Goal: Information Seeking & Learning: Learn about a topic

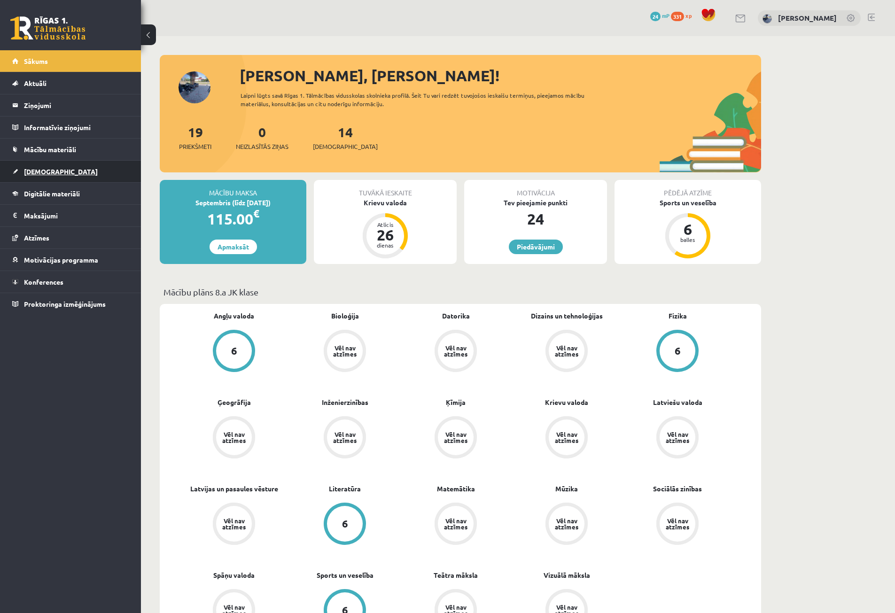
click at [99, 167] on link "[DEMOGRAPHIC_DATA]" at bounding box center [70, 172] width 117 height 22
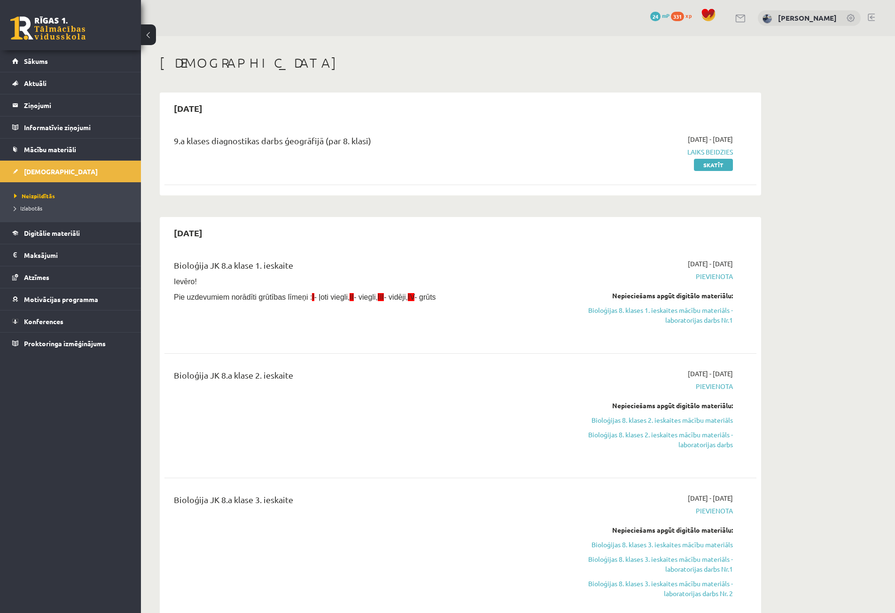
click at [106, 203] on li "Izlabotās" at bounding box center [72, 208] width 117 height 12
click at [101, 205] on link "Izlabotās" at bounding box center [72, 208] width 117 height 8
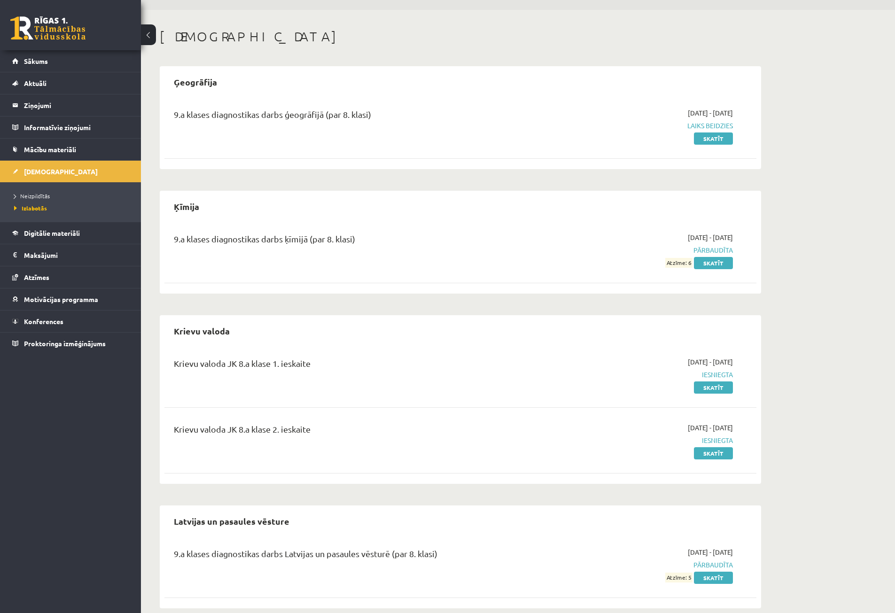
scroll to position [24, 0]
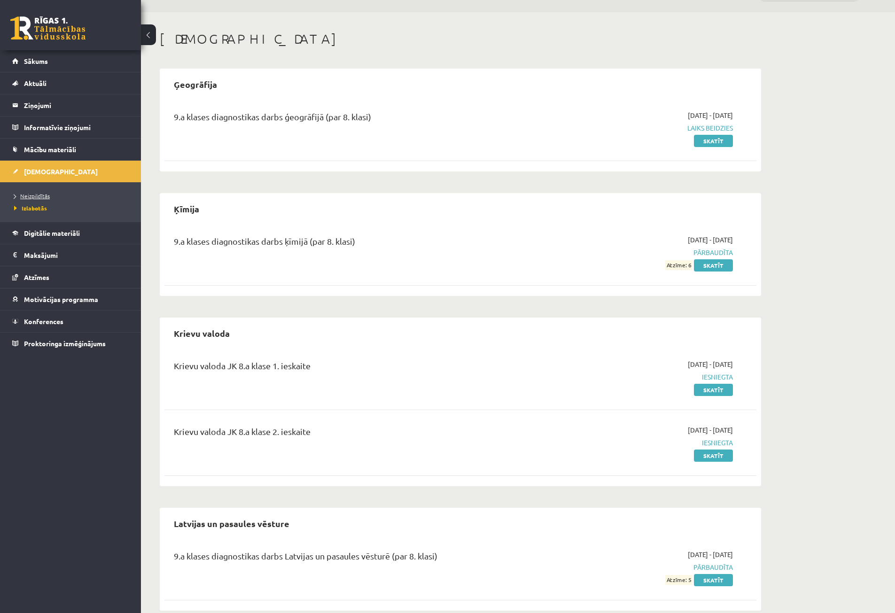
click at [33, 199] on link "Neizpildītās" at bounding box center [72, 196] width 117 height 8
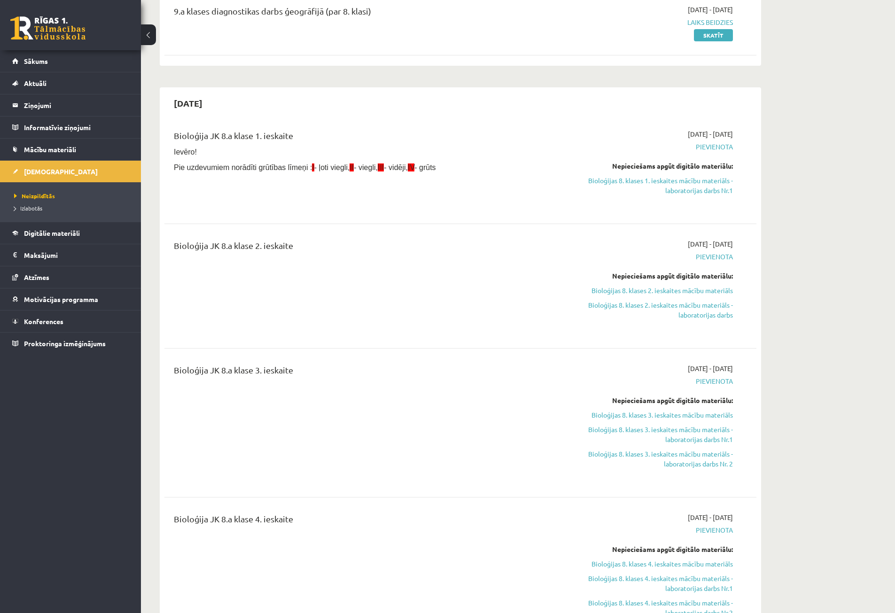
scroll to position [118, 0]
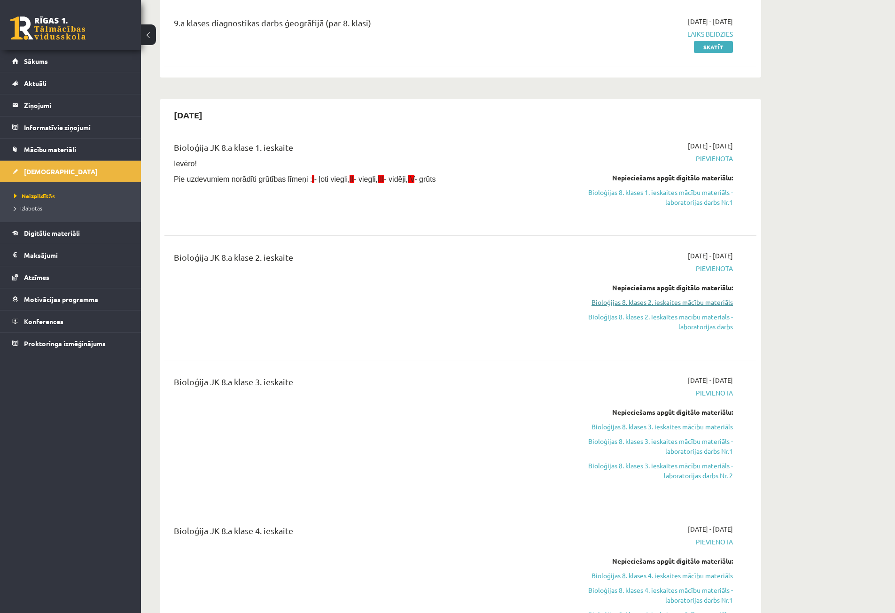
click at [607, 299] on link "Bioloģijas 8. klases 2. ieskaites mācību materiāls" at bounding box center [644, 302] width 177 height 10
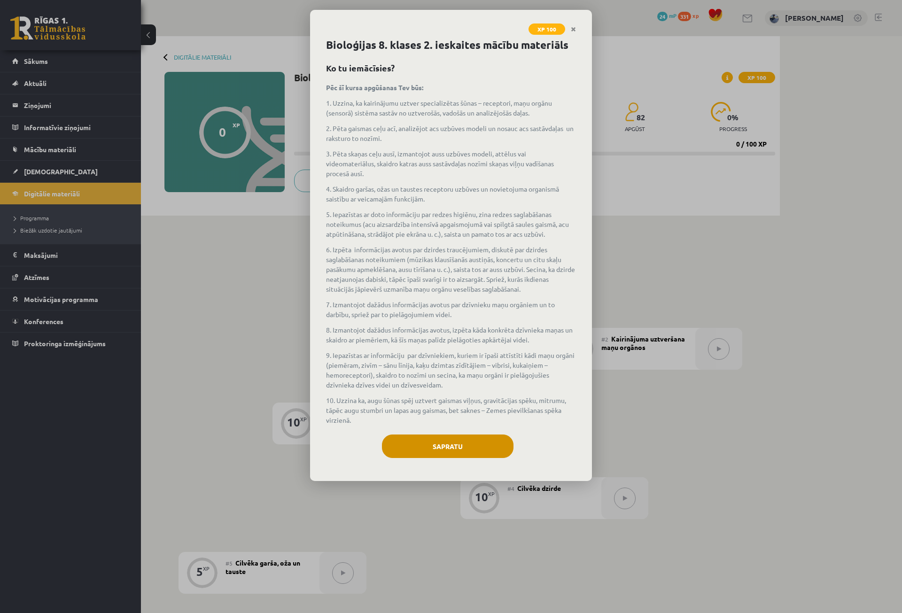
click at [438, 432] on div "Bioloģijas 8. klases 2. ieskaites mācību materiāls Ko tu iemācīsies? Pēc šī kur…" at bounding box center [451, 259] width 282 height 444
click at [443, 442] on button "Sapratu" at bounding box center [448, 446] width 132 height 23
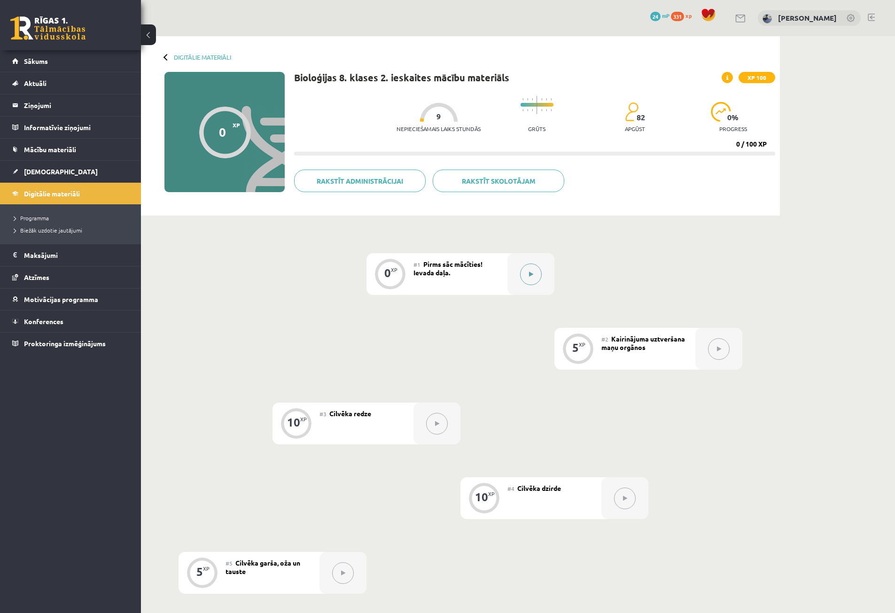
click at [529, 274] on icon at bounding box center [531, 275] width 4 height 6
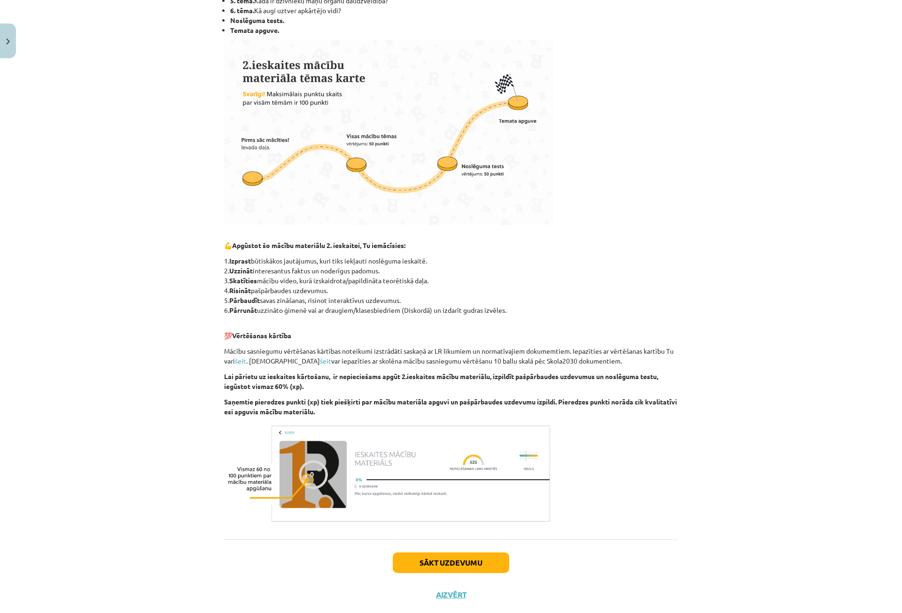
scroll to position [278, 0]
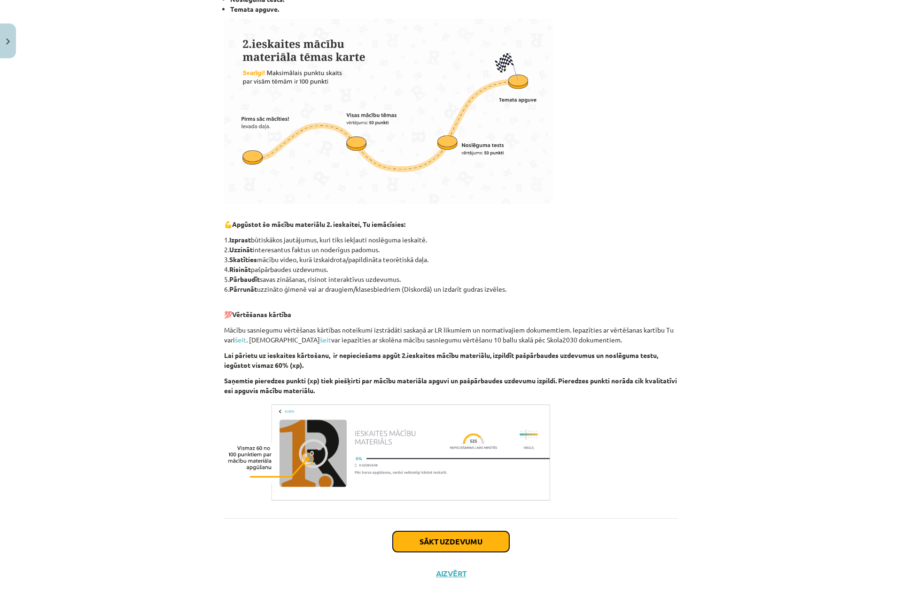
click at [472, 543] on button "Sākt uzdevumu" at bounding box center [451, 541] width 117 height 21
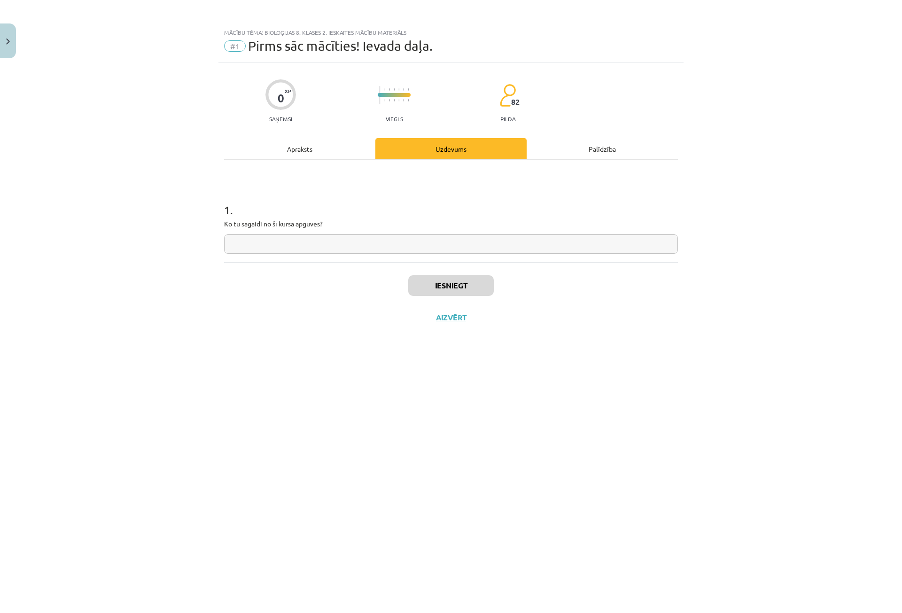
scroll to position [0, 0]
click at [338, 244] on input "text" at bounding box center [451, 243] width 454 height 19
click at [297, 253] on input "***" at bounding box center [451, 243] width 454 height 19
type input "**********"
click at [431, 289] on button "Iesniegt" at bounding box center [451, 285] width 86 height 21
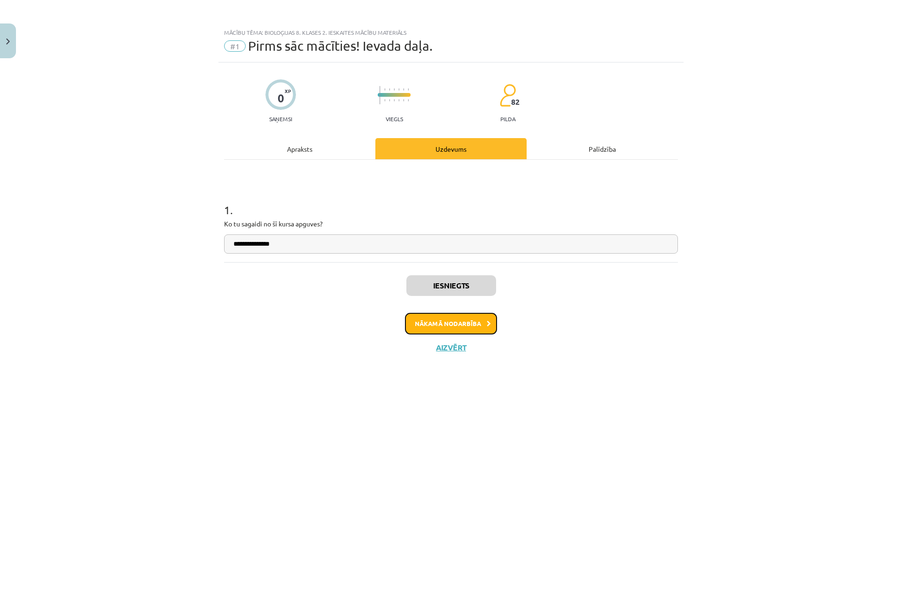
click at [460, 324] on button "Nākamā nodarbība" at bounding box center [451, 324] width 92 height 22
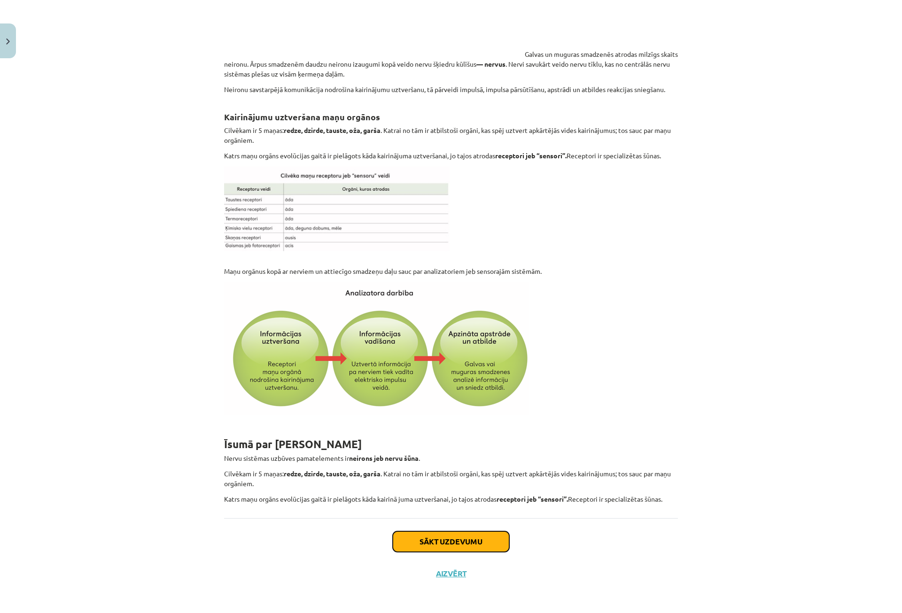
click at [491, 543] on button "Sākt uzdevumu" at bounding box center [451, 541] width 117 height 21
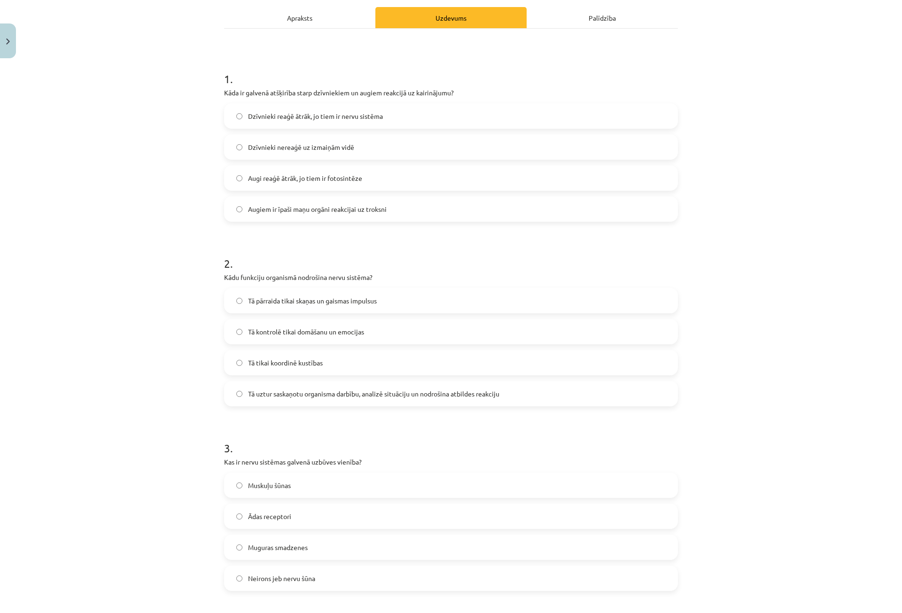
scroll to position [23, 0]
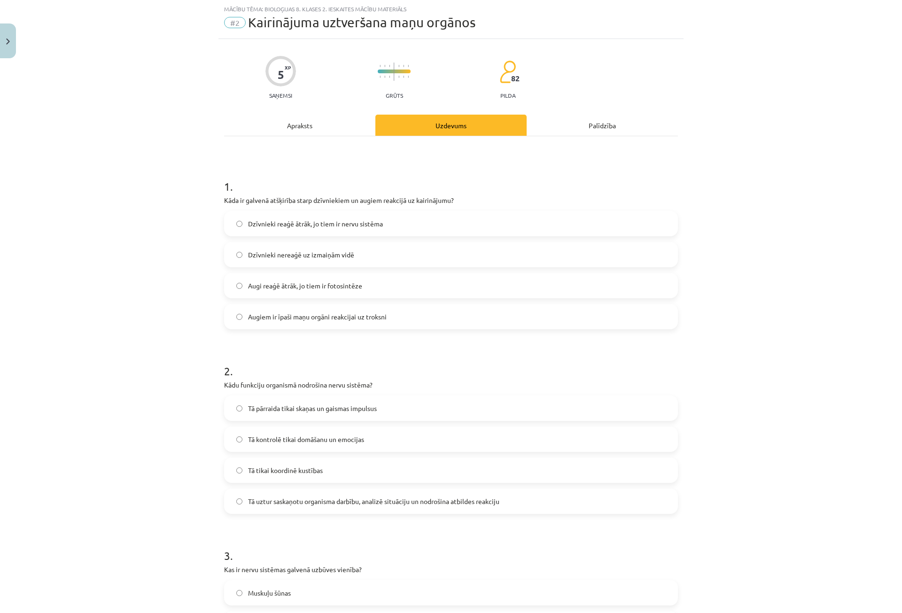
click at [295, 223] on span "Dzīvnieki reaģē ātrāk, jo tiem ir nervu sistēma" at bounding box center [315, 224] width 135 height 10
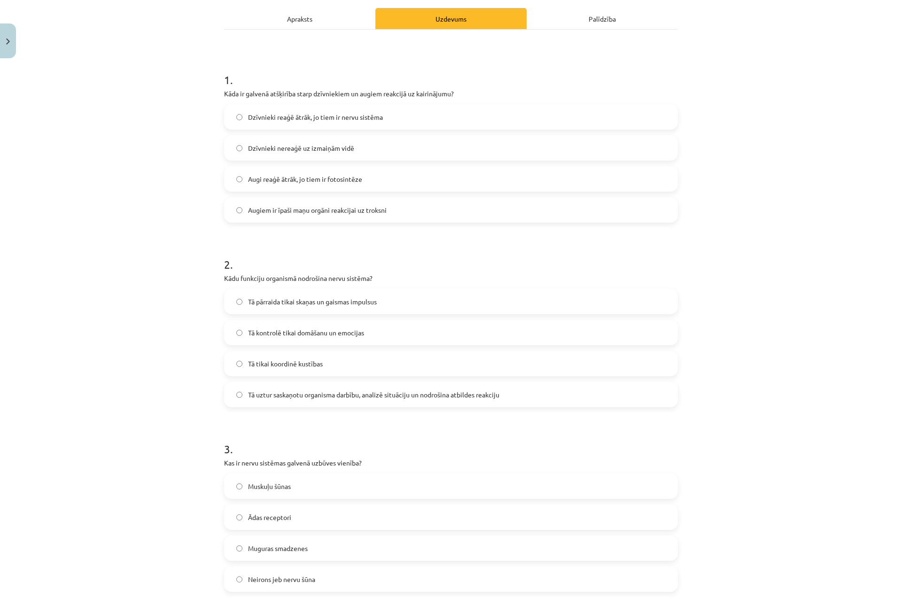
scroll to position [164, 0]
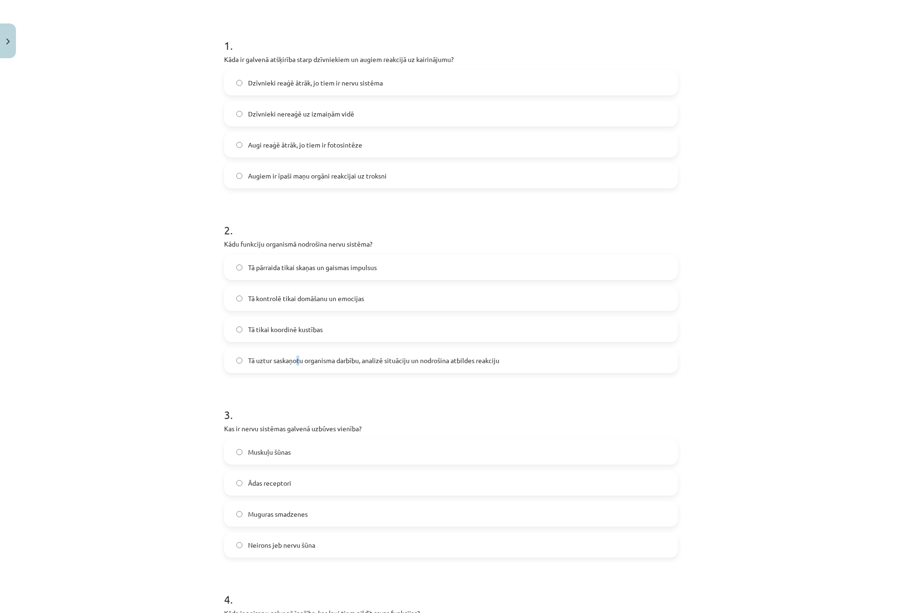
click at [297, 362] on span "Tā uztur saskaņotu organisma darbību, analizē situāciju un nodrošina atbildes r…" at bounding box center [373, 361] width 251 height 10
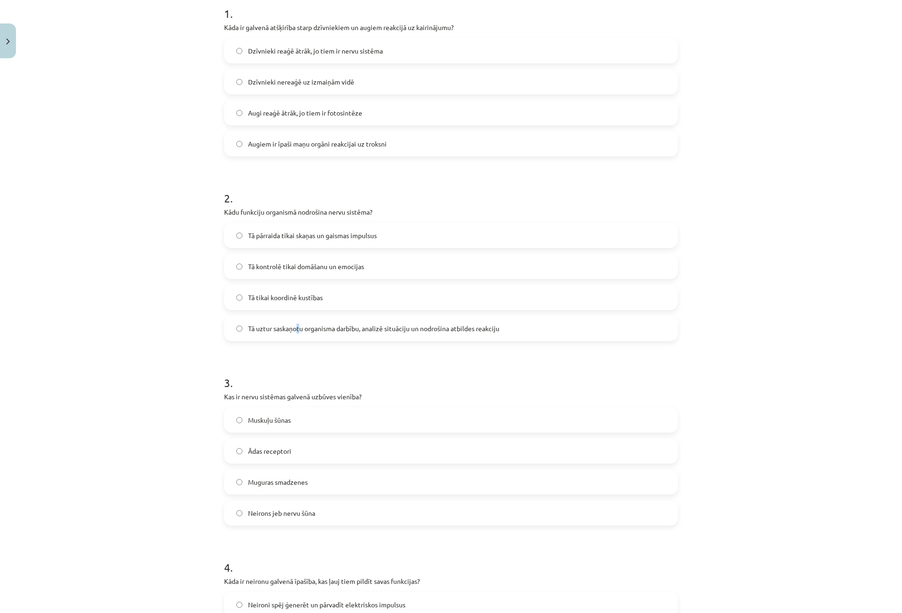
scroll to position [211, 0]
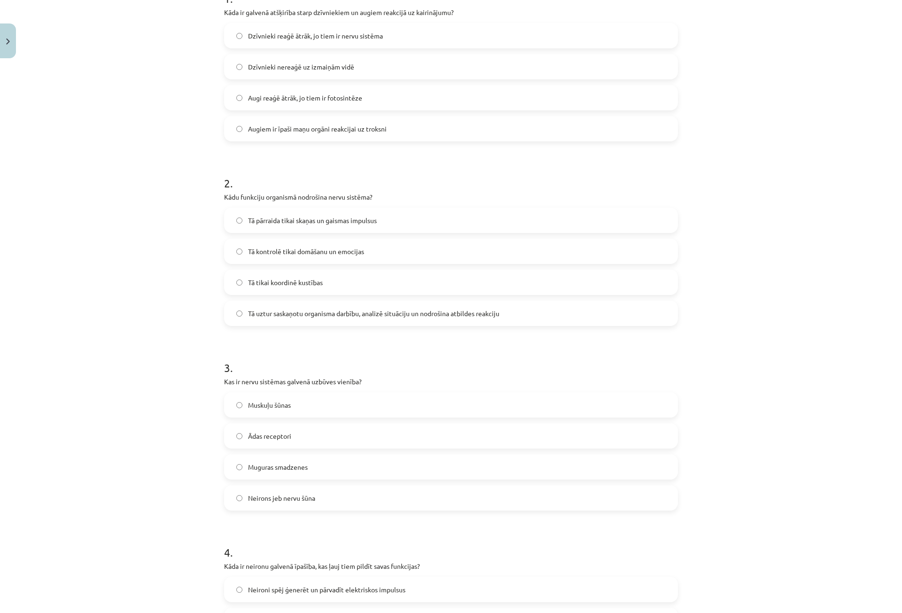
click at [265, 491] on label "Neirons jeb nervu šūna" at bounding box center [451, 497] width 452 height 23
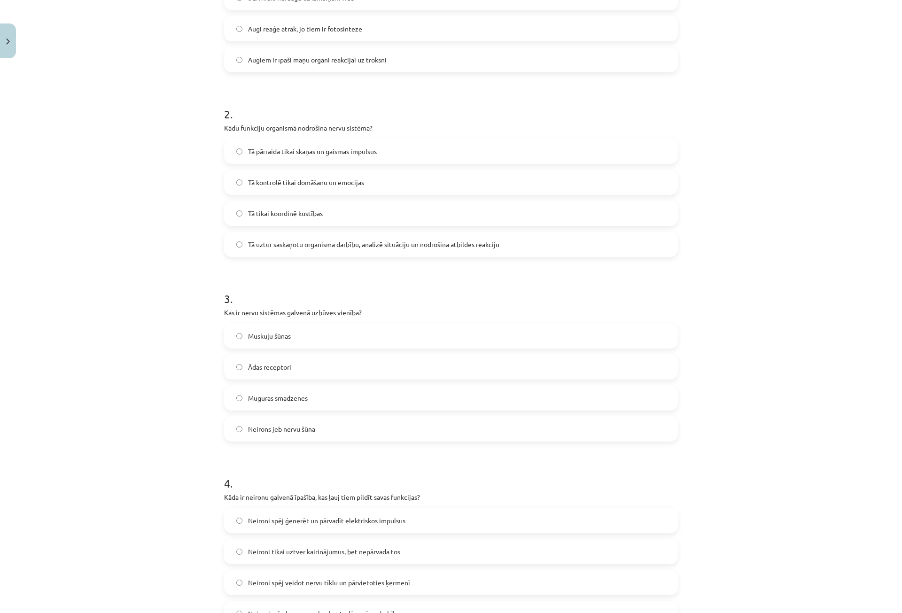
scroll to position [399, 0]
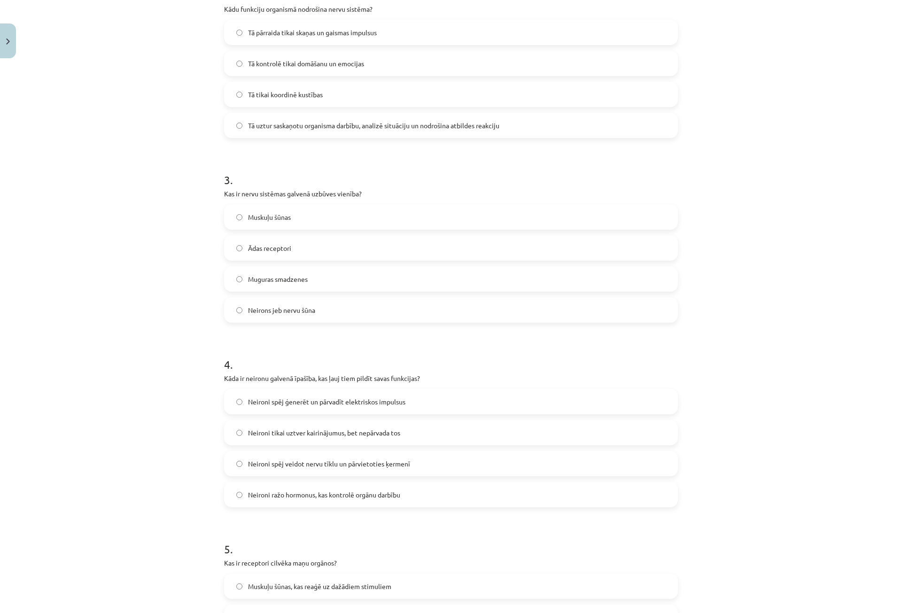
click at [318, 398] on span "Neironi spēj ģenerēt un pārvadīt elektriskos impulsus" at bounding box center [326, 402] width 157 height 10
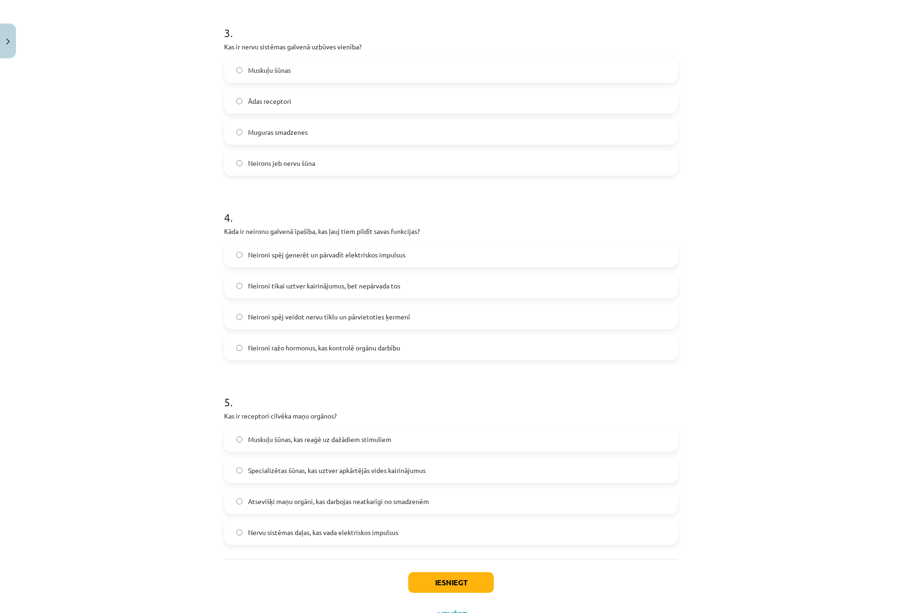
scroll to position [587, 0]
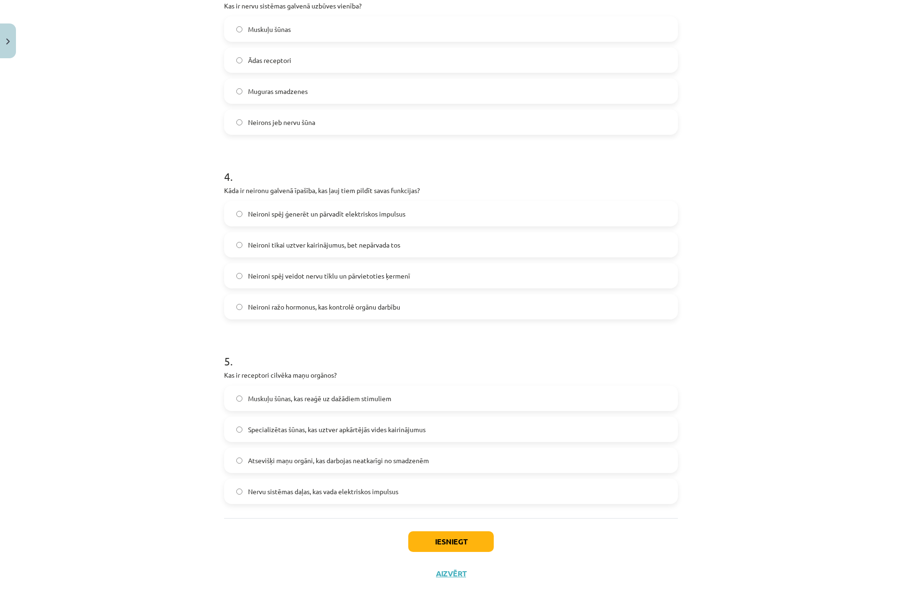
click at [253, 427] on span "Specializētas šūnas, kas uztver apkārtējās vides kairinājumus" at bounding box center [337, 430] width 178 height 10
click at [453, 546] on button "Iesniegt" at bounding box center [451, 541] width 86 height 21
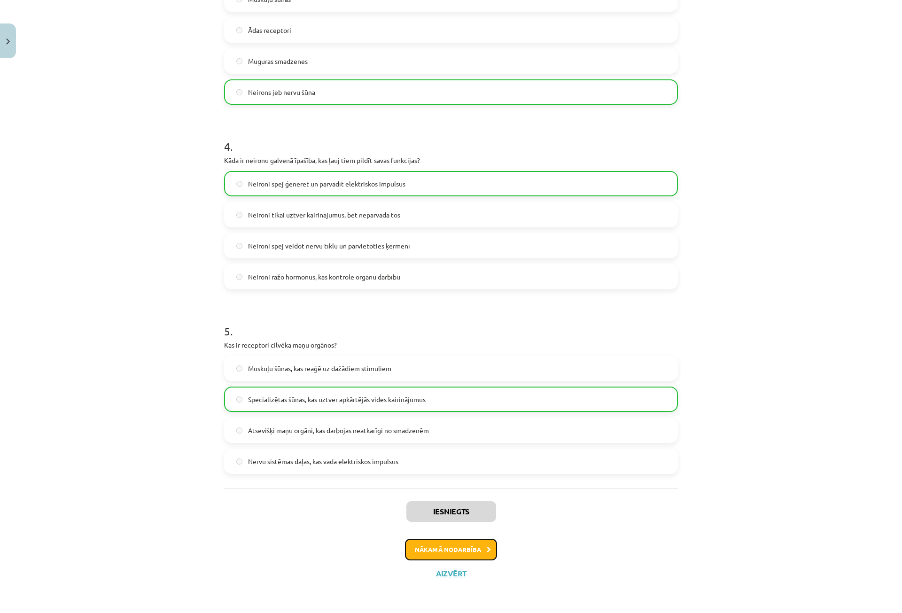
click at [472, 555] on button "Nākamā nodarbība" at bounding box center [451, 550] width 92 height 22
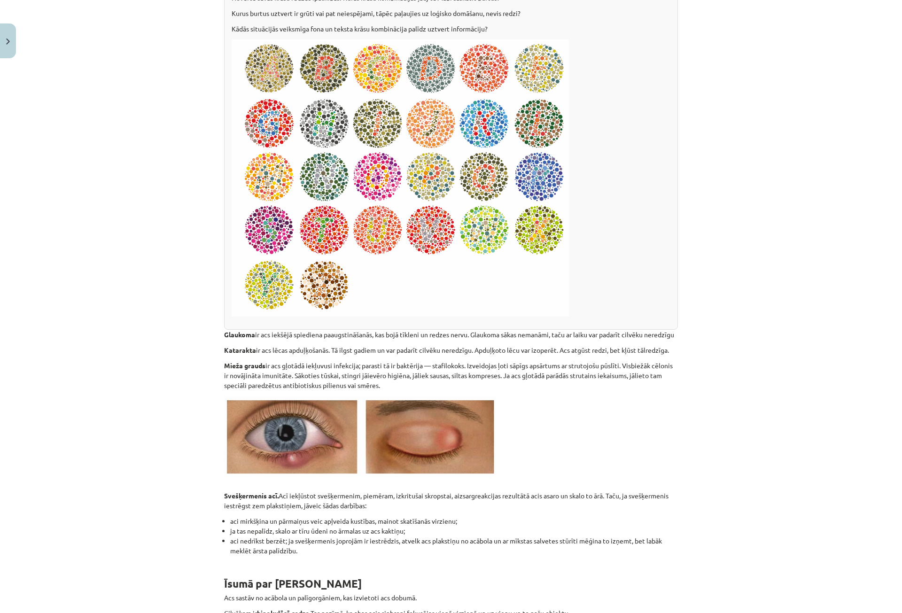
scroll to position [3017, 0]
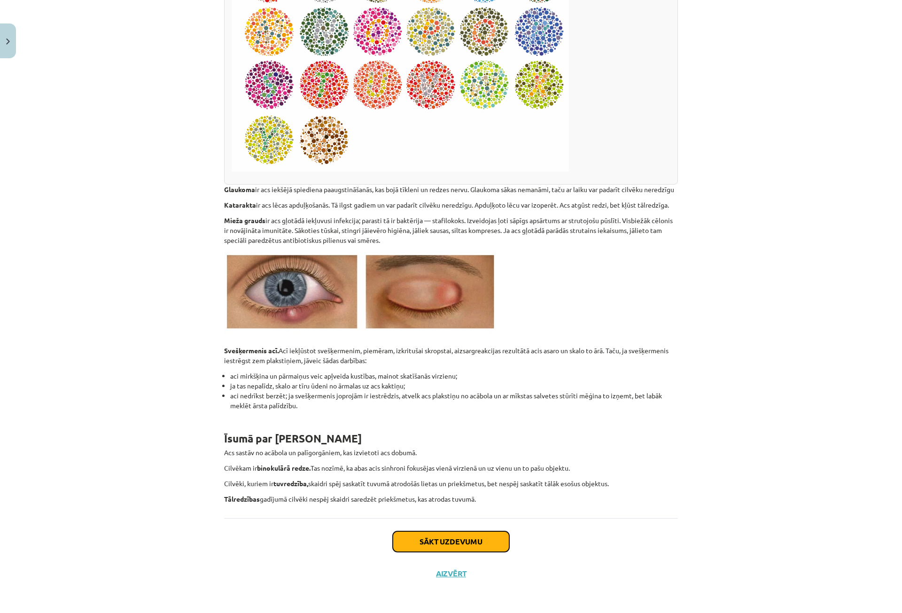
click at [470, 545] on button "Sākt uzdevumu" at bounding box center [451, 541] width 117 height 21
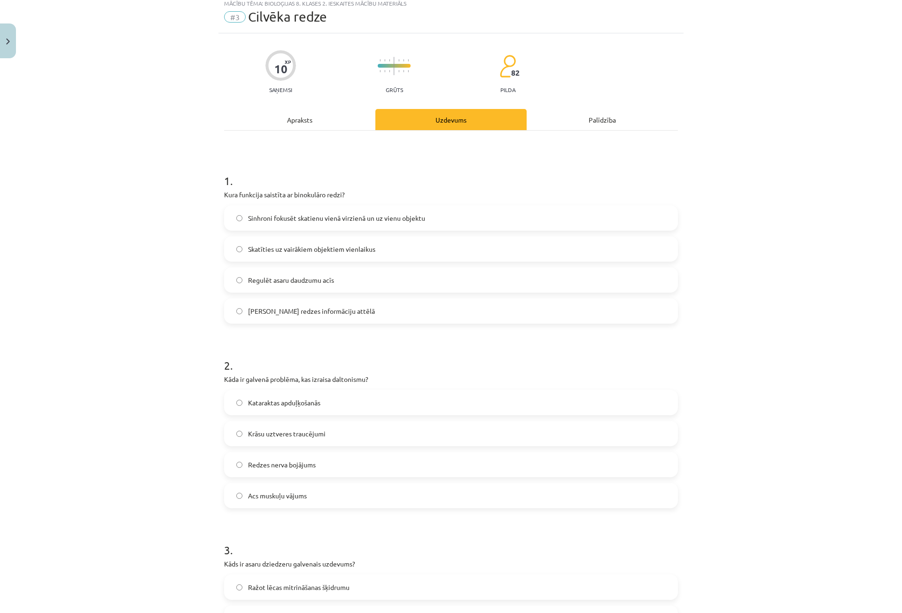
scroll to position [23, 0]
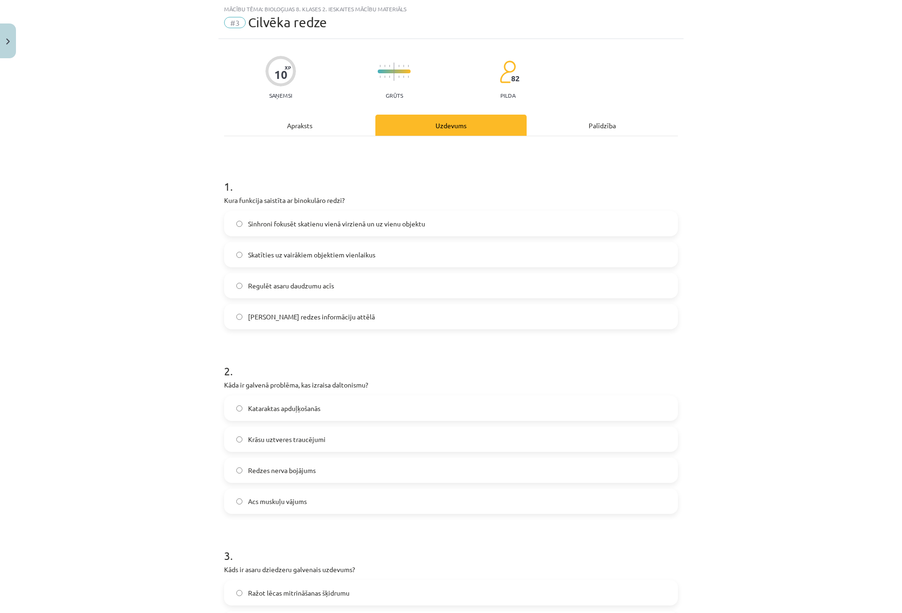
click at [277, 224] on span "Sinhroni fokusēt skatienu vienā virzienā un uz vienu objektu" at bounding box center [336, 224] width 177 height 10
click at [255, 437] on span "Krāsu uztveres traucējumi" at bounding box center [287, 440] width 78 height 10
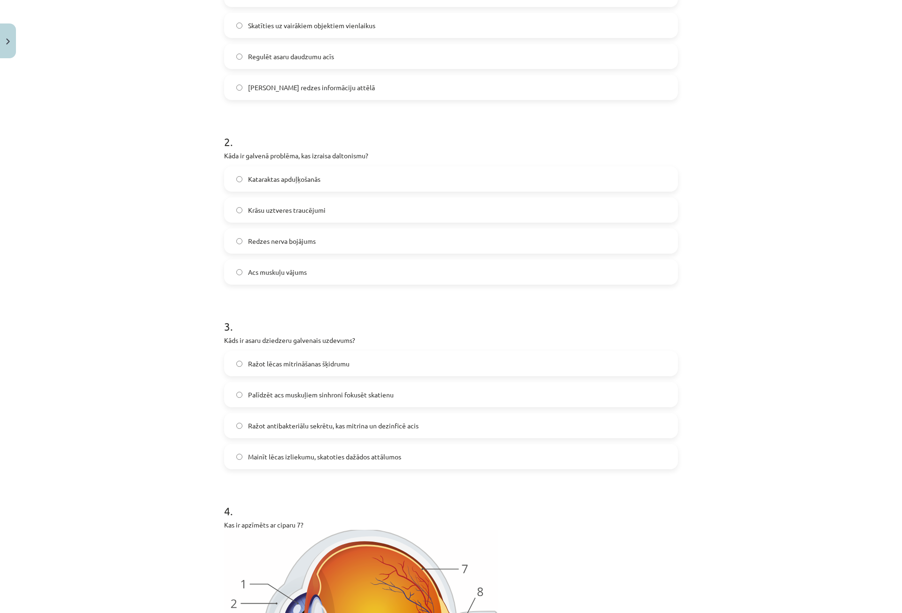
scroll to position [299, 0]
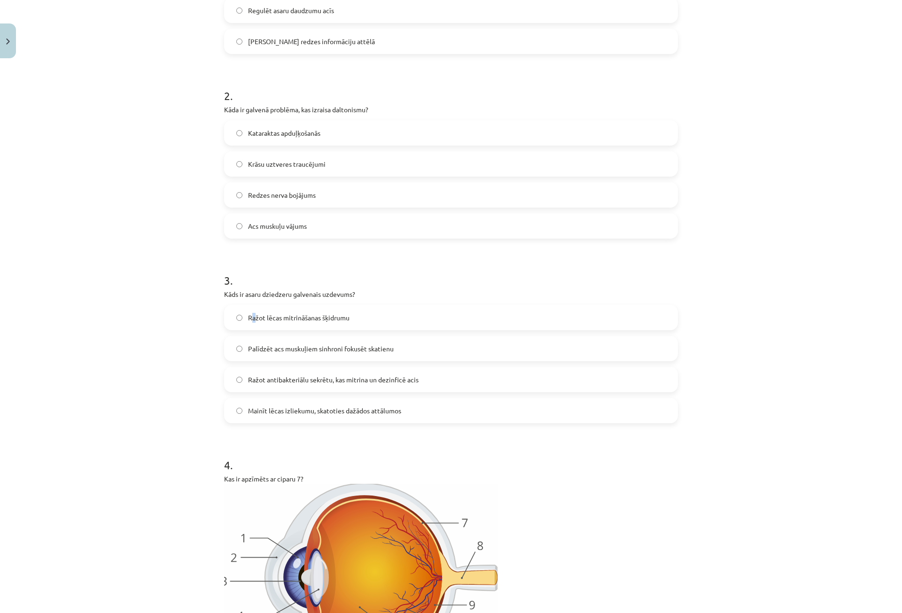
click at [251, 313] on span "Ražot lēcas mitrināšanas šķidrumu" at bounding box center [299, 318] width 102 height 10
click at [289, 375] on span "Ražot antibakteriālu sekrētu, kas mitrina un dezinficē acis" at bounding box center [333, 380] width 171 height 10
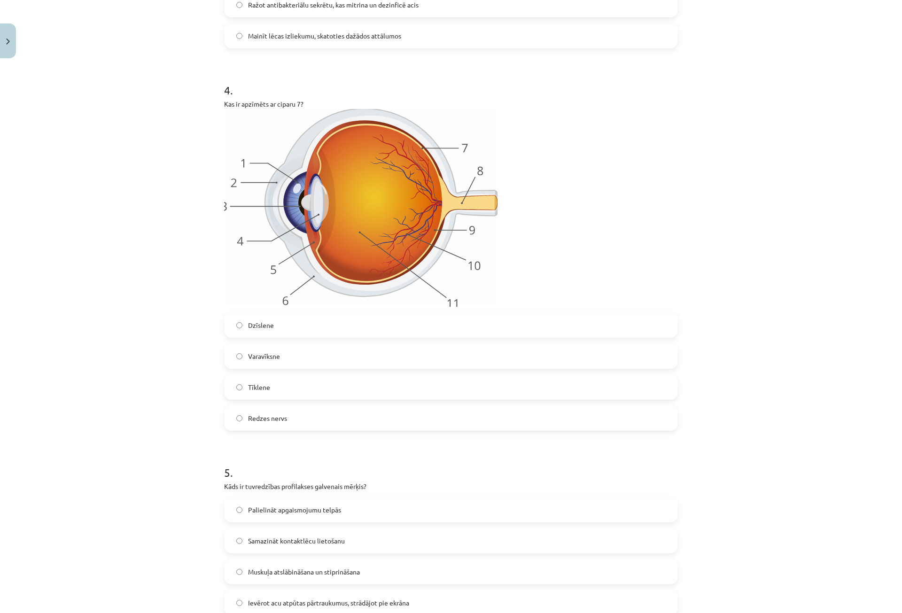
scroll to position [675, 0]
click at [251, 415] on span "Redzes nervs" at bounding box center [267, 418] width 39 height 10
click at [237, 414] on label "Redzes nervs" at bounding box center [451, 417] width 452 height 23
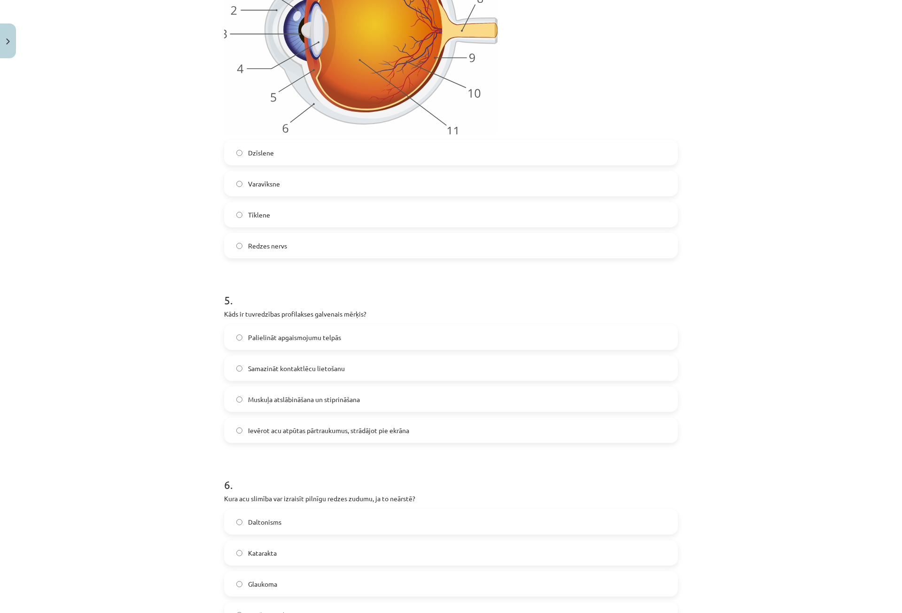
scroll to position [863, 0]
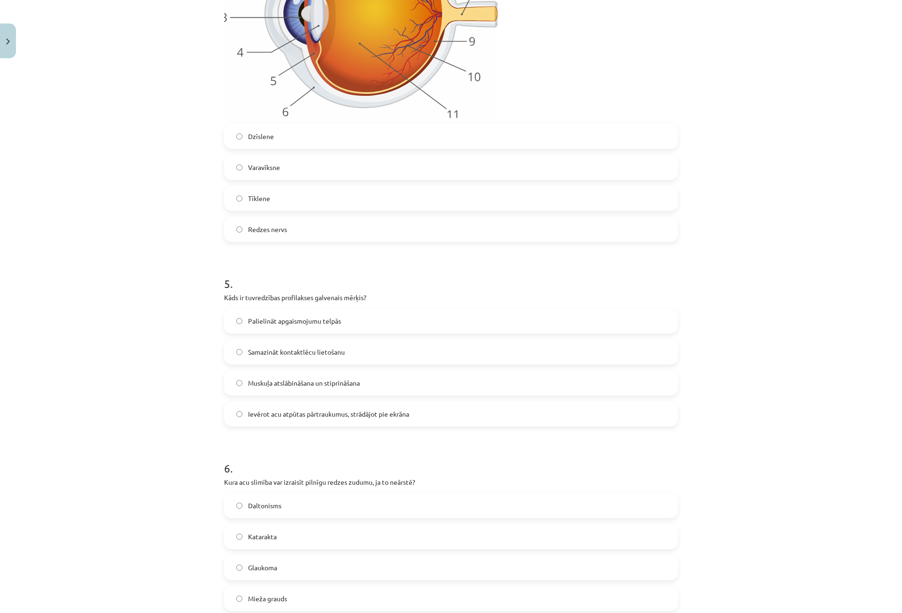
click at [288, 417] on span "Ievērot acu atpūtas pārtraukumus, strādājot pie ekrāna" at bounding box center [328, 414] width 161 height 10
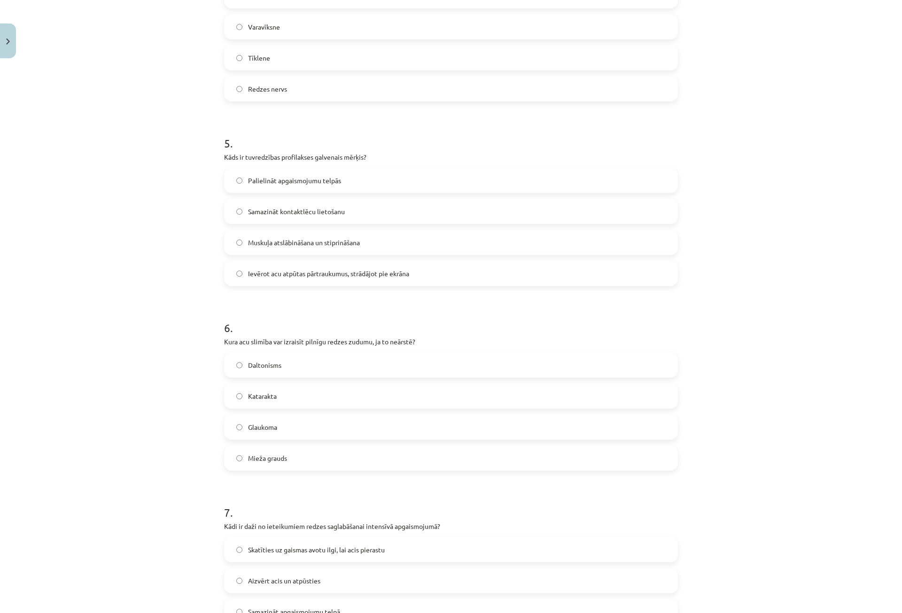
scroll to position [1051, 0]
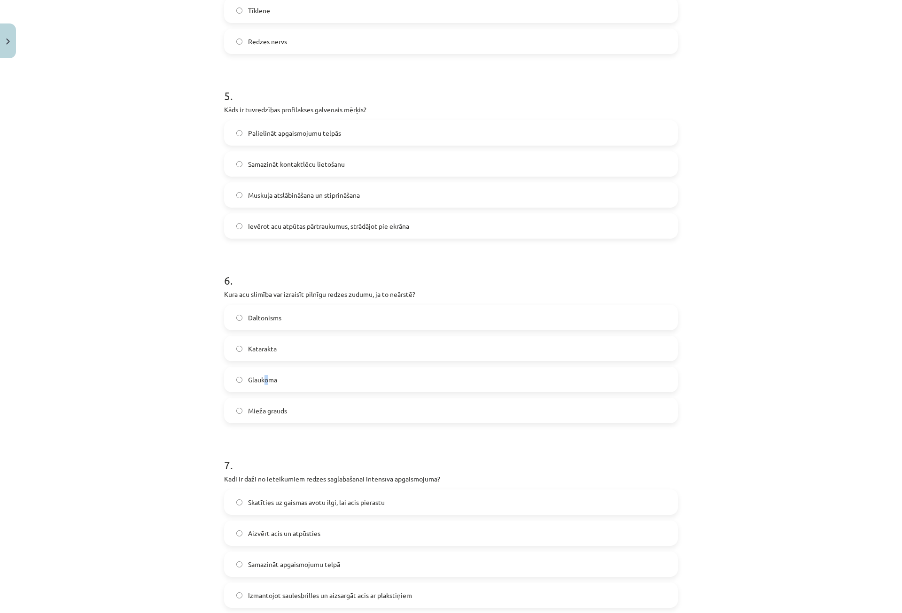
click at [264, 382] on span "Glaukoma" at bounding box center [262, 380] width 29 height 10
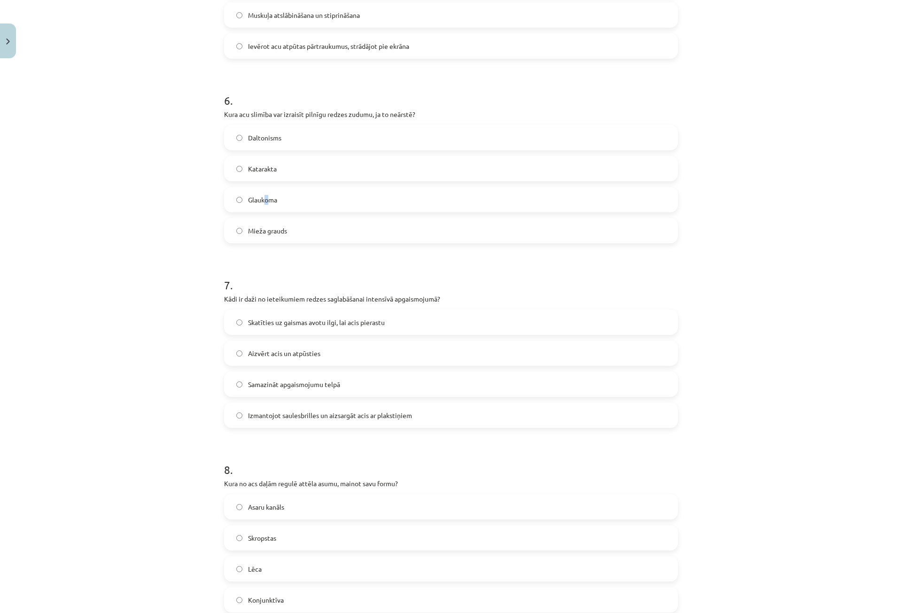
scroll to position [1239, 0]
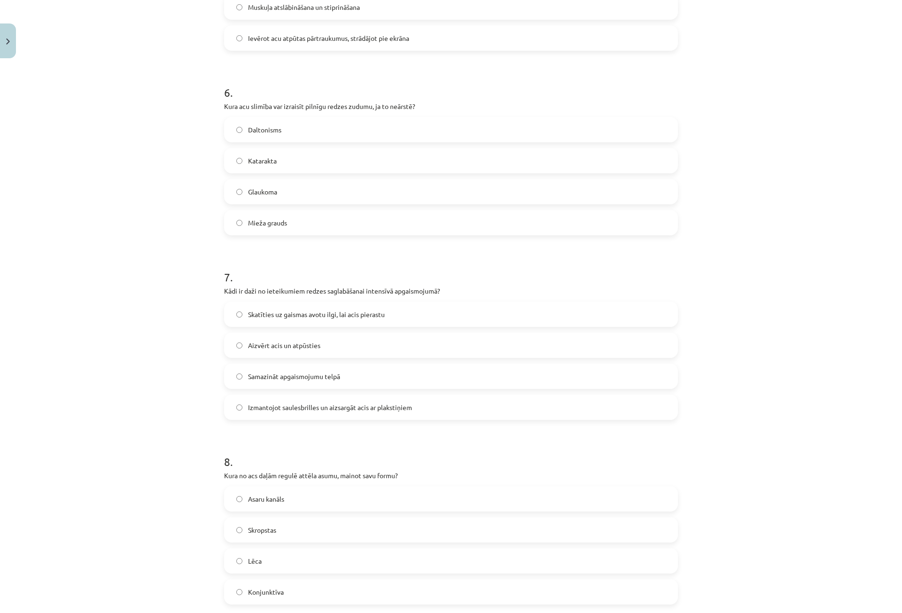
click at [248, 193] on span "Glaukoma" at bounding box center [262, 192] width 29 height 10
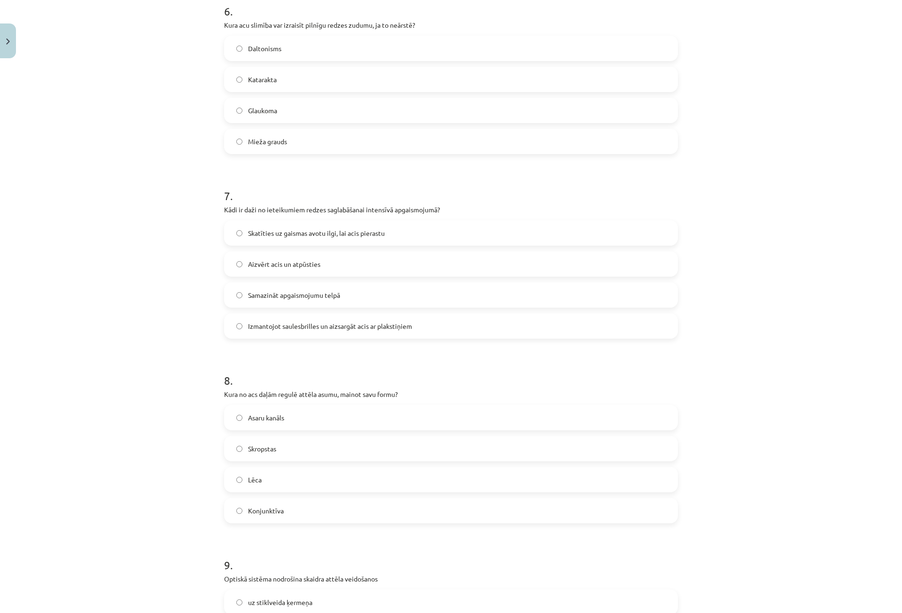
scroll to position [1333, 0]
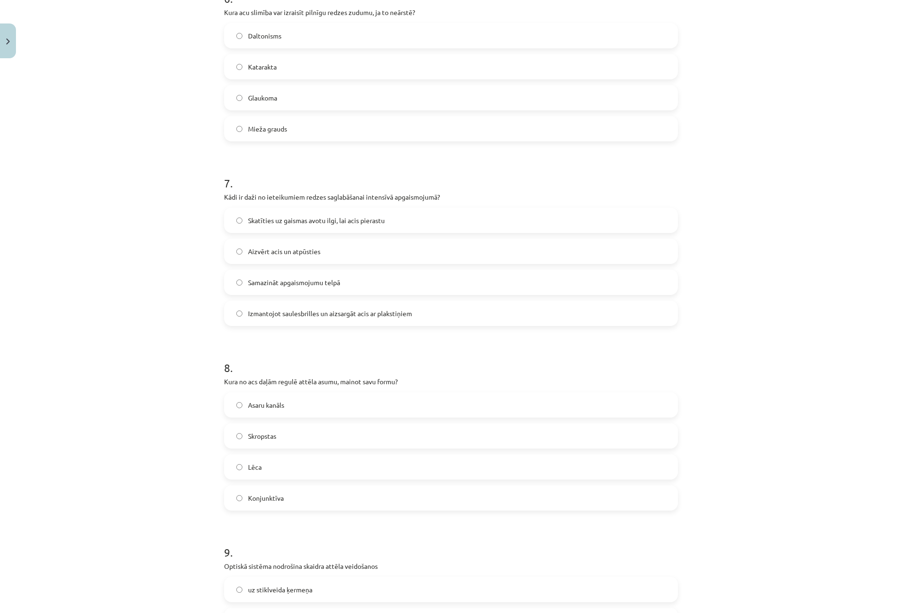
click at [326, 309] on span "Izmantojot saulesbrilles un aizsargāt acis ar plakstiņiem" at bounding box center [330, 314] width 164 height 10
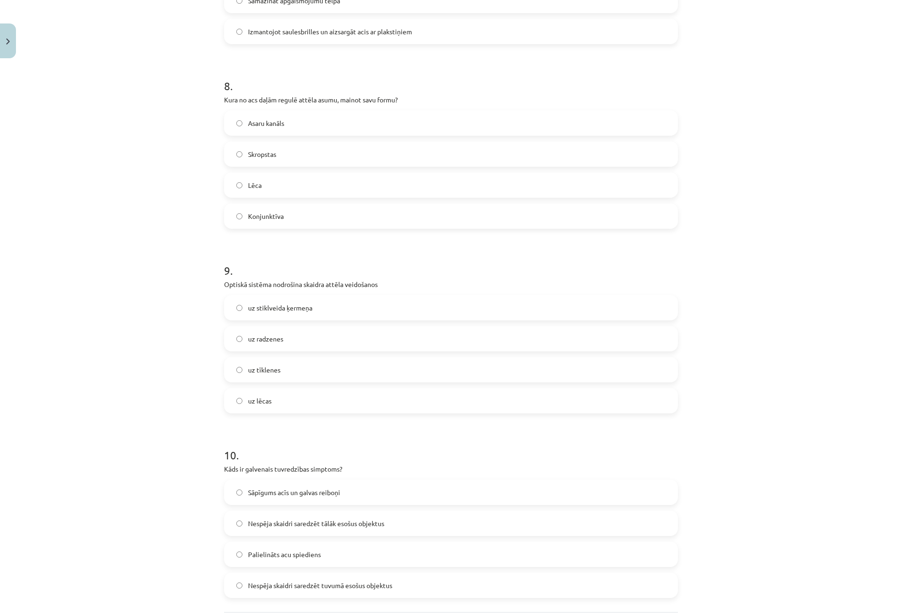
scroll to position [1521, 0]
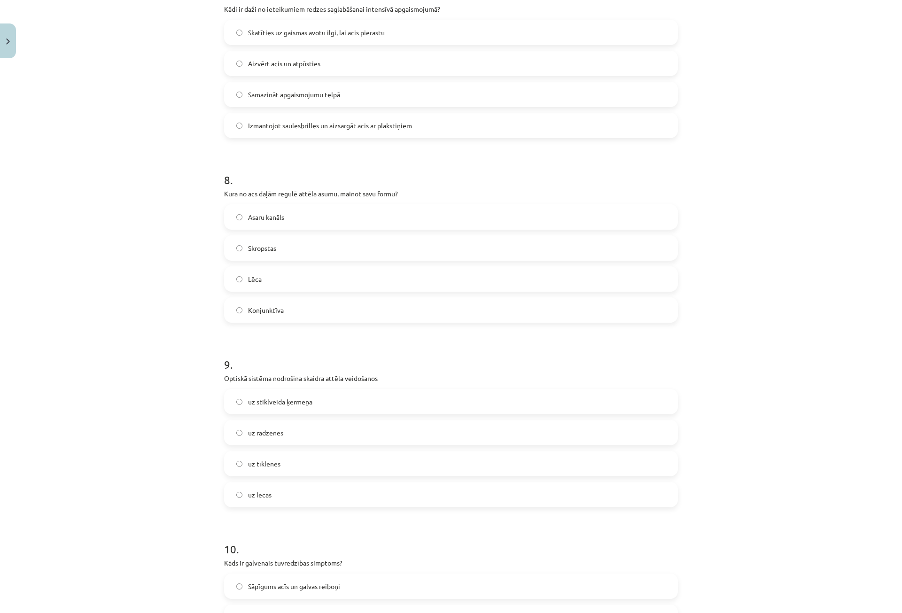
click at [264, 274] on label "Lēca" at bounding box center [451, 278] width 452 height 23
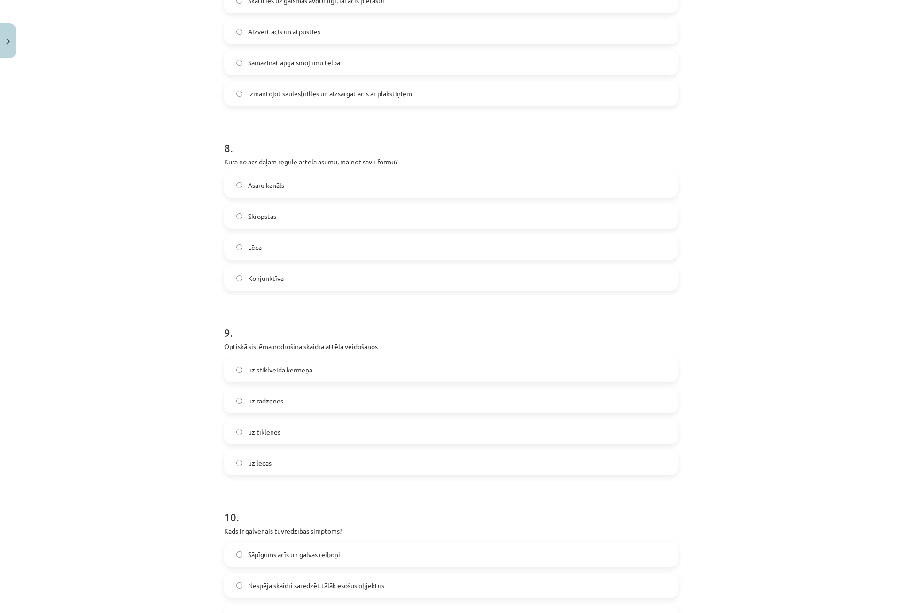
scroll to position [1568, 0]
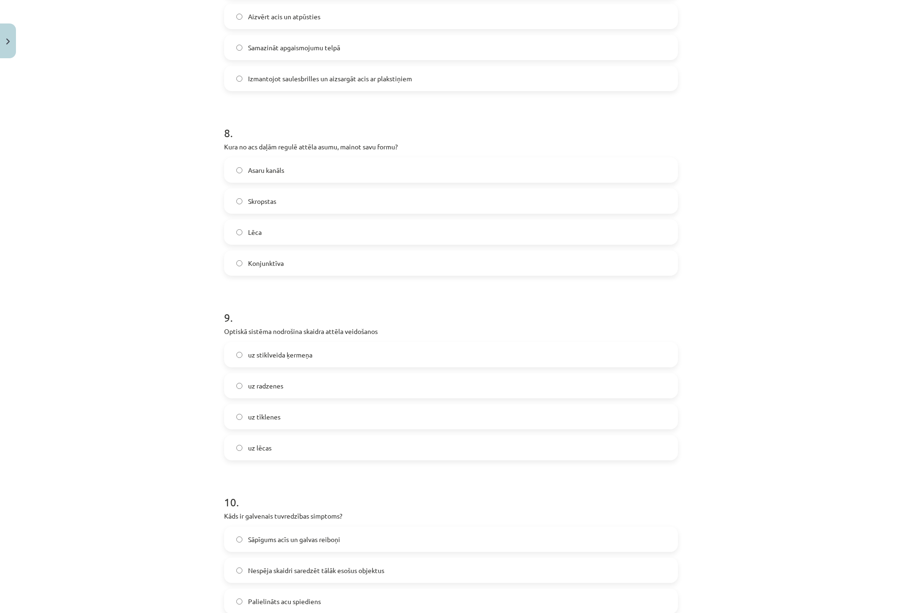
drag, startPoint x: 260, startPoint y: 416, endPoint x: 260, endPoint y: 389, distance: 27.3
click at [260, 415] on span "uz tīklenes" at bounding box center [264, 417] width 32 height 10
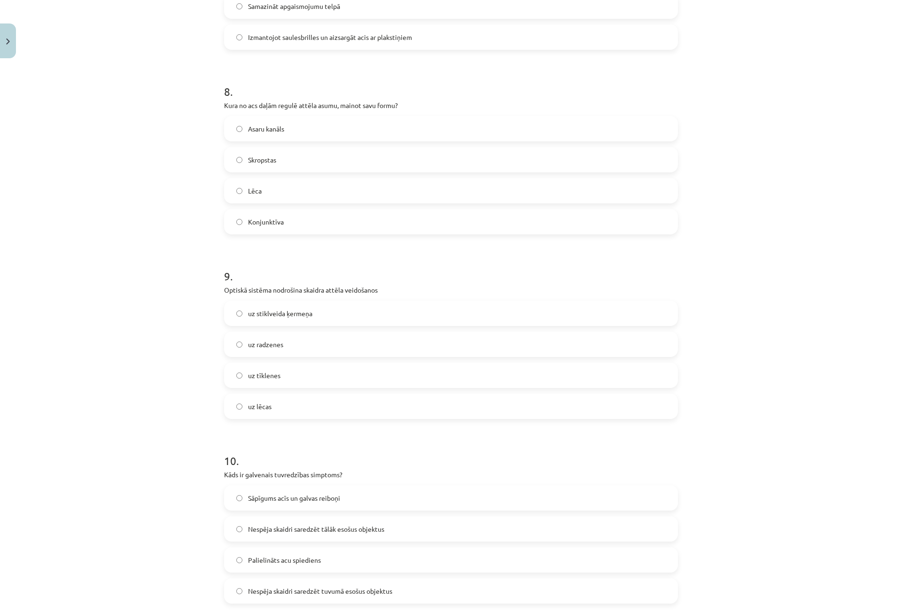
scroll to position [1709, 0]
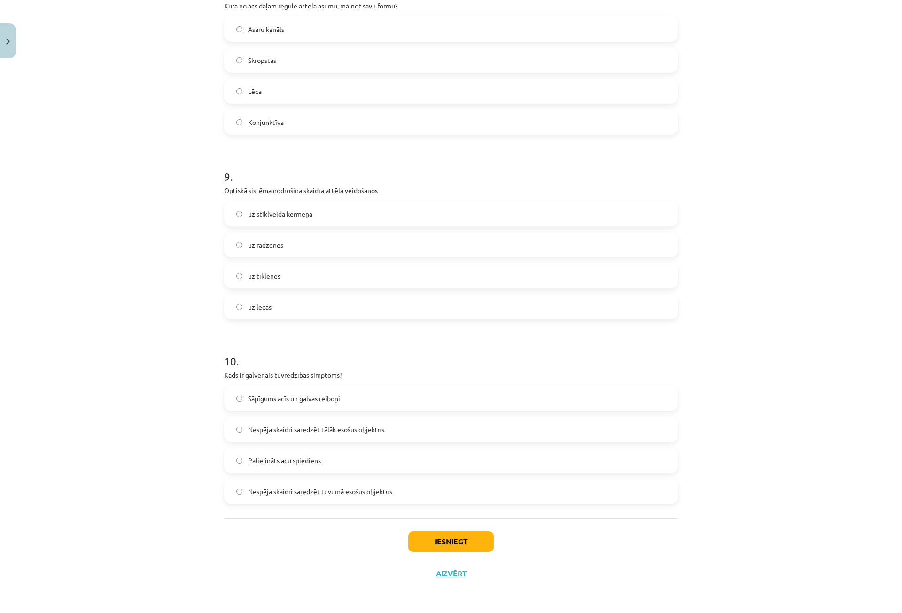
click at [277, 428] on span "Nespēja skaidri saredzēt tālāk esošus objektus" at bounding box center [316, 430] width 136 height 10
click at [448, 541] on button "Iesniegt" at bounding box center [451, 541] width 86 height 21
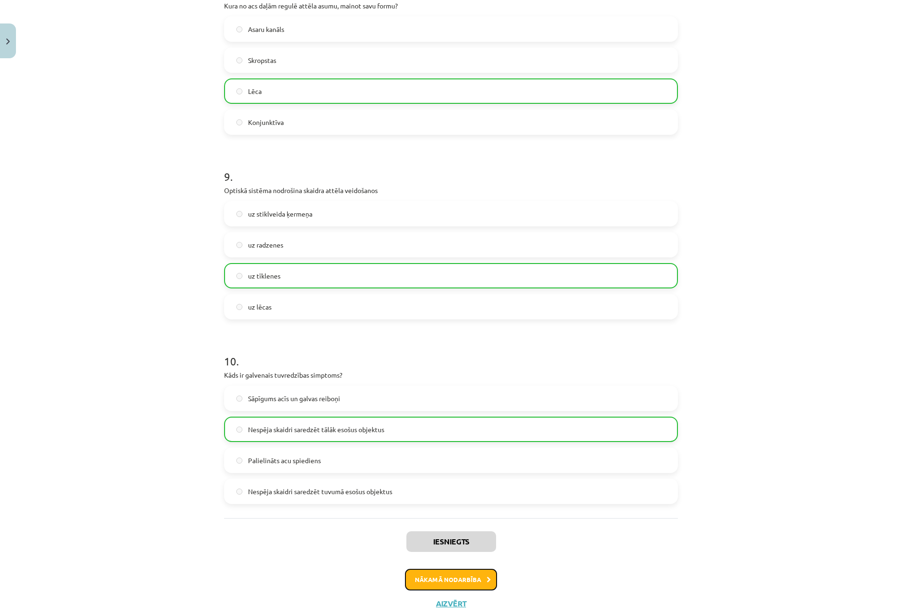
click at [453, 582] on button "Nākamā nodarbība" at bounding box center [451, 580] width 92 height 22
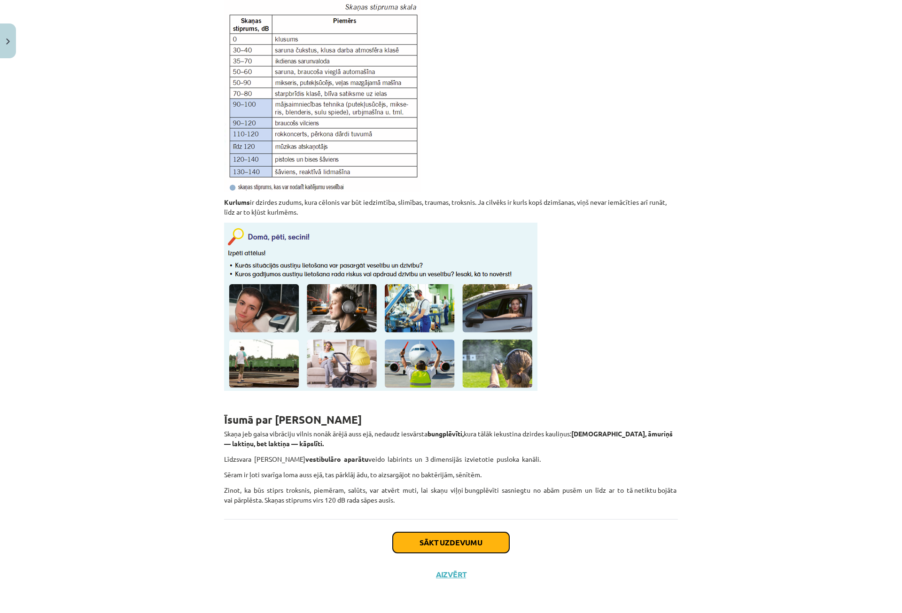
click at [491, 548] on button "Sākt uzdevumu" at bounding box center [451, 542] width 117 height 21
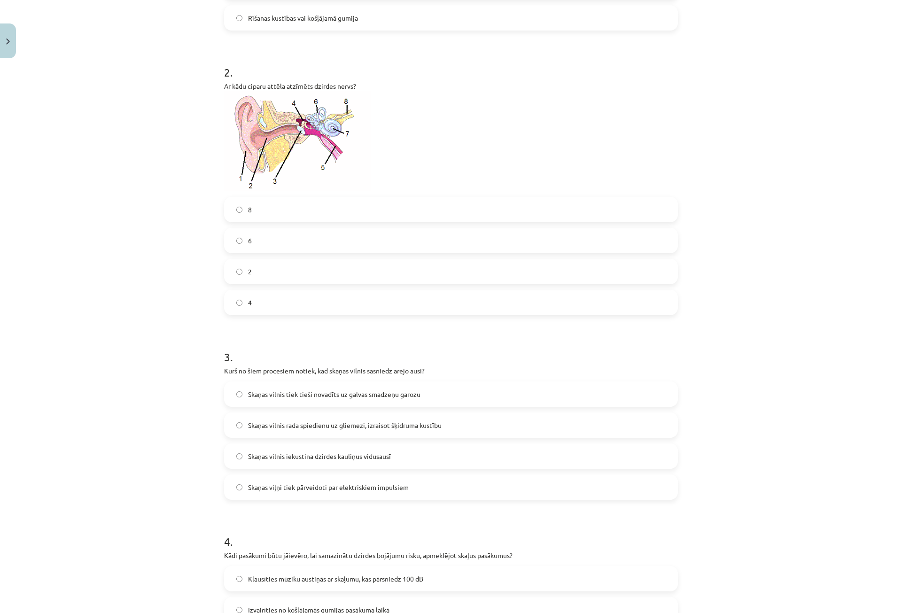
scroll to position [0, 0]
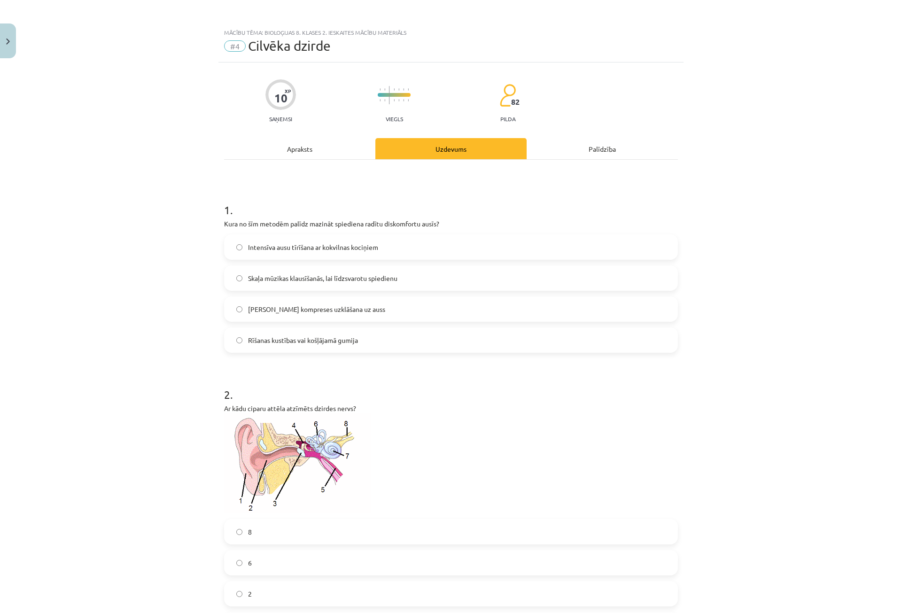
click at [272, 337] on span "Rīšanas kustības vai košļājamā gumija" at bounding box center [303, 341] width 110 height 10
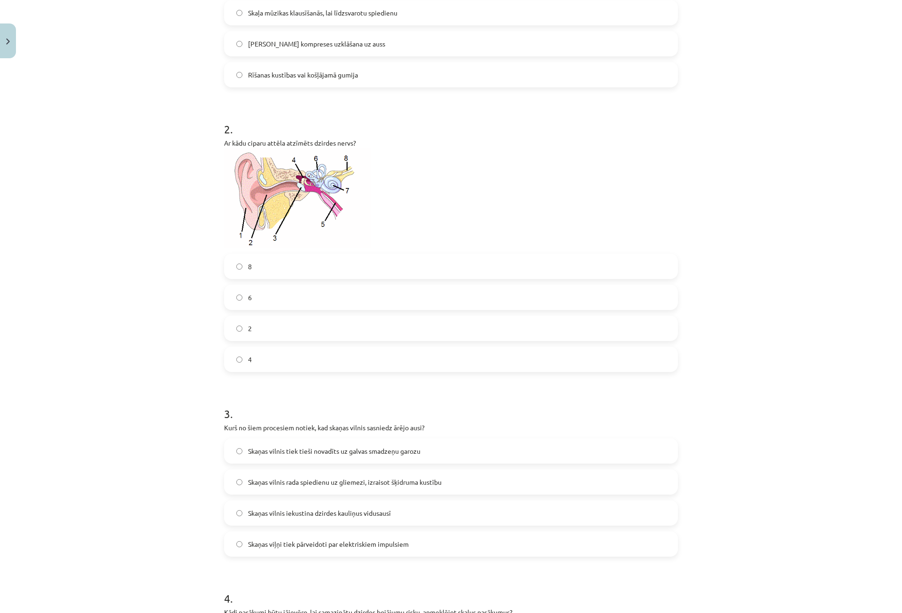
scroll to position [282, 0]
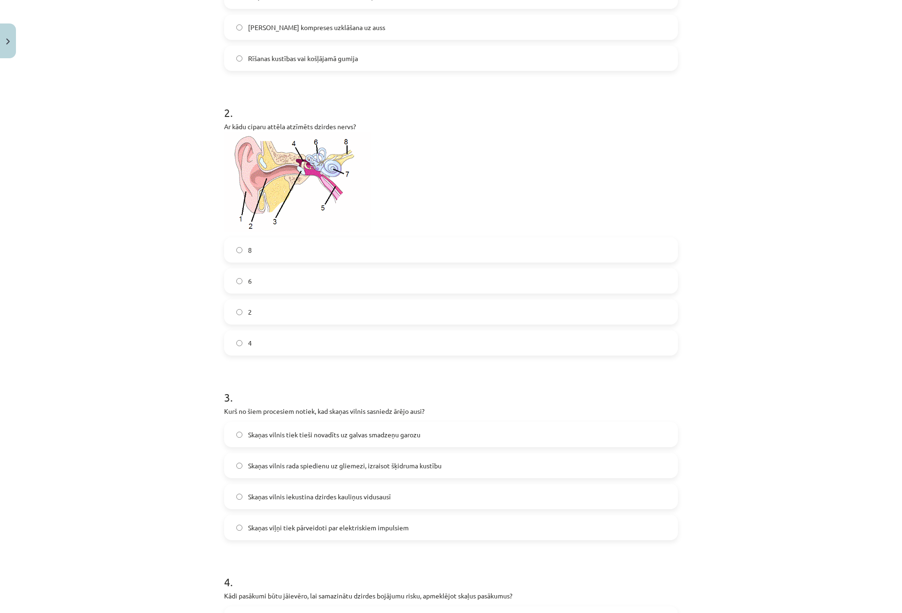
click at [195, 396] on div "Mācību tēma: Bioloģijas 8. klases 2. ieskaites mācību materiāls #4 Cilvēka dzir…" at bounding box center [451, 306] width 902 height 613
click at [269, 498] on span "Skaņas vilnis iekustina dzirdes kauliņus vidusausī" at bounding box center [319, 497] width 143 height 10
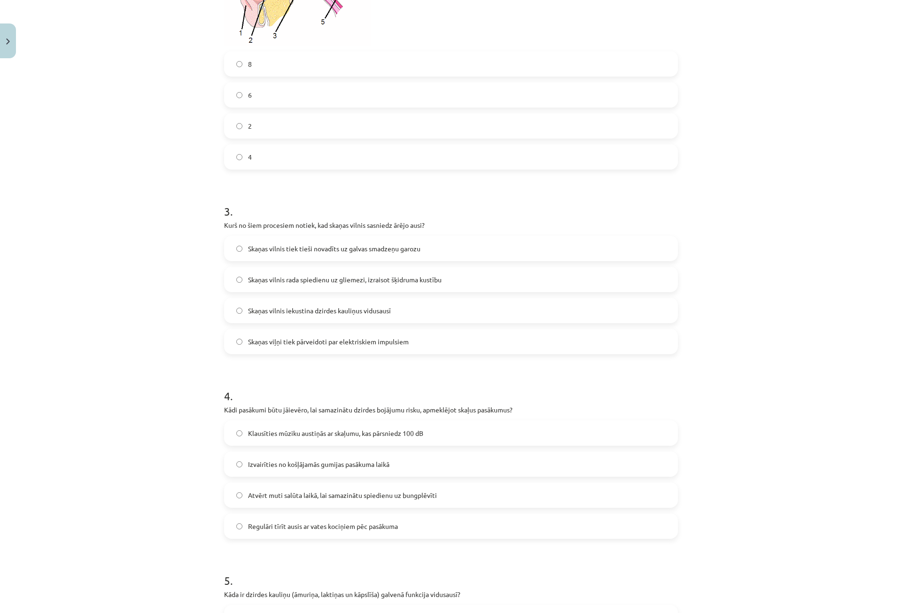
scroll to position [470, 0]
click at [304, 467] on span "Izvairīties no košļājamās gumijas pasākuma laikā" at bounding box center [318, 463] width 141 height 10
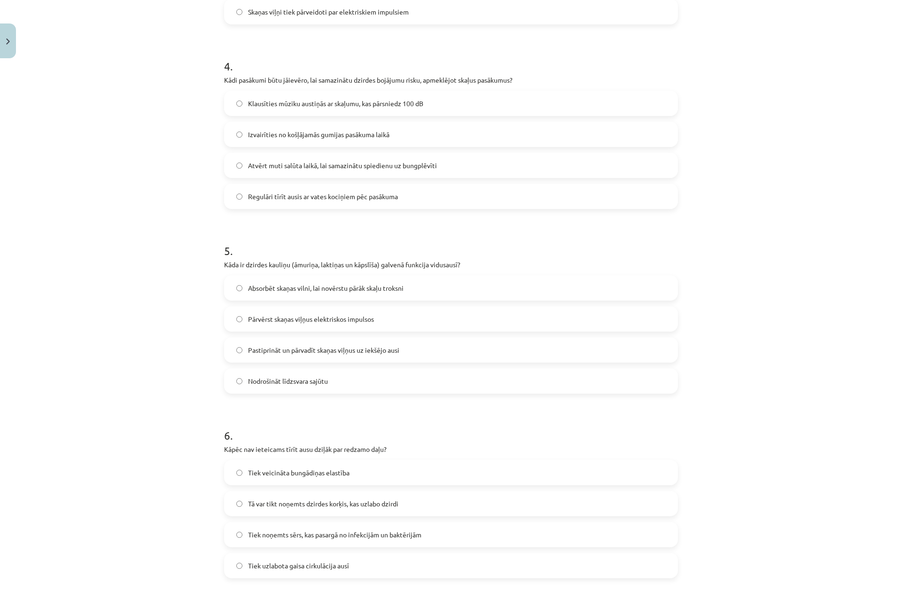
scroll to position [799, 0]
click at [203, 389] on div "Mācību tēma: Bioloģijas 8. klases 2. ieskaites mācību materiāls #4 Cilvēka dzir…" at bounding box center [451, 306] width 902 height 613
click at [255, 352] on span "Pastiprināt un pārvadīt skaņas viļņus uz iekšējo ausi" at bounding box center [323, 349] width 151 height 10
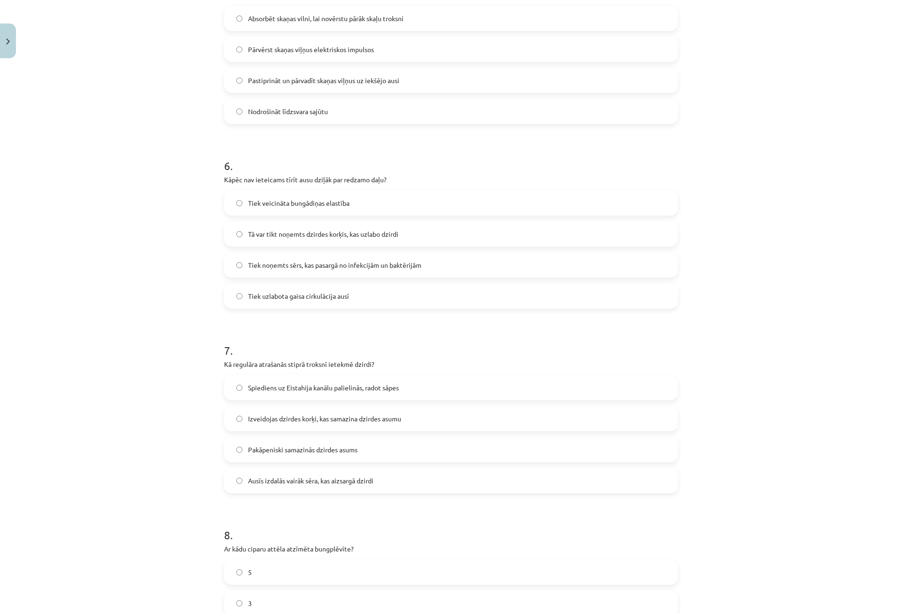
scroll to position [1081, 0]
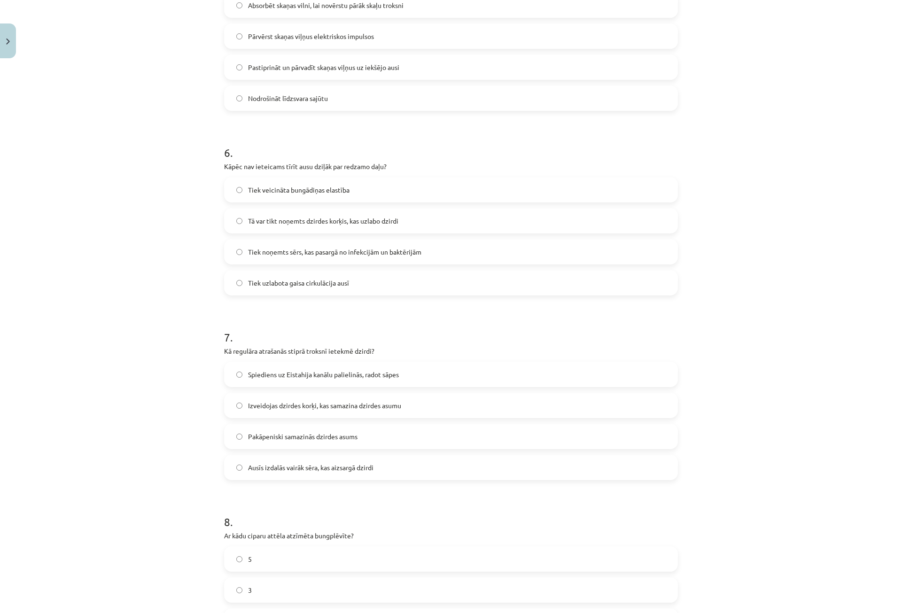
click at [249, 227] on label "Tā var tikt noņemts dzirdes korķis, kas uzlabo dzirdi" at bounding box center [451, 220] width 452 height 23
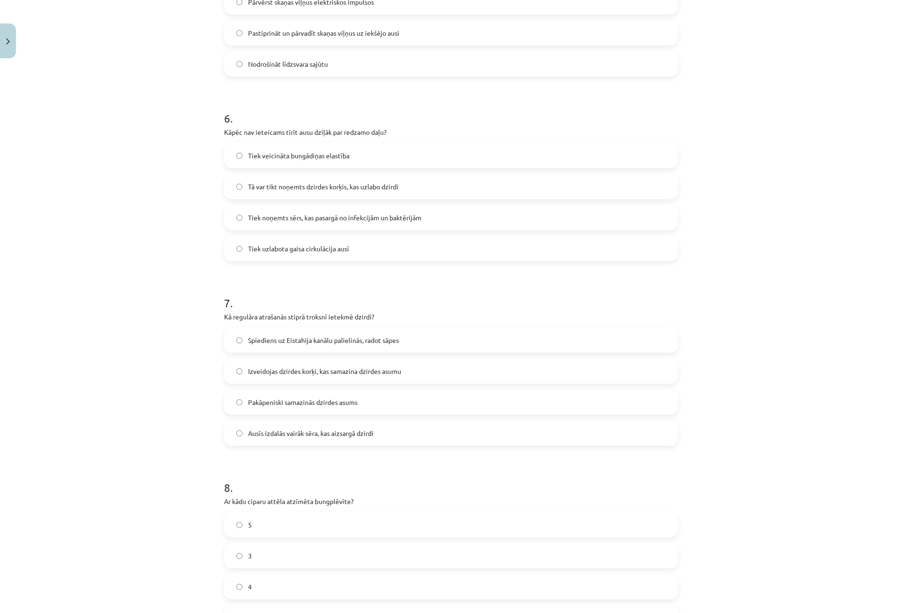
scroll to position [1175, 0]
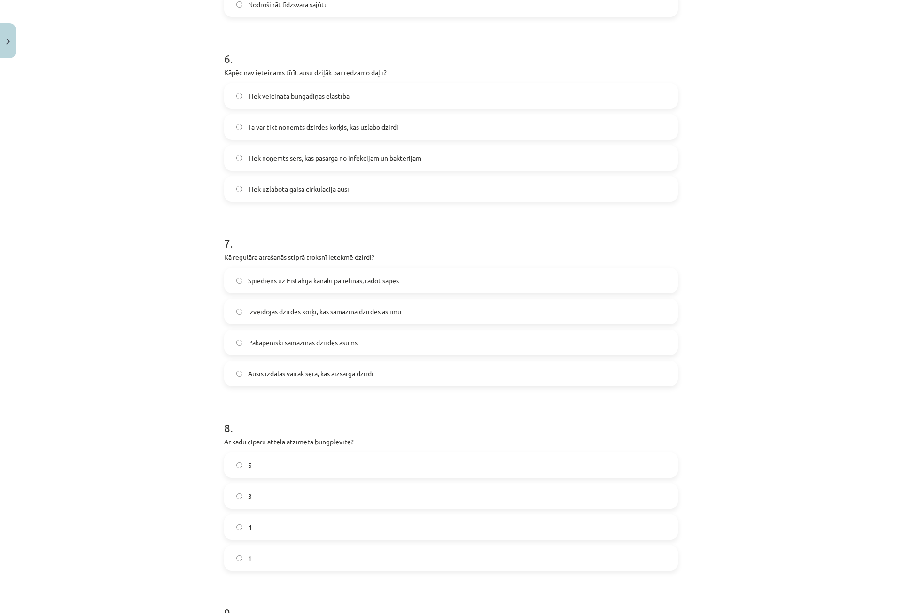
click at [290, 340] on span "Pakāpeniski samazinās dzirdes asums" at bounding box center [302, 343] width 109 height 10
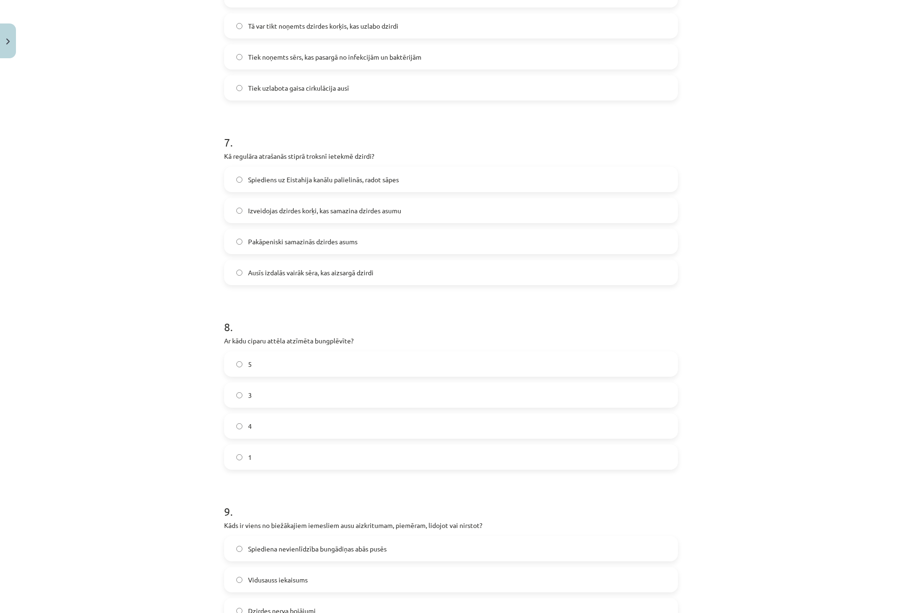
scroll to position [1316, 0]
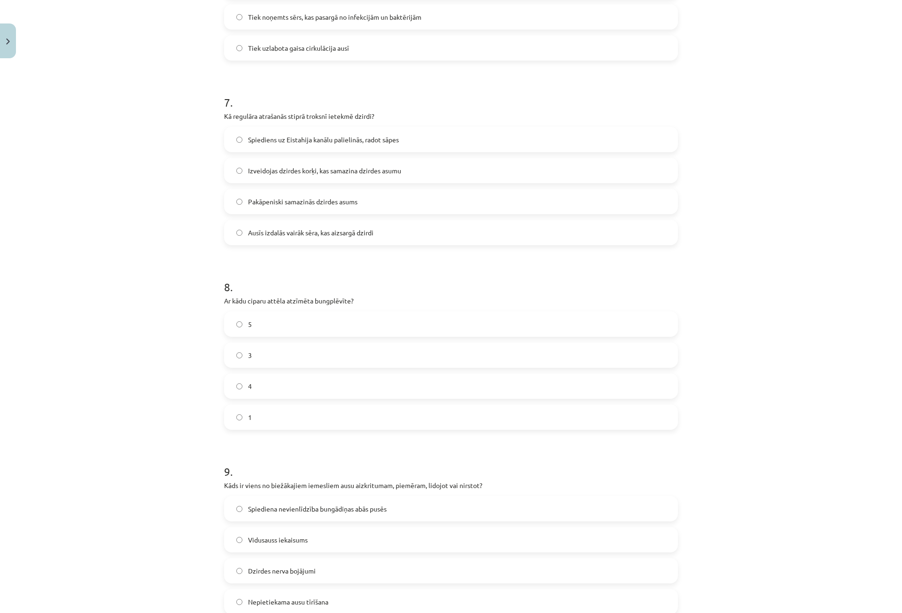
click at [241, 388] on label "4" at bounding box center [451, 386] width 452 height 23
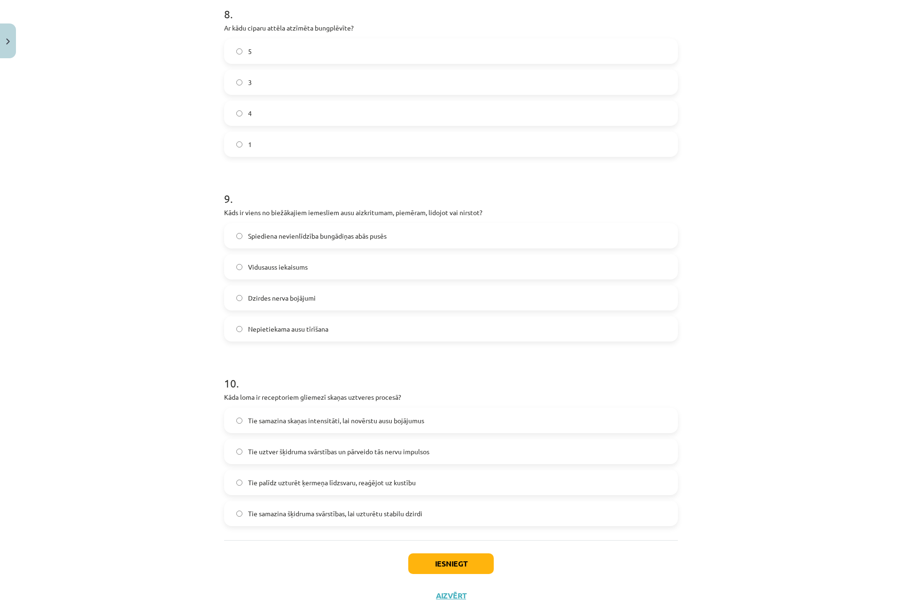
scroll to position [1598, 0]
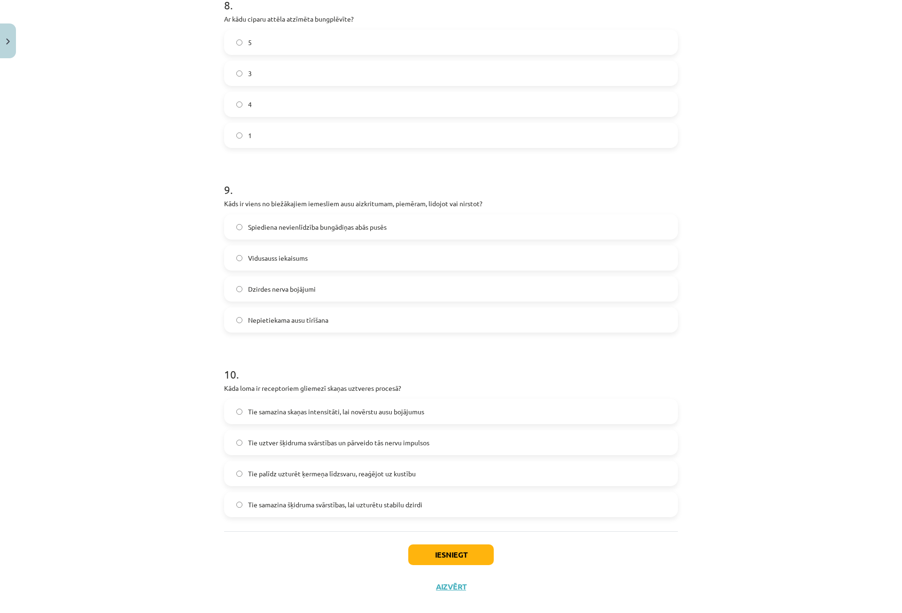
click at [264, 259] on span "Vidusauss iekaisums" at bounding box center [278, 258] width 60 height 10
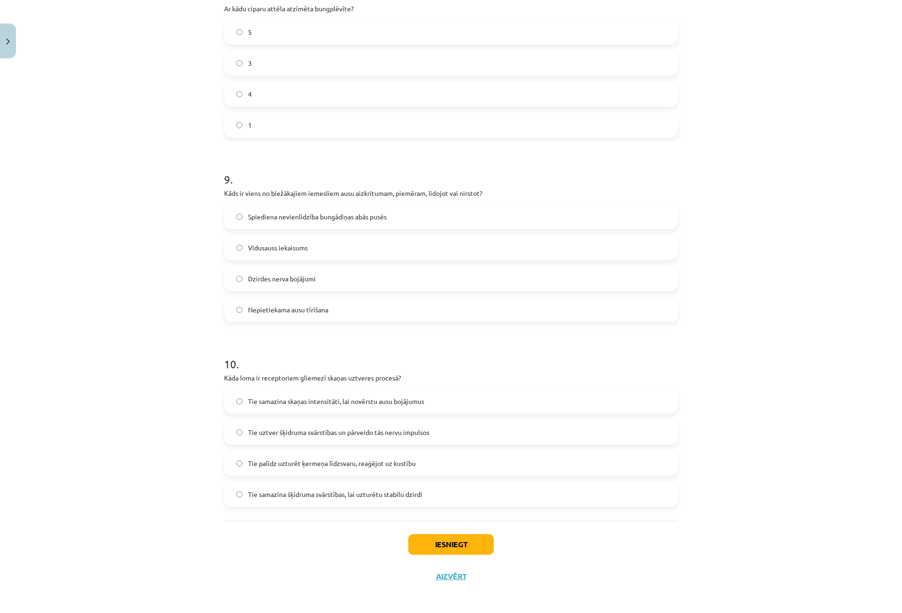
scroll to position [1611, 0]
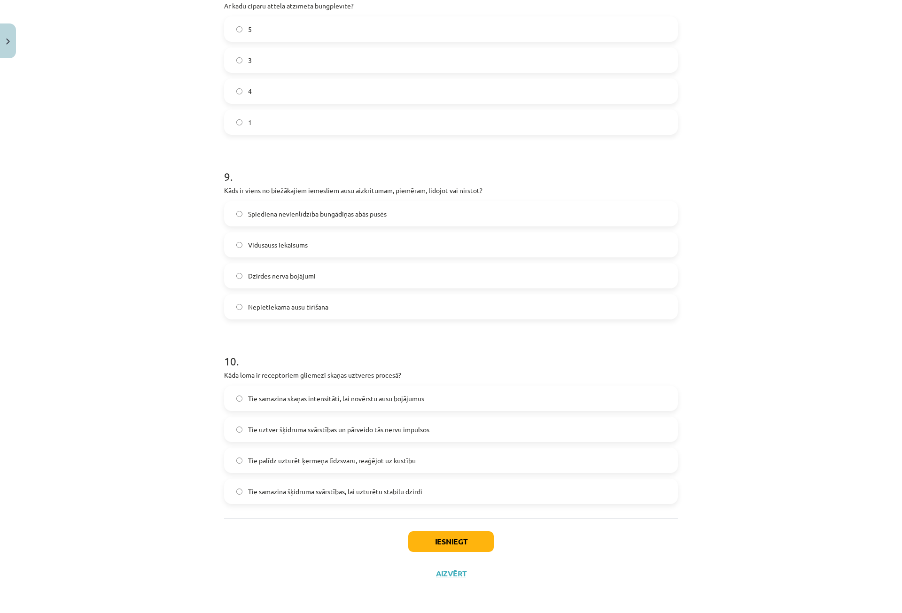
click at [248, 214] on span "Spiediena nevienlīdzība bungādiņas abās pusēs" at bounding box center [317, 214] width 139 height 10
click at [254, 497] on label "Tie samazina šķidruma svārstības, lai uzturētu stabilu dzirdi" at bounding box center [451, 491] width 452 height 23
drag, startPoint x: 263, startPoint y: 425, endPoint x: 273, endPoint y: 436, distance: 15.0
click at [263, 425] on span "Tie uztver šķidruma svārstības un pārveido tās nervu impulsos" at bounding box center [338, 430] width 181 height 10
click at [426, 537] on button "Iesniegt" at bounding box center [451, 541] width 86 height 21
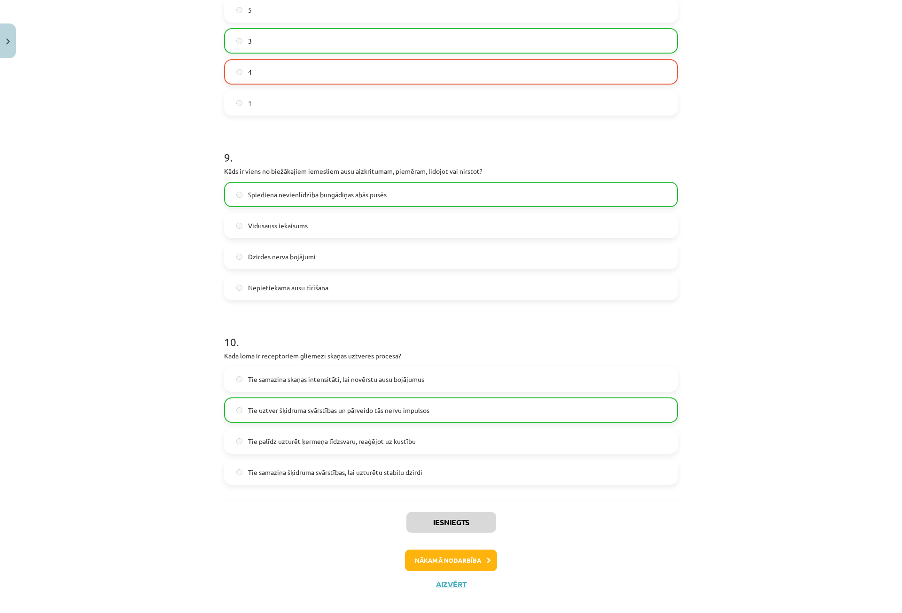
scroll to position [1641, 0]
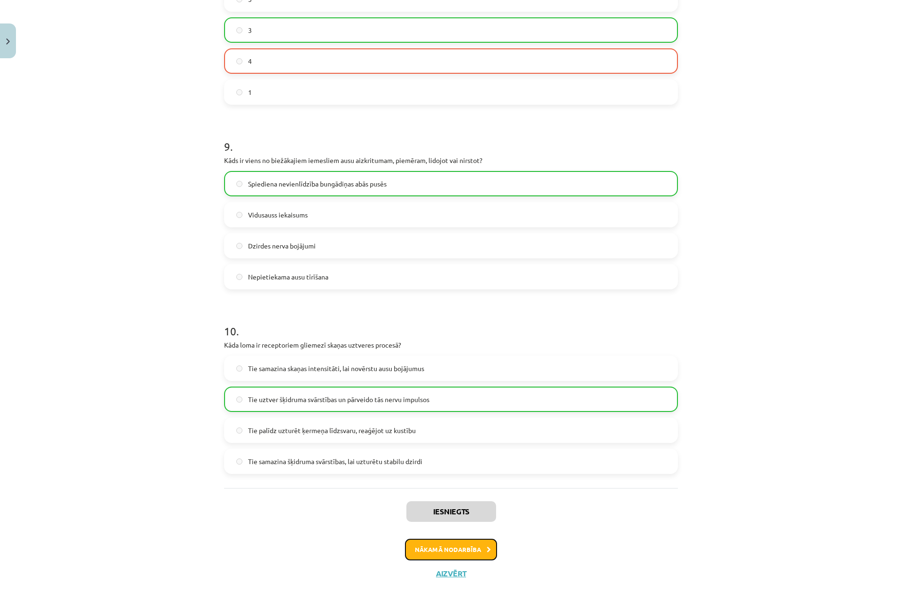
click at [445, 552] on button "Nākamā nodarbība" at bounding box center [451, 550] width 92 height 22
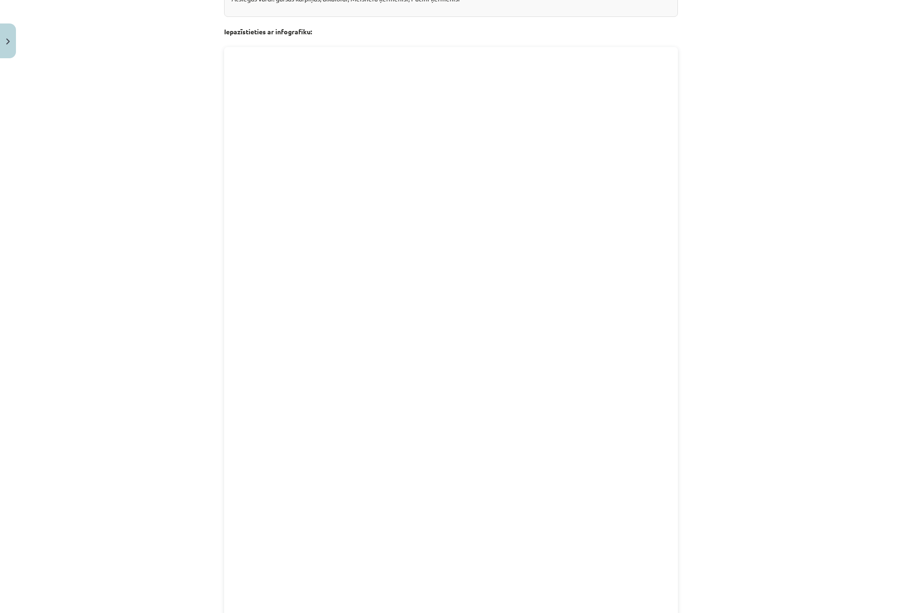
scroll to position [485, 0]
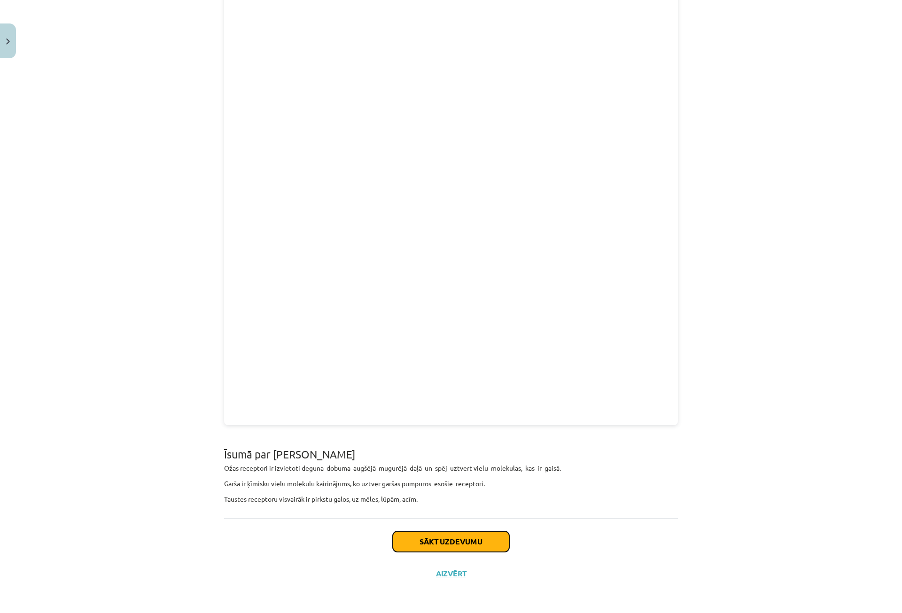
click at [489, 541] on button "Sākt uzdevumu" at bounding box center [451, 541] width 117 height 21
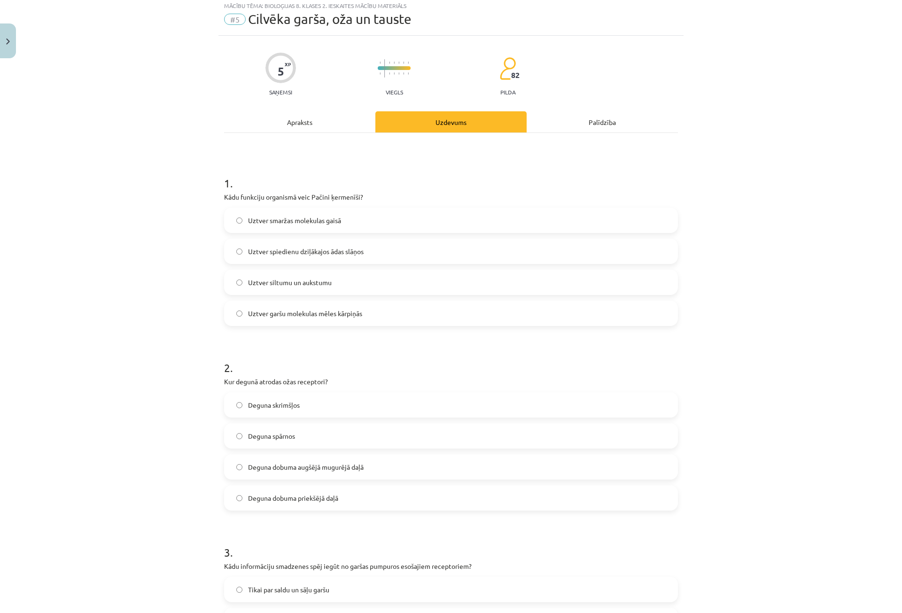
scroll to position [23, 0]
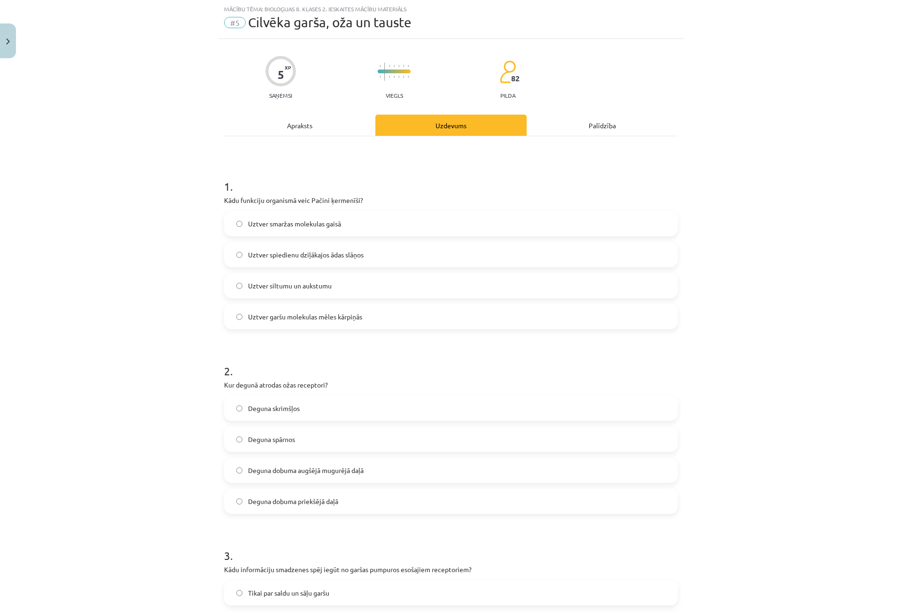
click at [297, 256] on span "Uztver spiedienu dziļākajos ādas slāņos" at bounding box center [306, 255] width 116 height 10
click at [308, 501] on span "Deguna dobuma priekšējā daļā" at bounding box center [293, 502] width 90 height 10
click at [297, 465] on label "Deguna dobuma augšējā mugurējā daļā" at bounding box center [451, 470] width 452 height 23
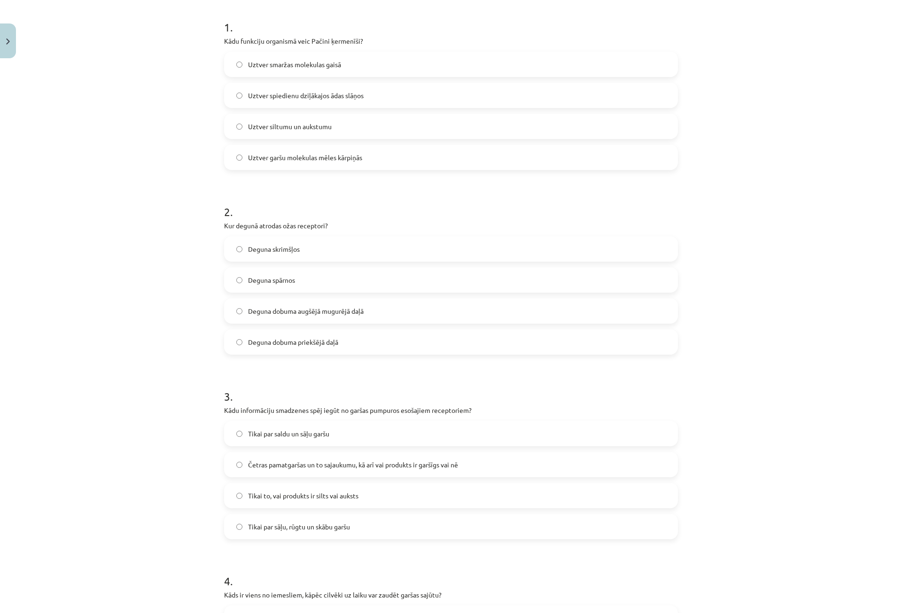
scroll to position [211, 0]
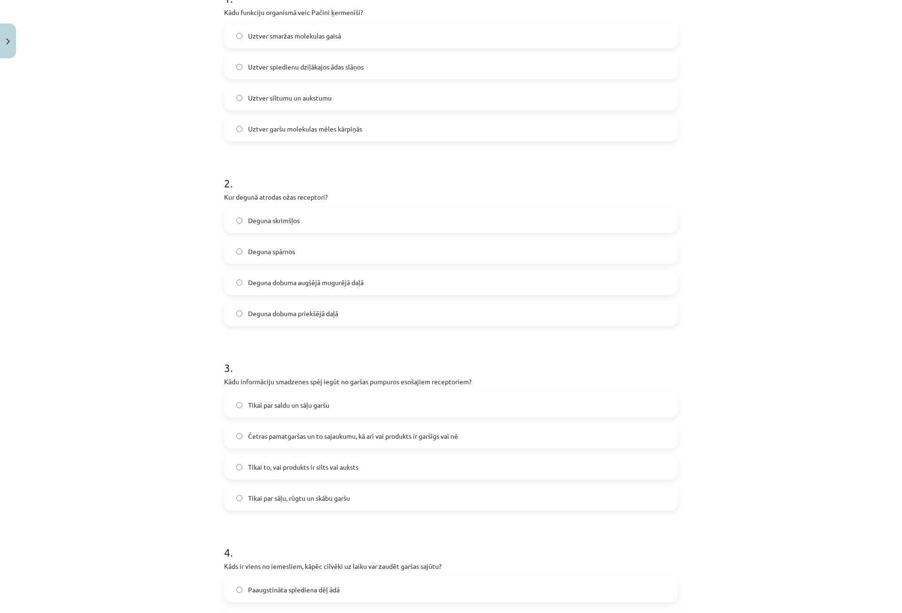
click at [322, 434] on span "Četras pamatgaršas un to sajaukumu, kā arī vai produkts ir garšīgs vai nē" at bounding box center [353, 436] width 210 height 10
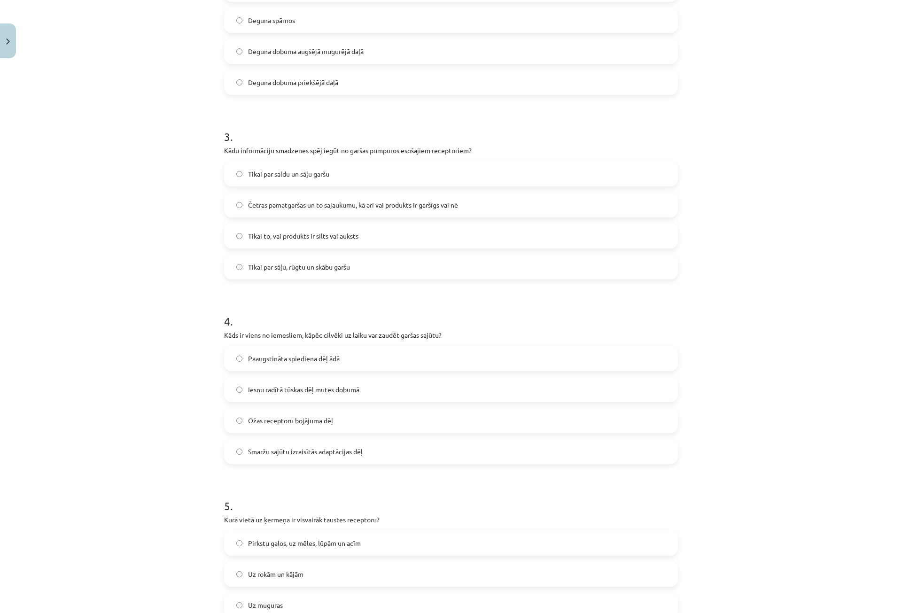
scroll to position [493, 0]
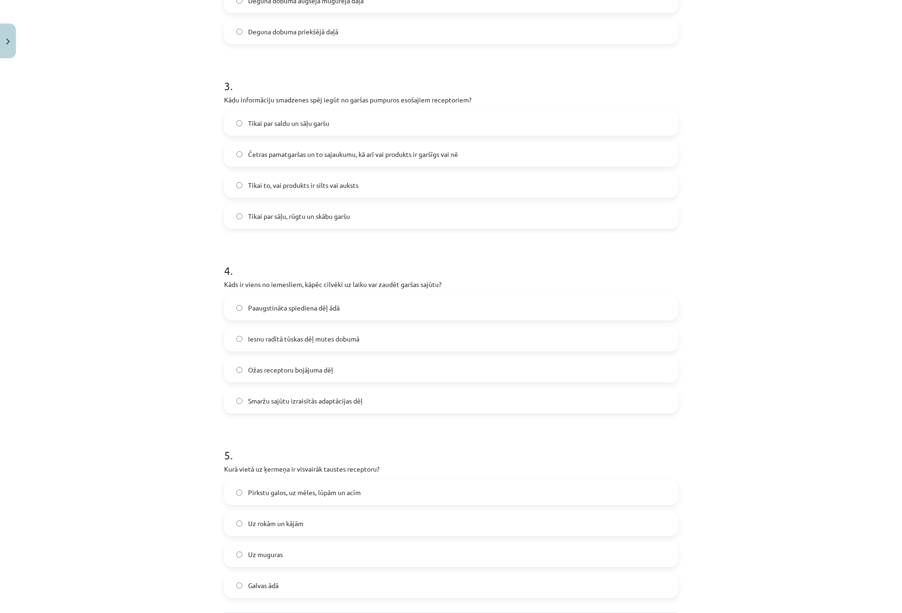
click at [248, 402] on span "Smaržu sajūtu izraisītās adaptācijas dēļ" at bounding box center [305, 401] width 115 height 10
click at [256, 338] on span "Iesnu radītā tūskas dēļ mutes dobumā" at bounding box center [303, 339] width 111 height 10
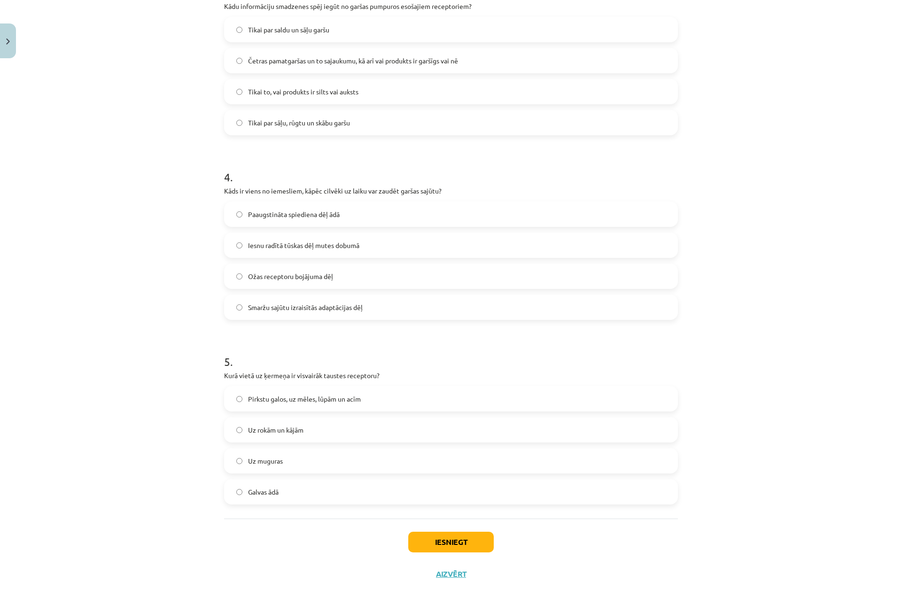
scroll to position [587, 0]
click at [271, 400] on span "Pirkstu galos, uz mēles, lūpām un acīm" at bounding box center [304, 399] width 113 height 10
click at [453, 546] on button "Iesniegt" at bounding box center [451, 541] width 86 height 21
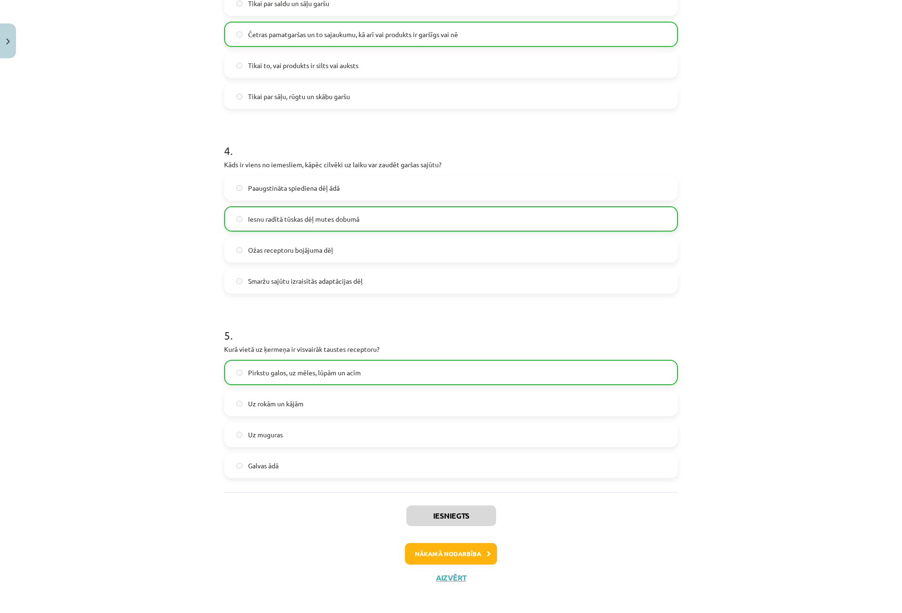
scroll to position [617, 0]
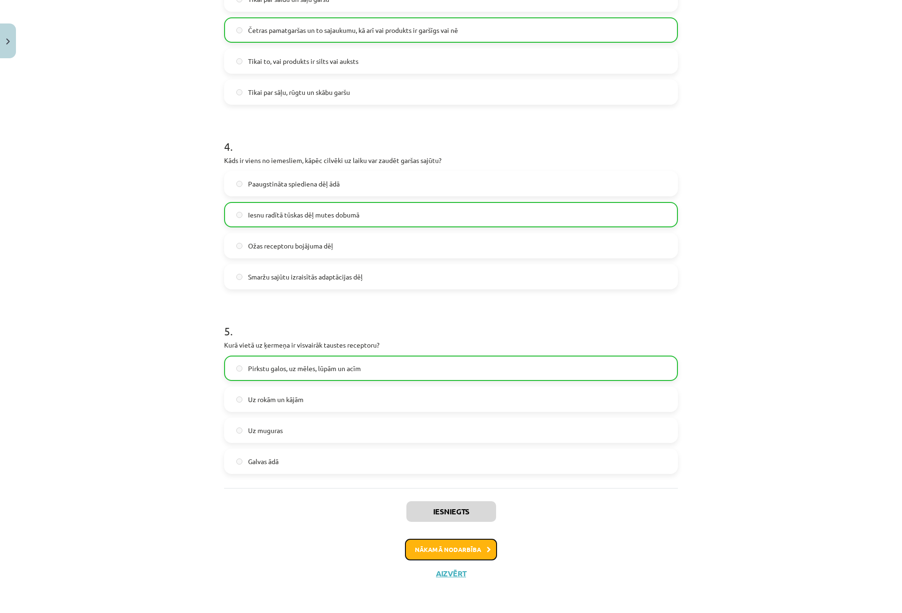
click at [475, 555] on button "Nākamā nodarbība" at bounding box center [451, 550] width 92 height 22
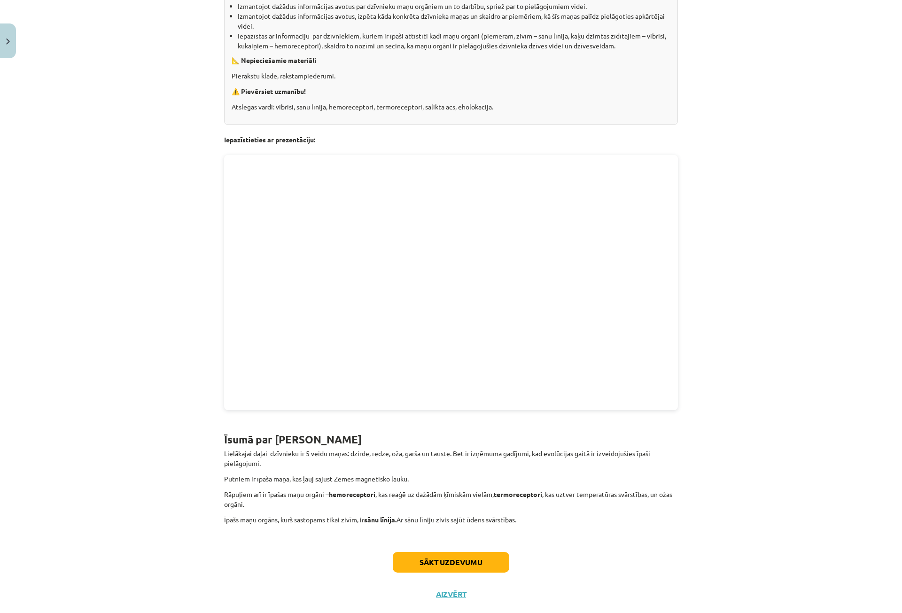
scroll to position [210, 0]
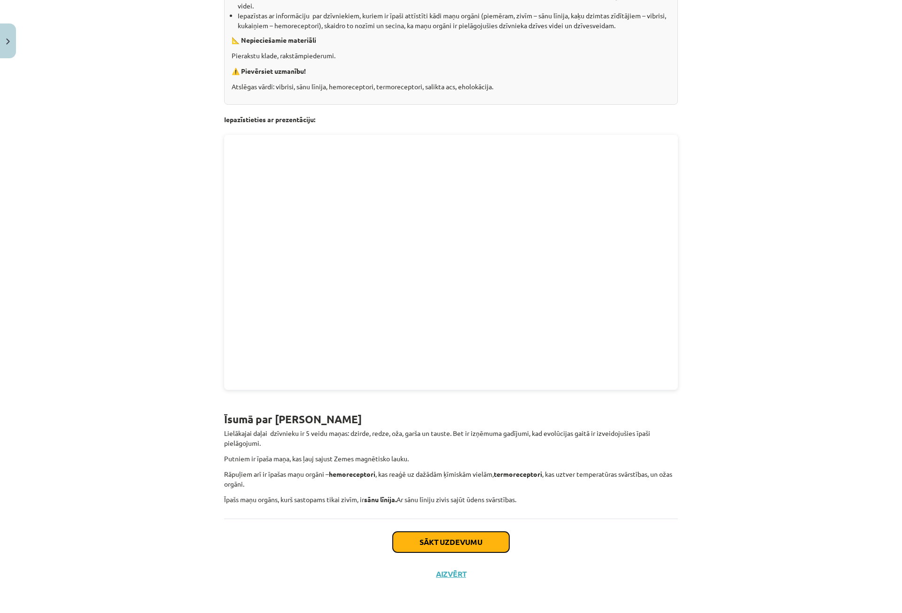
click at [432, 538] on button "Sākt uzdevumu" at bounding box center [451, 542] width 117 height 21
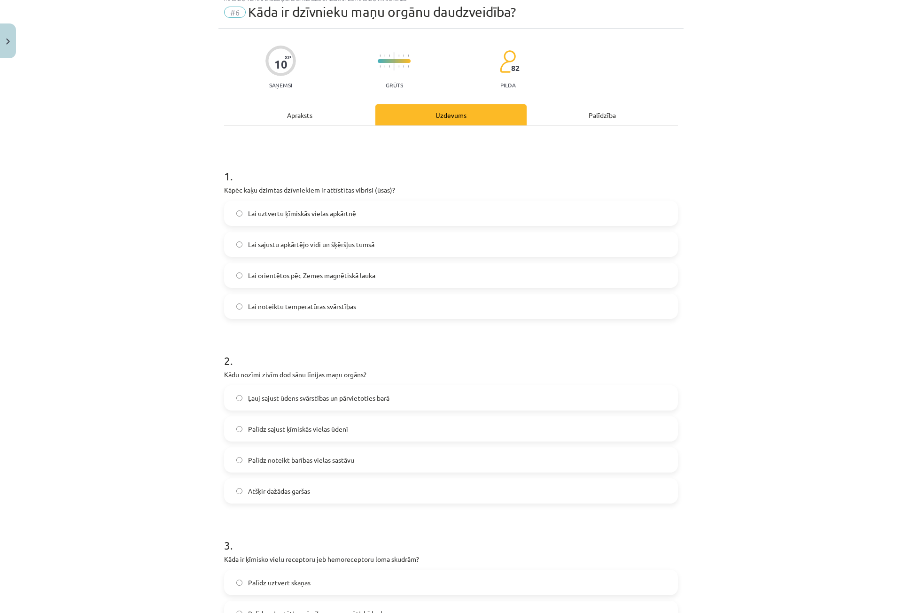
scroll to position [23, 0]
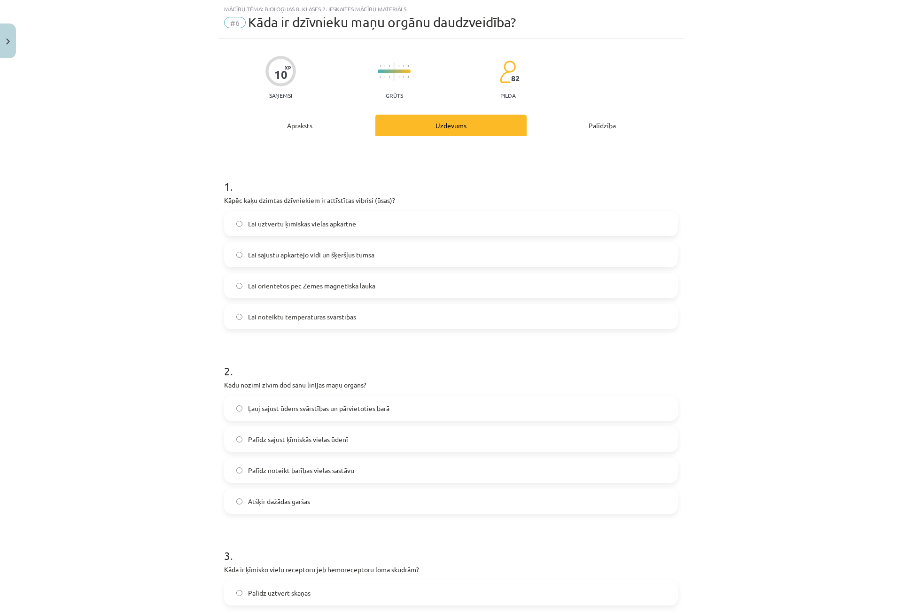
drag, startPoint x: 307, startPoint y: 257, endPoint x: 279, endPoint y: 253, distance: 28.4
click at [307, 257] on span "Lai sajustu apkārtējo vidi un šķēršļus tumsā" at bounding box center [311, 255] width 126 height 10
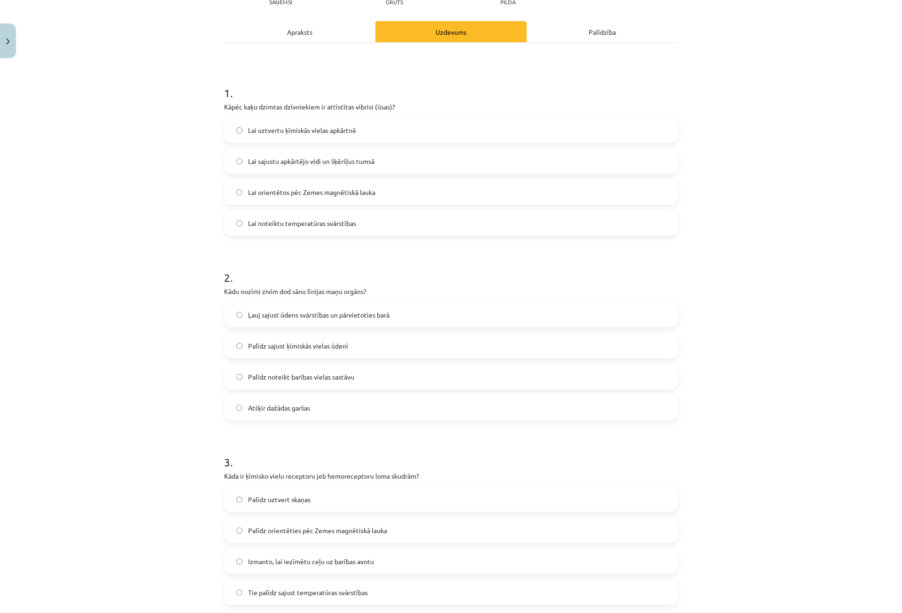
scroll to position [117, 0]
click at [290, 315] on span "Ļauj sajust ūdens svārstības un pārvietoties barā" at bounding box center [318, 315] width 141 height 10
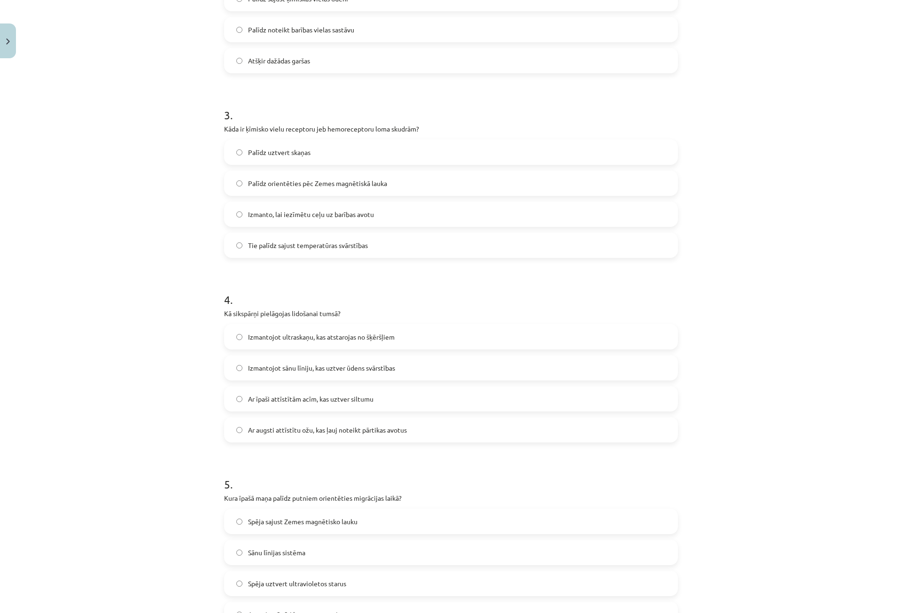
scroll to position [446, 0]
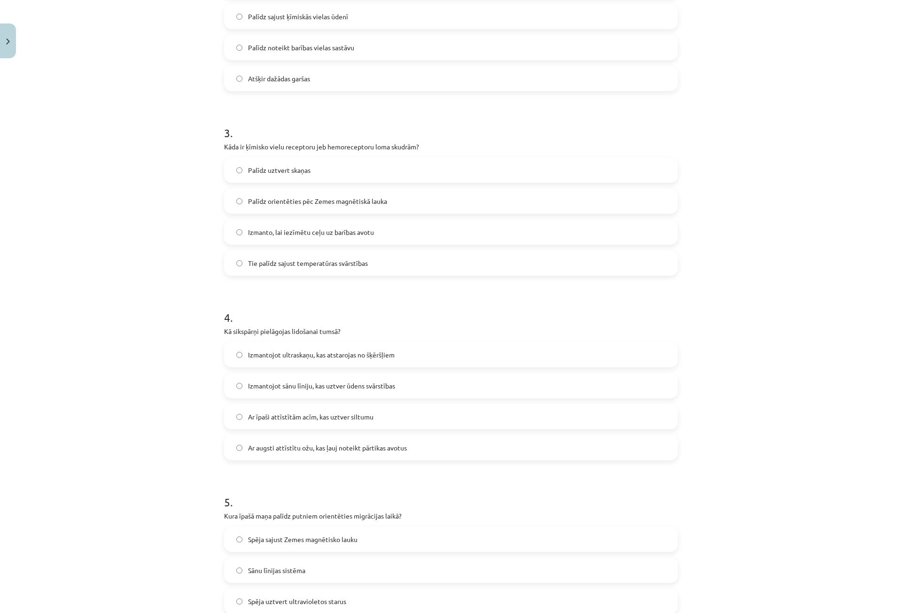
click at [259, 232] on span "Izmanto, lai iezīmētu ceļu uz barības avotu" at bounding box center [311, 232] width 126 height 10
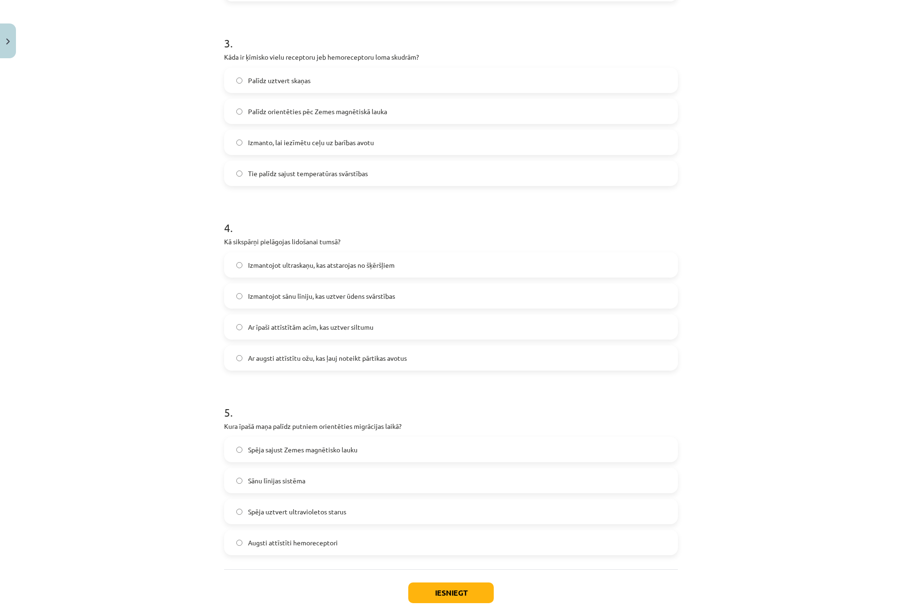
scroll to position [587, 0]
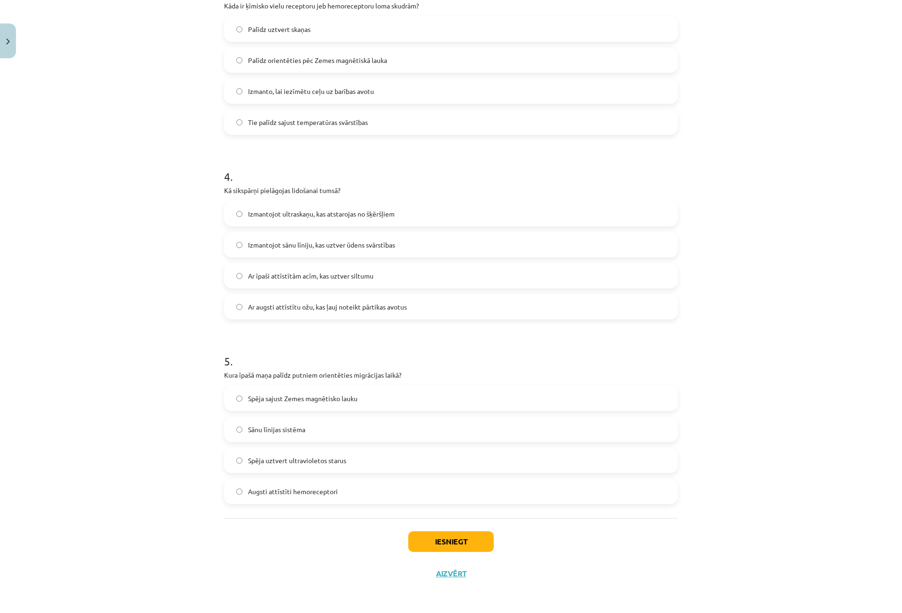
click at [287, 274] on span "Ar īpaši attīstītām acīm, kas uztver siltumu" at bounding box center [310, 276] width 125 height 10
click at [265, 460] on span "Spēja uztvert ultravioletos starus" at bounding box center [297, 461] width 98 height 10
click at [293, 403] on label "Spēja sajust Zemes magnētisko lauku" at bounding box center [451, 398] width 452 height 23
click at [439, 542] on button "Iesniegt" at bounding box center [451, 541] width 86 height 21
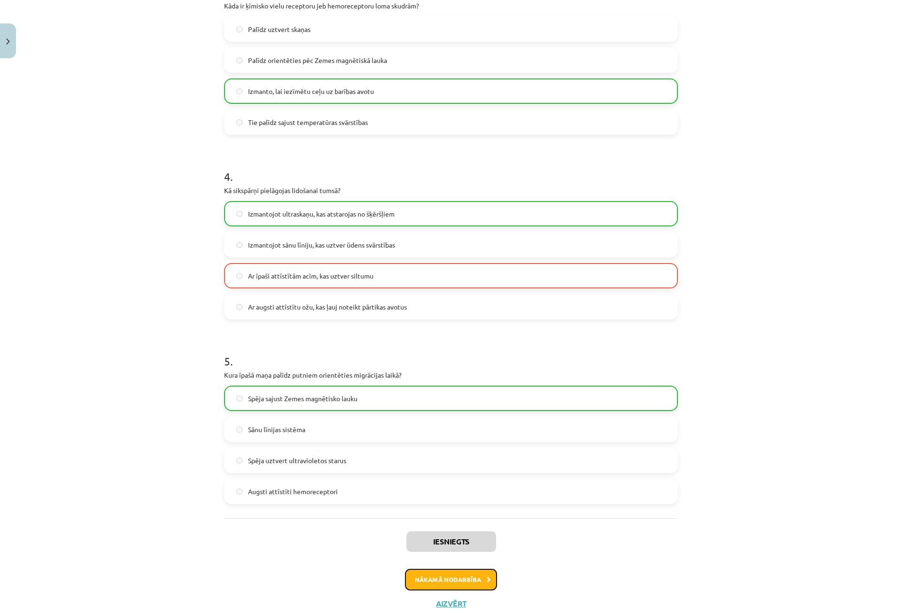
click at [446, 577] on button "Nākamā nodarbība" at bounding box center [451, 580] width 92 height 22
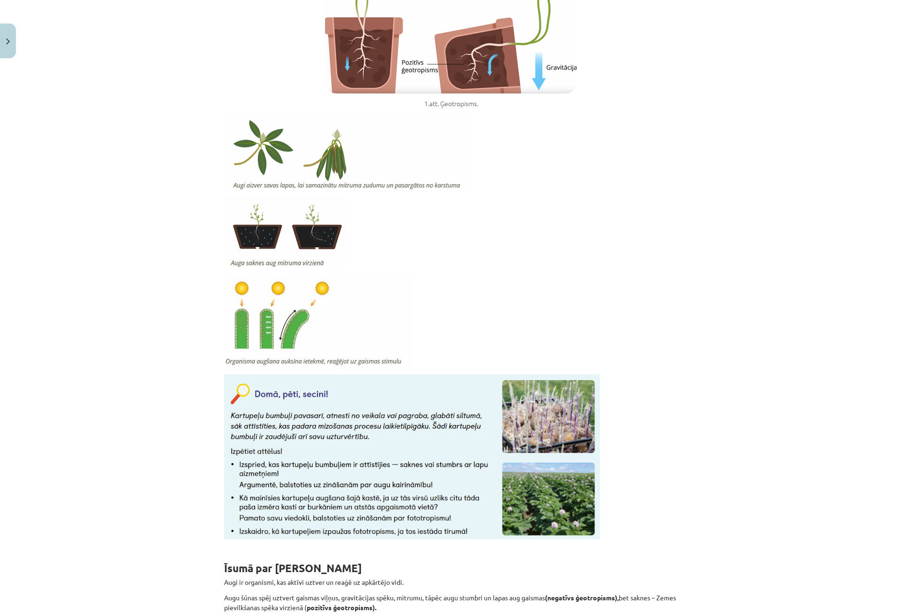
scroll to position [664, 0]
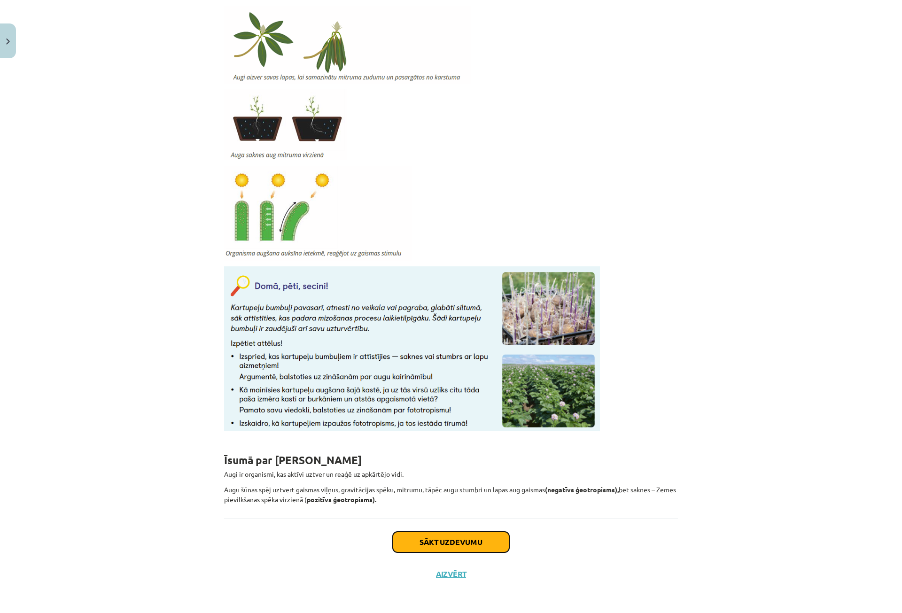
click at [428, 541] on button "Sākt uzdevumu" at bounding box center [451, 542] width 117 height 21
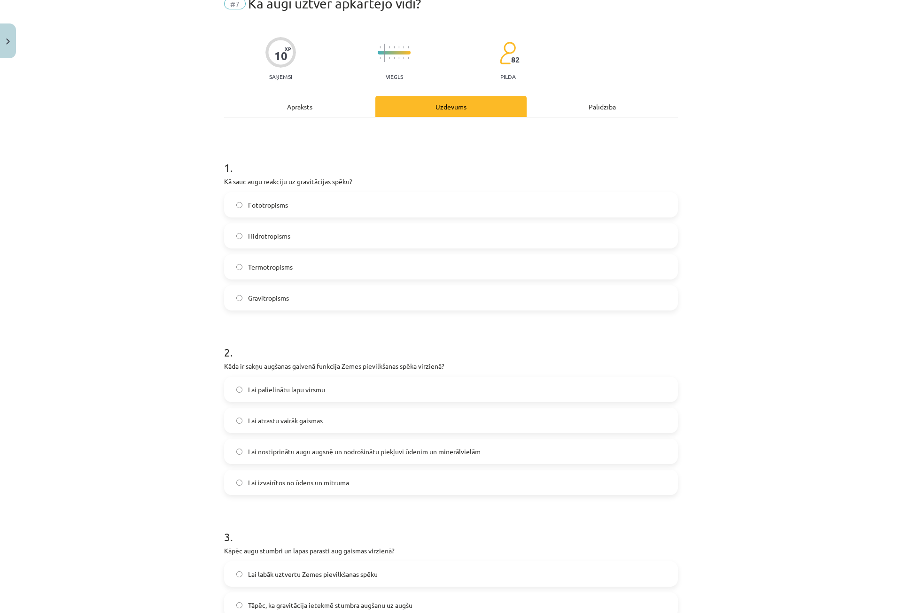
scroll to position [0, 0]
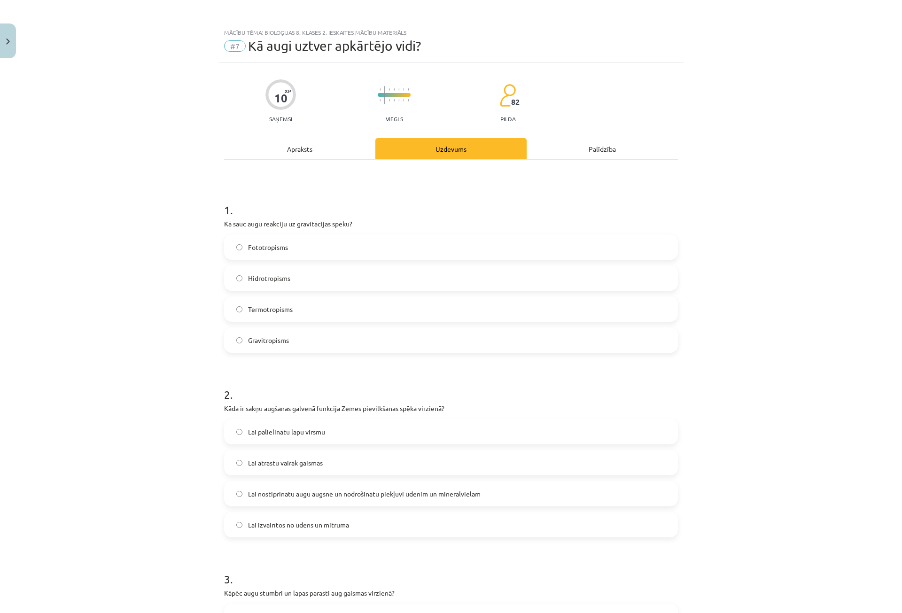
click at [270, 341] on span "Gravitropisms" at bounding box center [268, 341] width 41 height 10
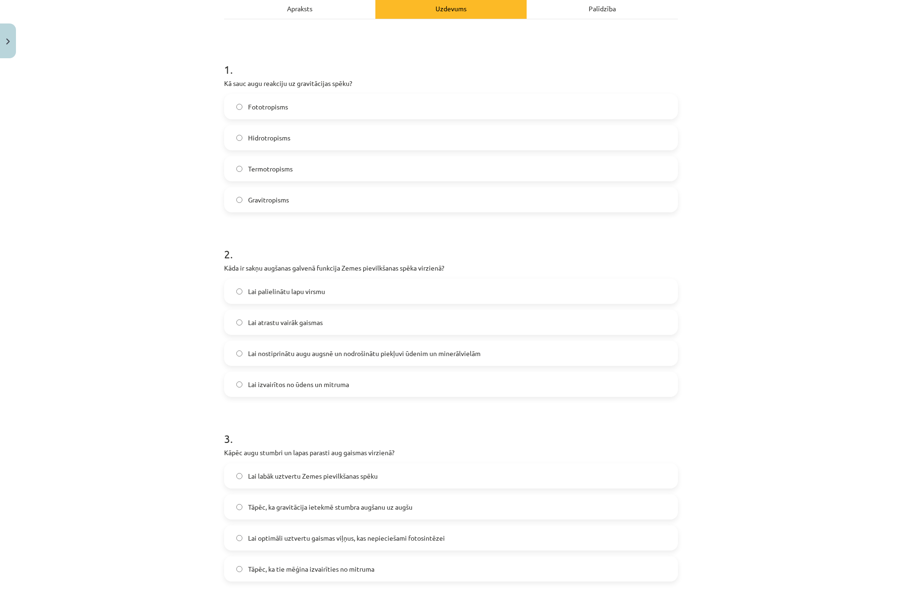
scroll to position [141, 0]
click at [262, 352] on span "Lai nostiprinātu augu augsnē un nodrošinātu piekļuvi ūdenim un minerālvielām" at bounding box center [364, 353] width 233 height 10
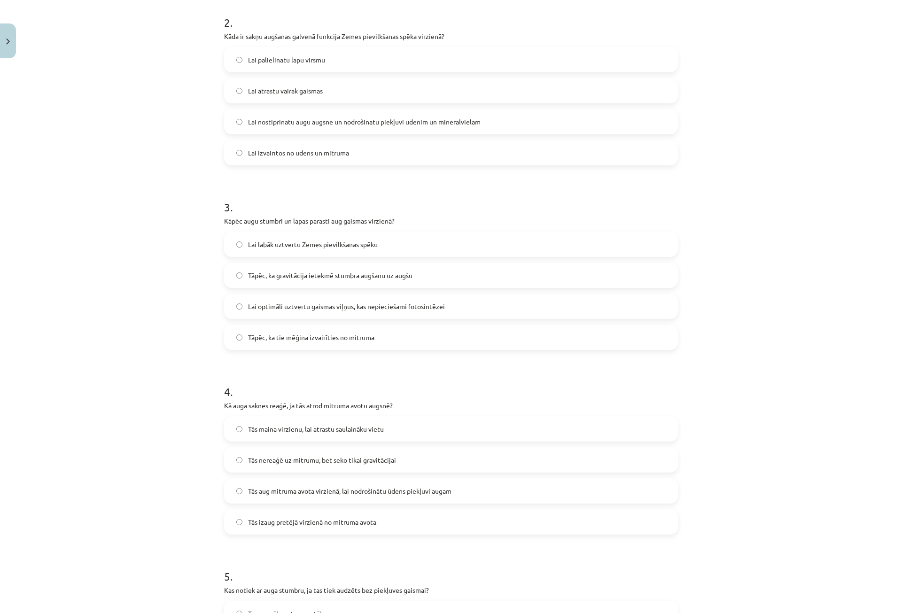
scroll to position [376, 0]
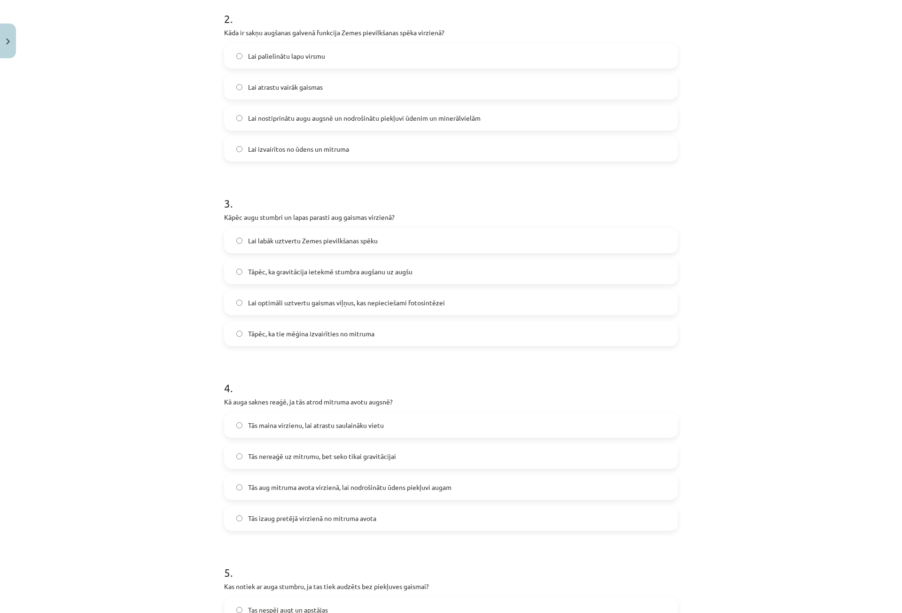
click at [275, 305] on span "Lai optimāli uztvertu gaismas viļņus, kas nepieciešami fotosintēzei" at bounding box center [346, 303] width 197 height 10
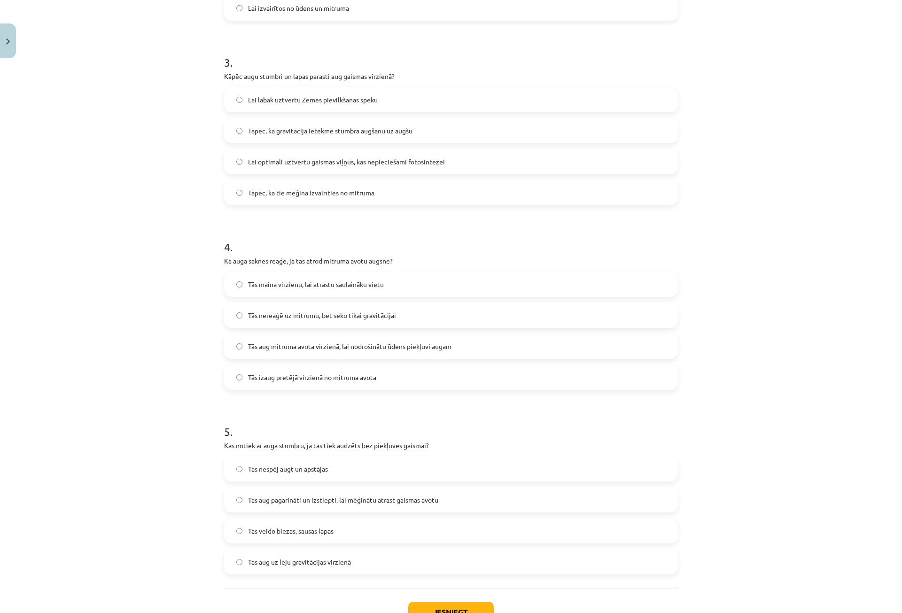
click at [285, 377] on span "Tās izaug pretējā virzienā no mitruma avota" at bounding box center [312, 378] width 128 height 10
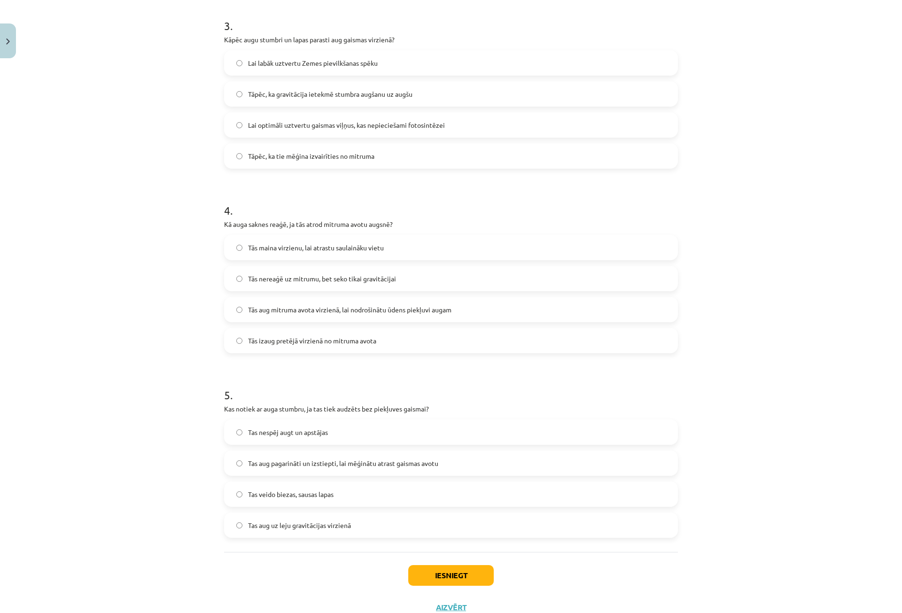
scroll to position [587, 0]
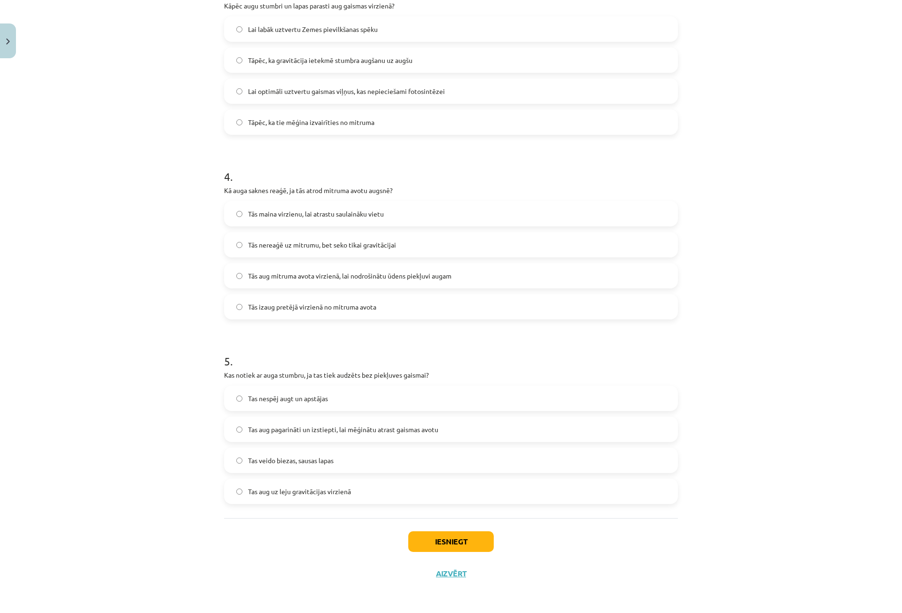
click at [283, 424] on label "Tas aug pagarināti un izstiepti, lai mēģinātu atrast gaismas avotu" at bounding box center [451, 429] width 452 height 23
drag, startPoint x: 469, startPoint y: 537, endPoint x: 461, endPoint y: 537, distance: 8.0
click at [467, 539] on button "Iesniegt" at bounding box center [451, 541] width 86 height 21
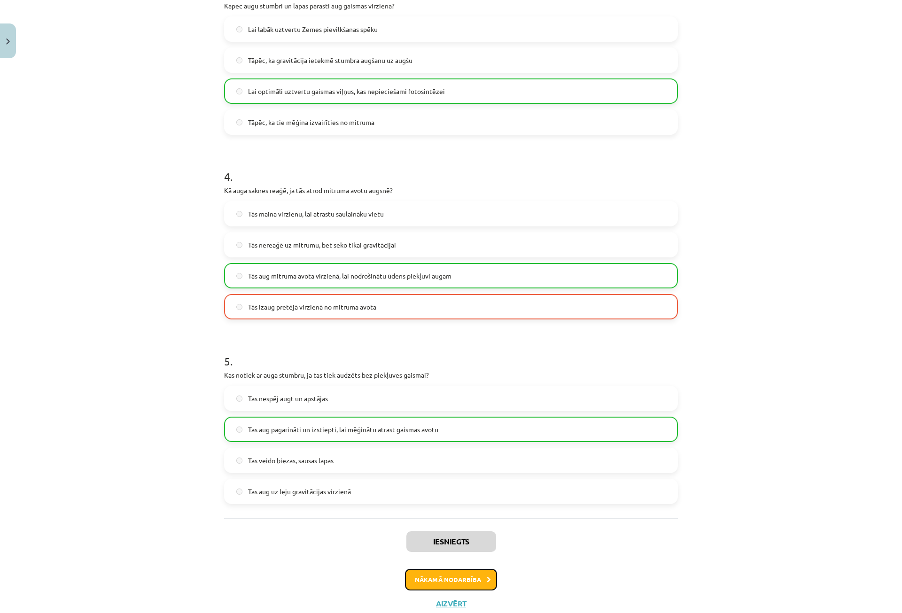
click at [451, 582] on button "Nākamā nodarbība" at bounding box center [451, 580] width 92 height 22
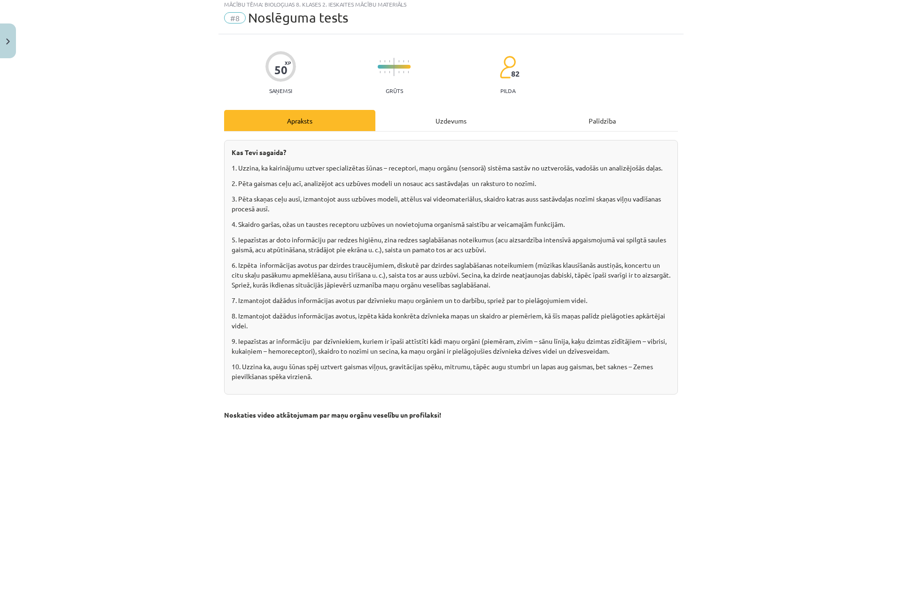
scroll to position [23, 0]
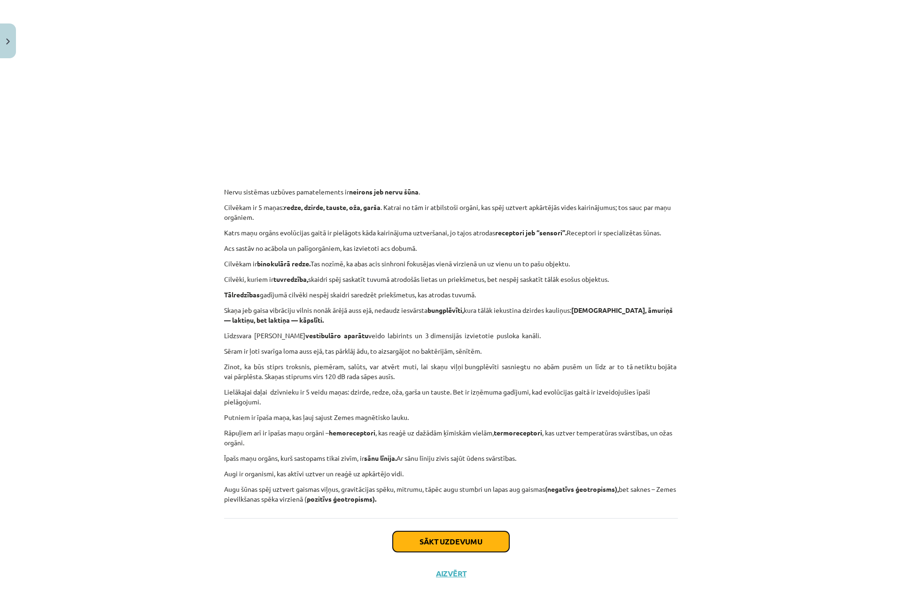
click at [448, 534] on button "Sākt uzdevumu" at bounding box center [451, 541] width 117 height 21
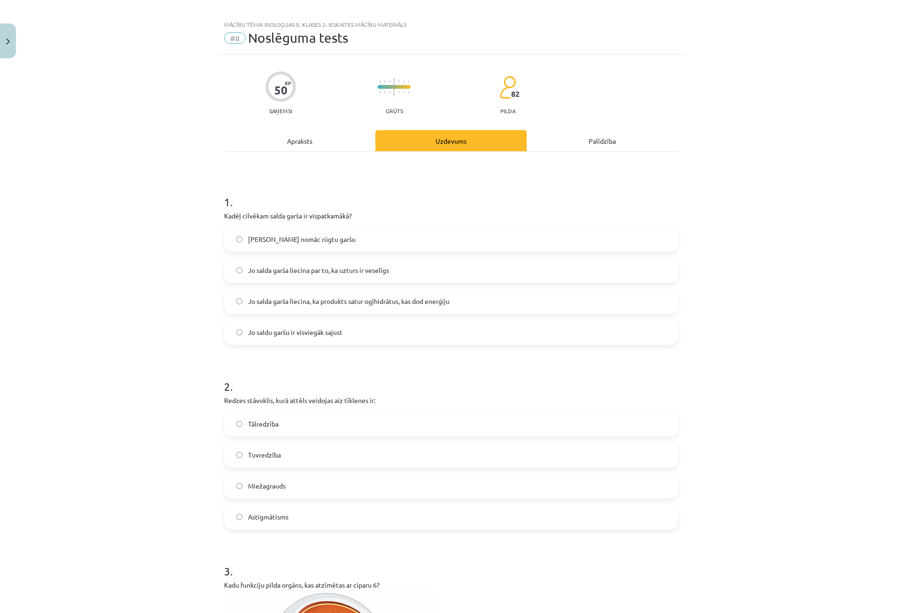
scroll to position [0, 0]
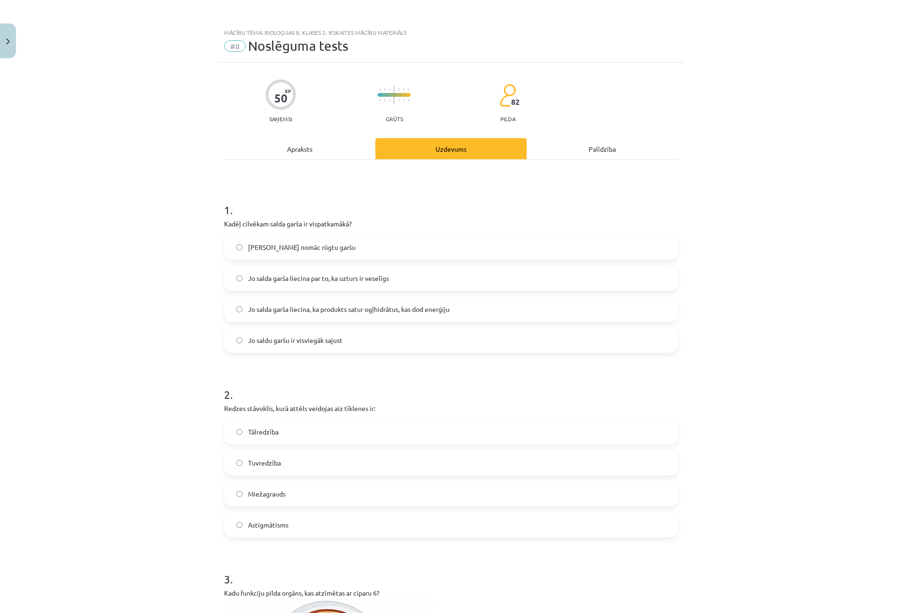
click at [263, 250] on span "Jo salda garša nomāc rūgtu garšu" at bounding box center [302, 247] width 108 height 10
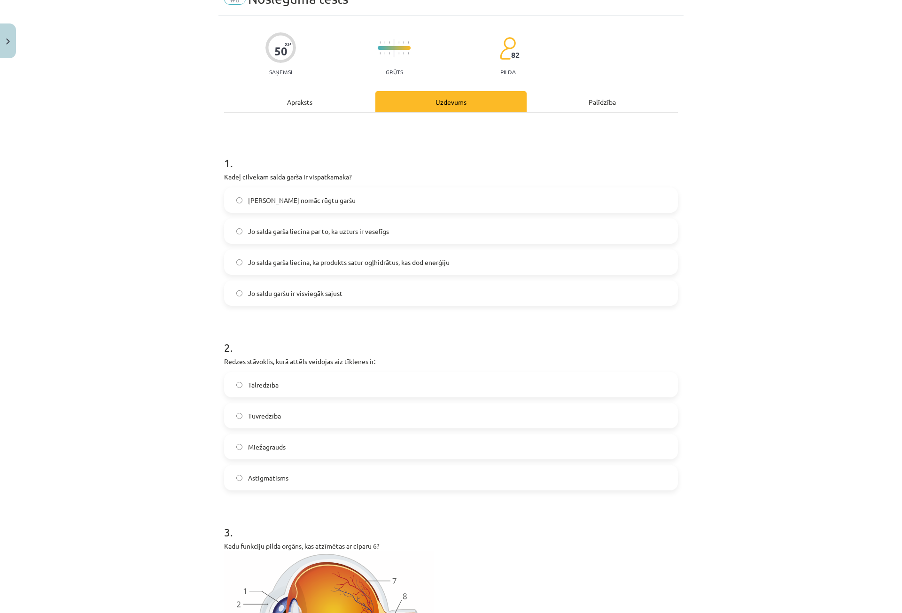
scroll to position [94, 0]
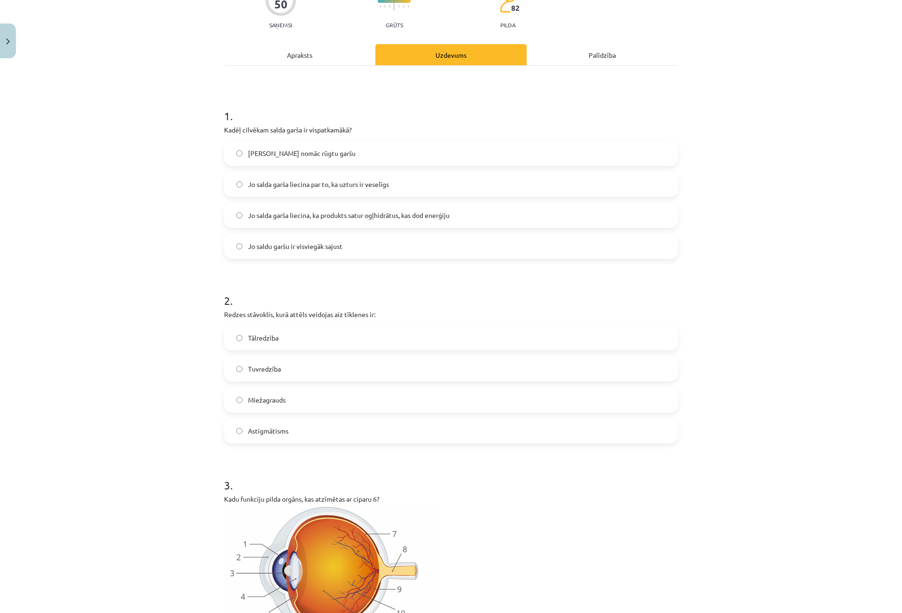
click at [355, 214] on span "Jo salda garša liecina, ka produkts satur ogļhidrātus, kas dod enerģiju" at bounding box center [349, 216] width 202 height 10
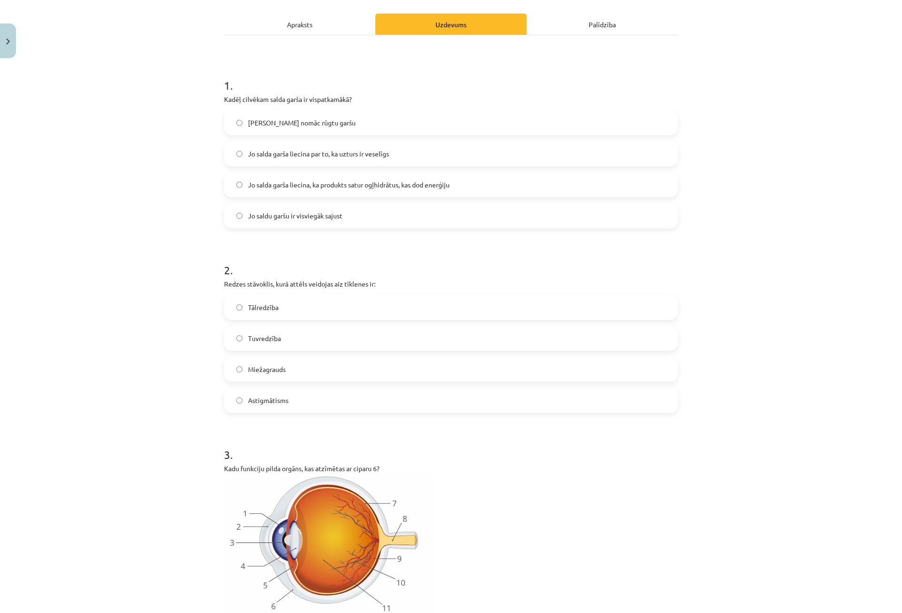
scroll to position [141, 0]
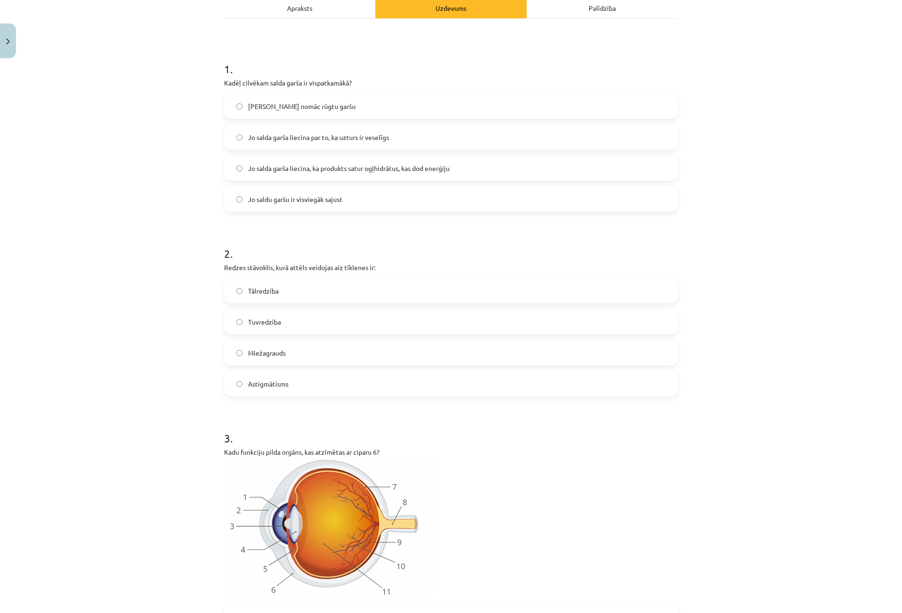
click at [255, 291] on span "Tālredzība" at bounding box center [263, 291] width 31 height 10
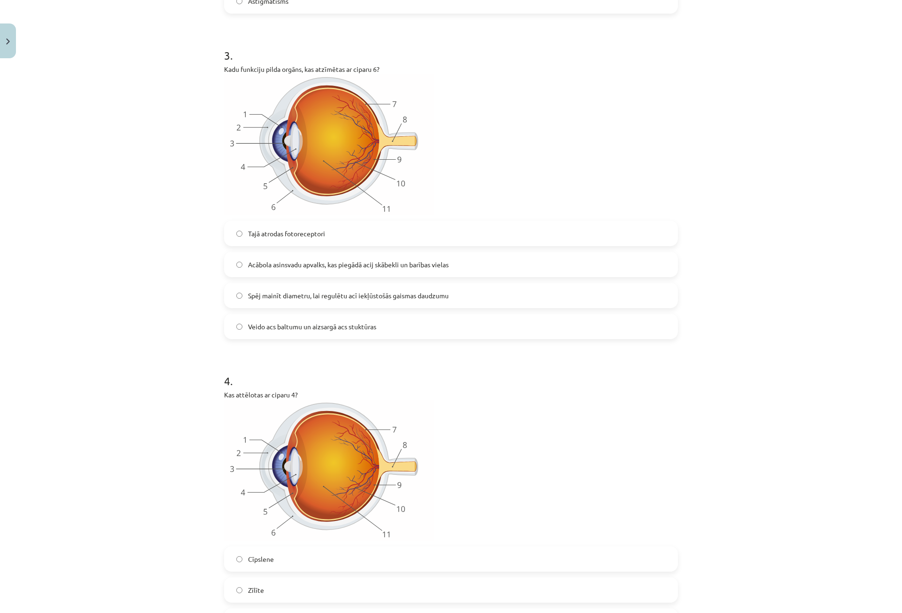
scroll to position [517, 0]
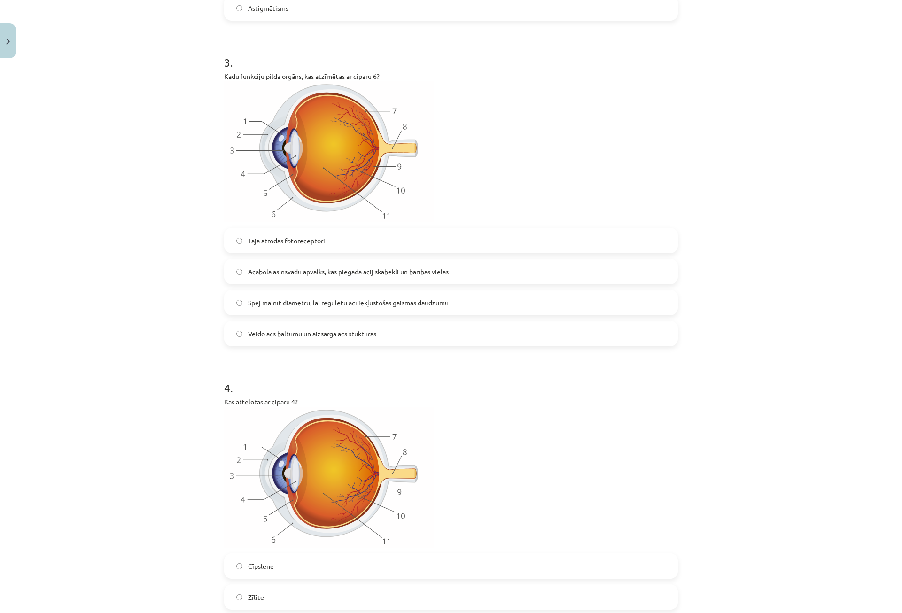
click at [295, 232] on label "Tajā atrodas fotoreceptori" at bounding box center [451, 240] width 452 height 23
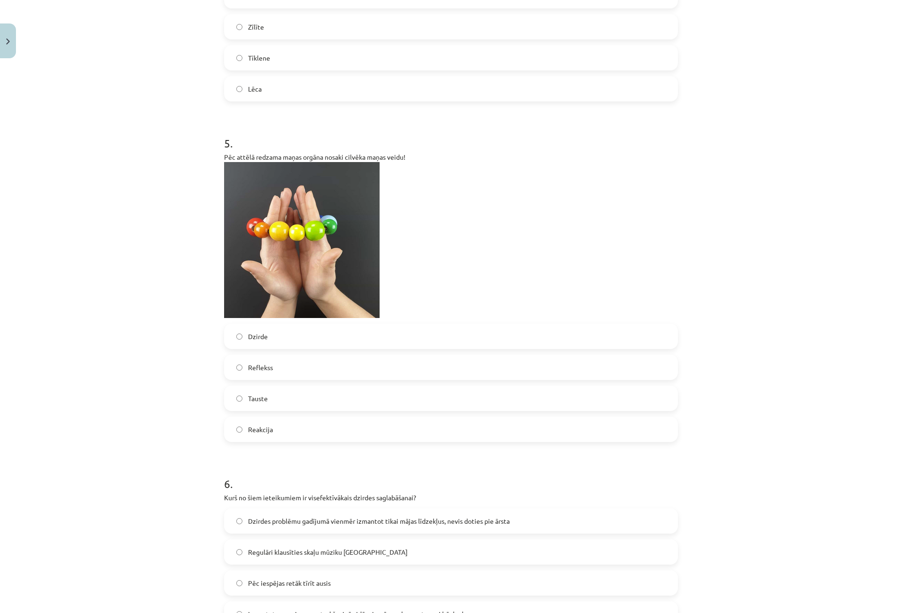
scroll to position [1034, 0]
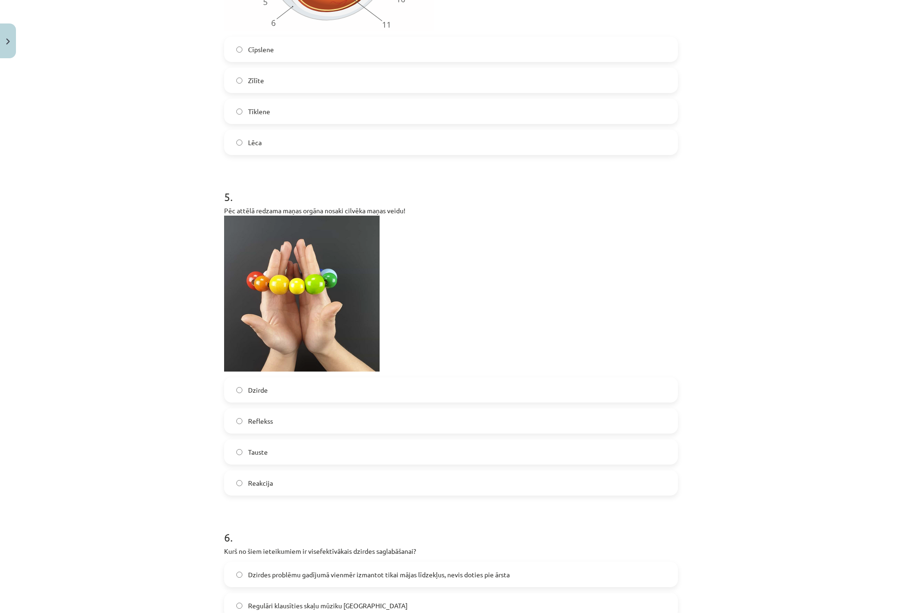
click at [248, 453] on span "Tauste" at bounding box center [258, 452] width 20 height 10
click at [266, 487] on span "Reakcija" at bounding box center [260, 483] width 25 height 10
click at [248, 453] on span "Tauste" at bounding box center [258, 452] width 20 height 10
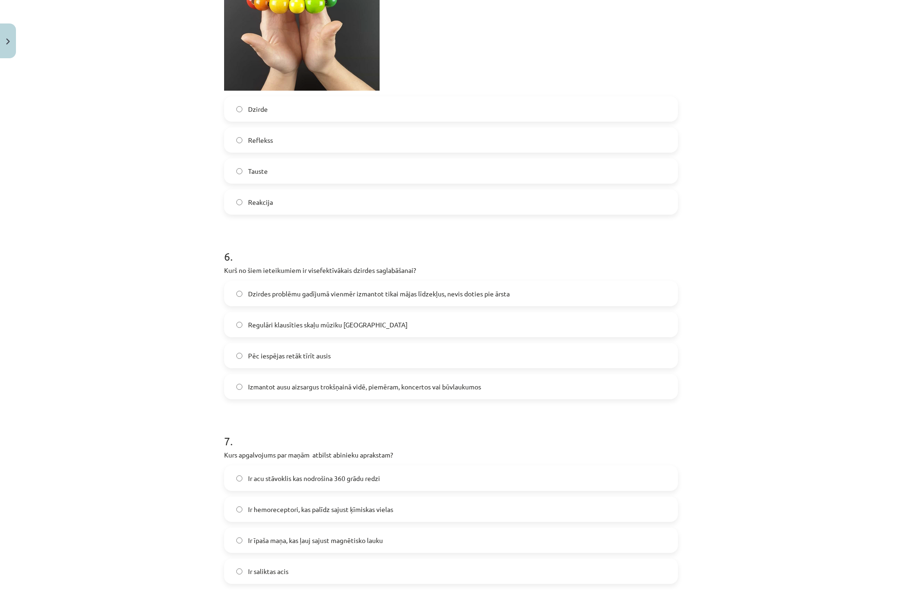
scroll to position [1316, 0]
click at [316, 387] on span "Izmantot ausu aizsargus trokšņainā vidē, piemēram, koncertos vai būvlaukumos" at bounding box center [364, 386] width 233 height 10
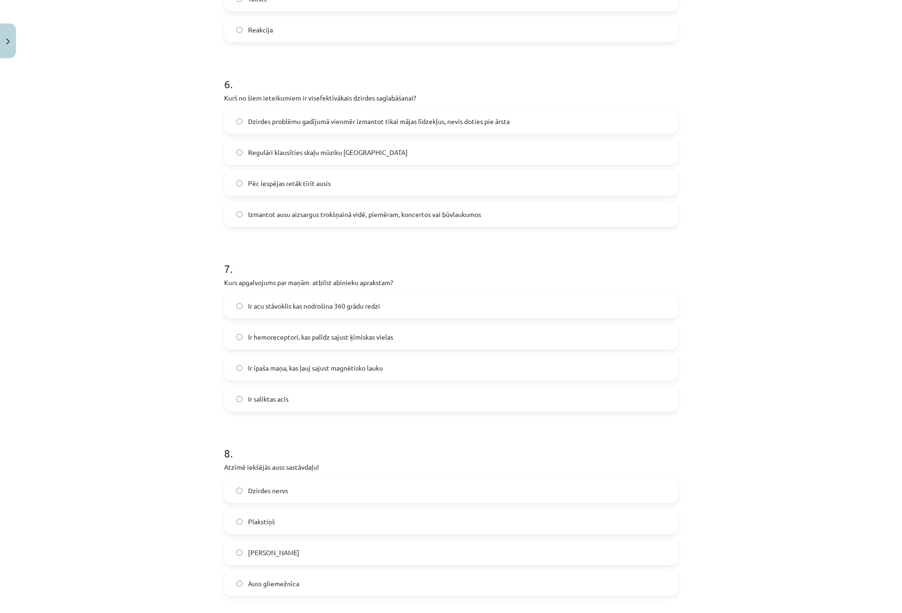
scroll to position [1504, 0]
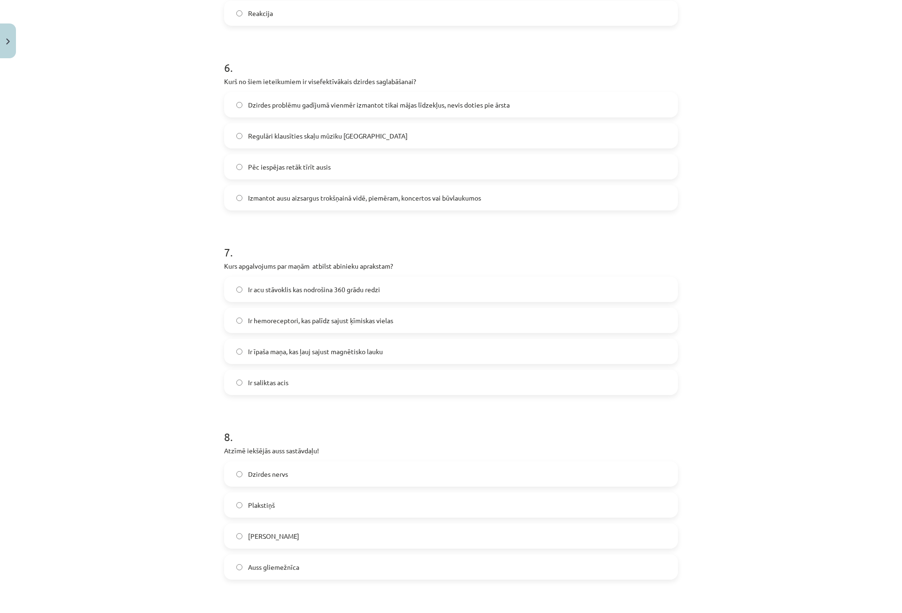
click at [276, 303] on div "Ir acu stāvoklis kas nodrošina 360 grādu redzi Ir hemoreceptori, kas palīdz saj…" at bounding box center [451, 336] width 454 height 118
click at [280, 291] on span "Ir acu stāvoklis kas nodrošina 360 grādu redzi" at bounding box center [314, 290] width 132 height 10
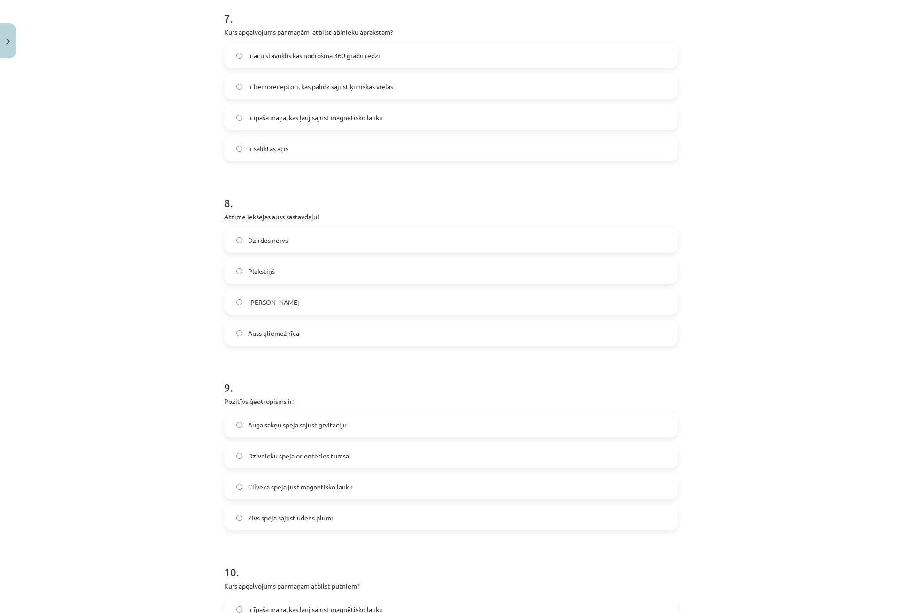
scroll to position [1739, 0]
click at [282, 338] on label "Auss gliemežnīca" at bounding box center [451, 331] width 452 height 23
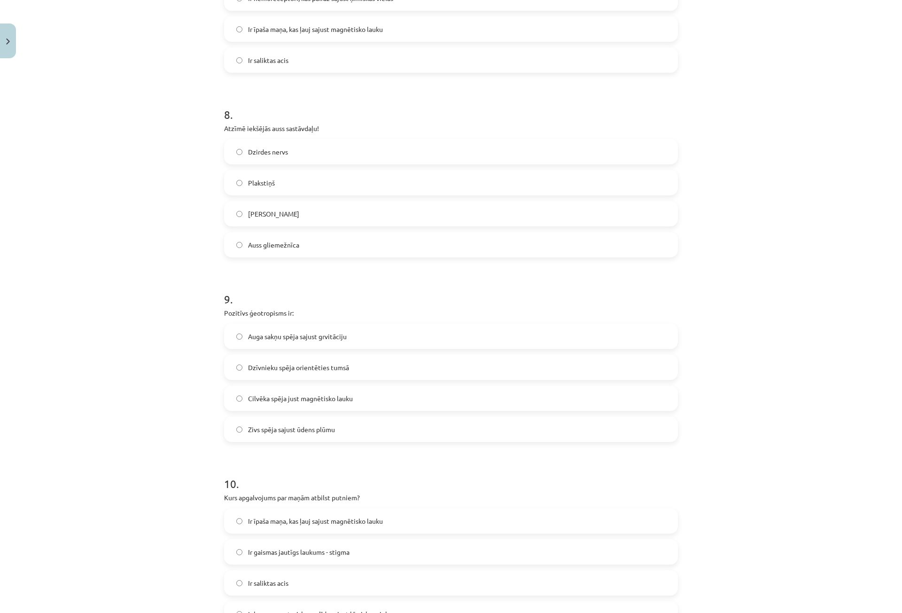
scroll to position [1833, 0]
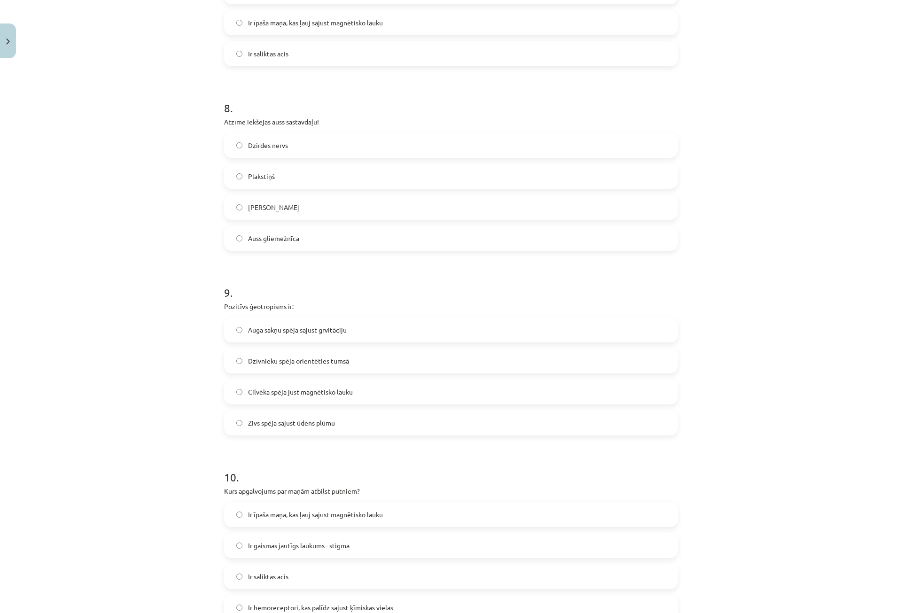
click at [266, 396] on span "Cilvēka spēja just magnētisko lauku" at bounding box center [300, 392] width 105 height 10
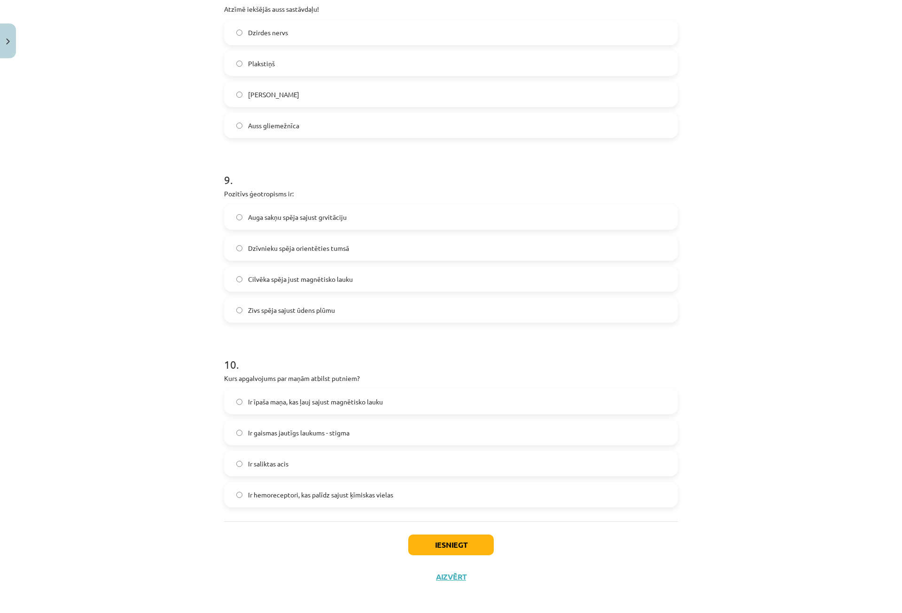
scroll to position [1949, 0]
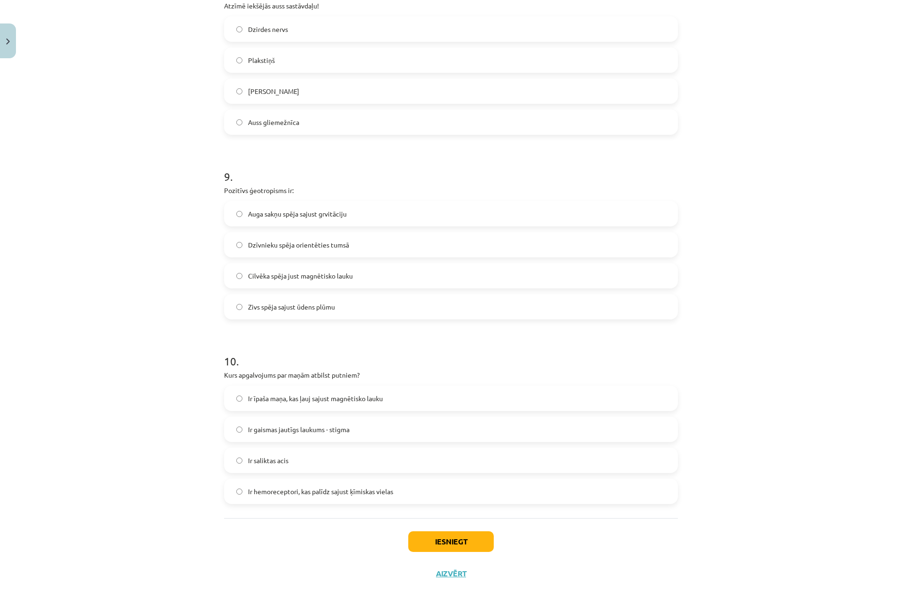
click at [276, 398] on span "Ir īpaša maņa, kas ļauj sajust magnētisko lauku" at bounding box center [315, 399] width 135 height 10
click at [457, 541] on button "Iesniegt" at bounding box center [451, 541] width 86 height 21
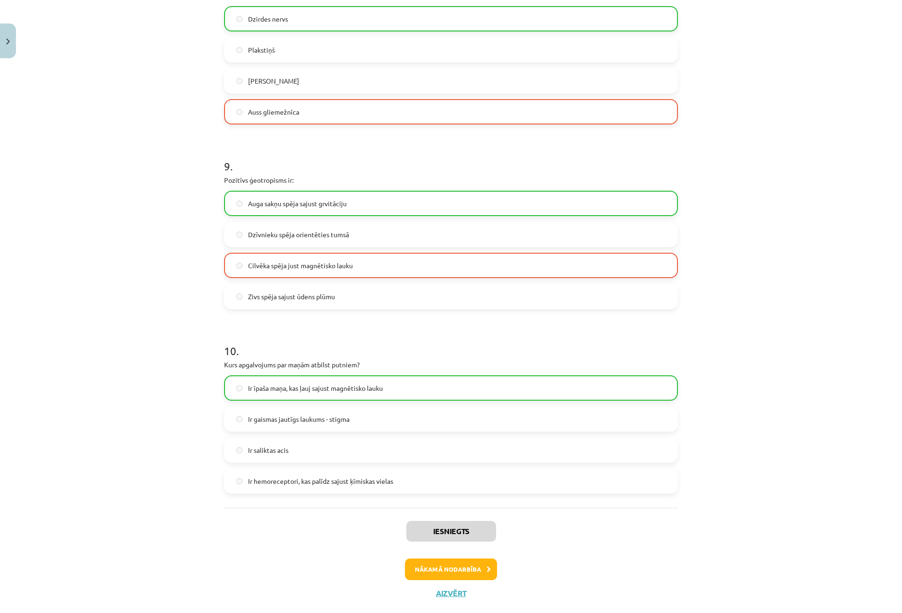
scroll to position [1979, 0]
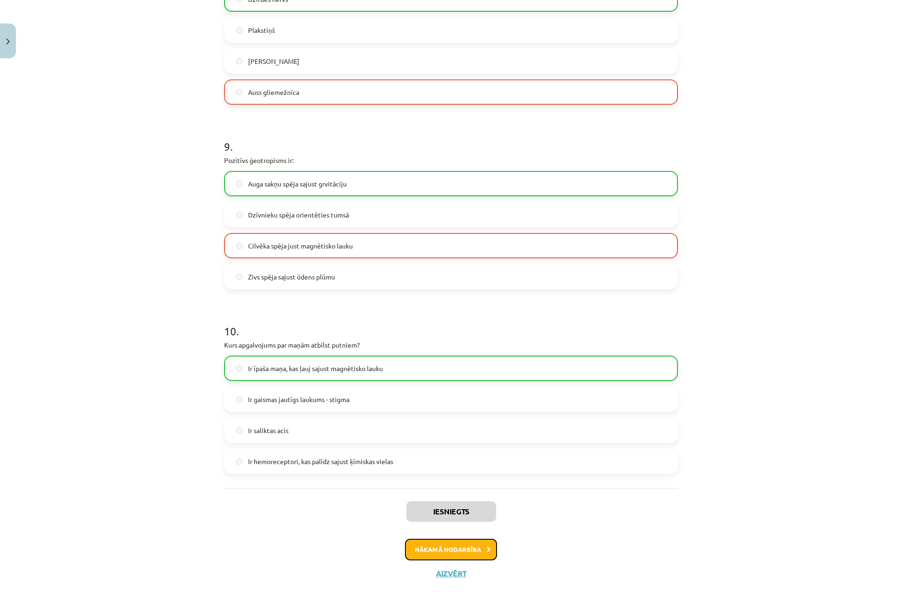
click at [472, 552] on button "Nākamā nodarbība" at bounding box center [451, 550] width 92 height 22
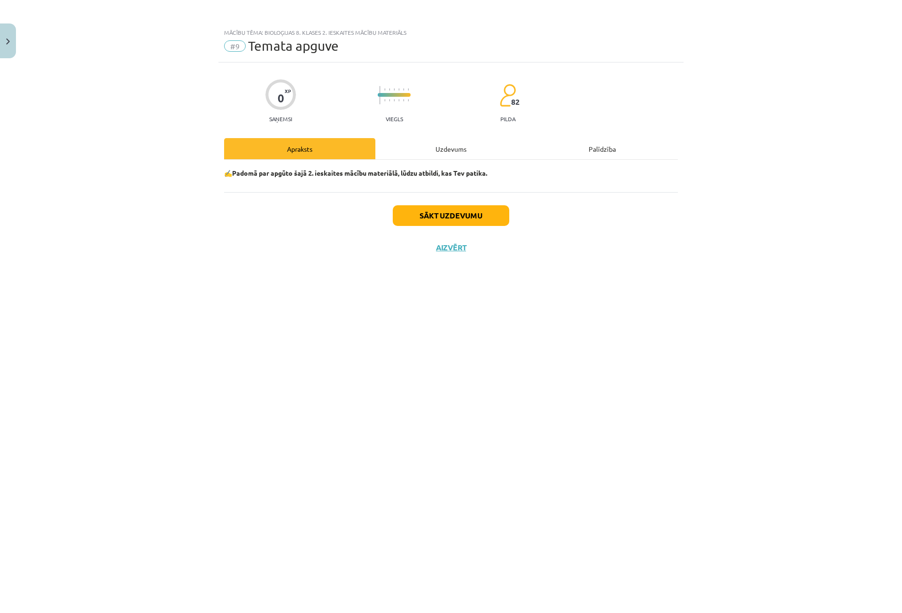
scroll to position [0, 0]
click at [442, 211] on button "Sākt uzdevumu" at bounding box center [451, 215] width 117 height 21
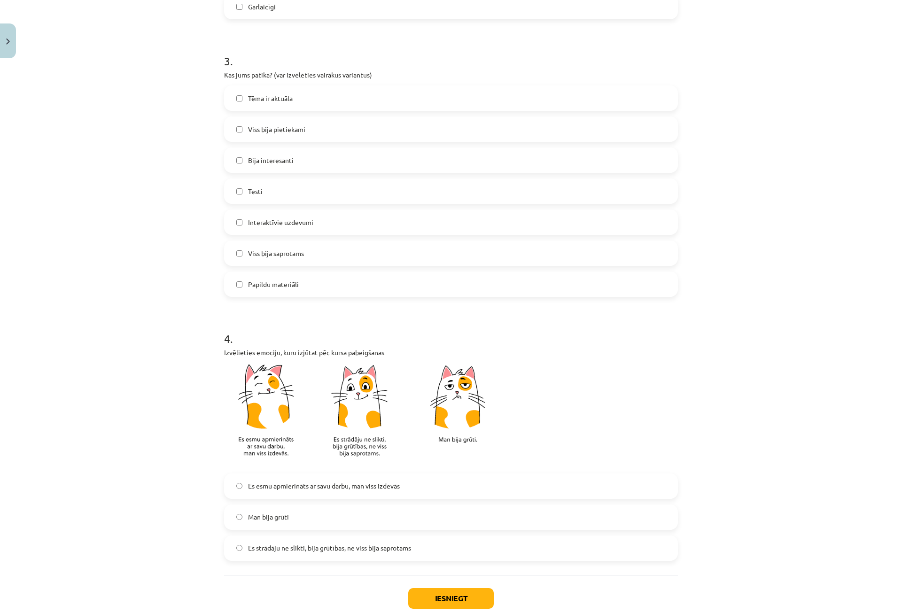
scroll to position [569, 0]
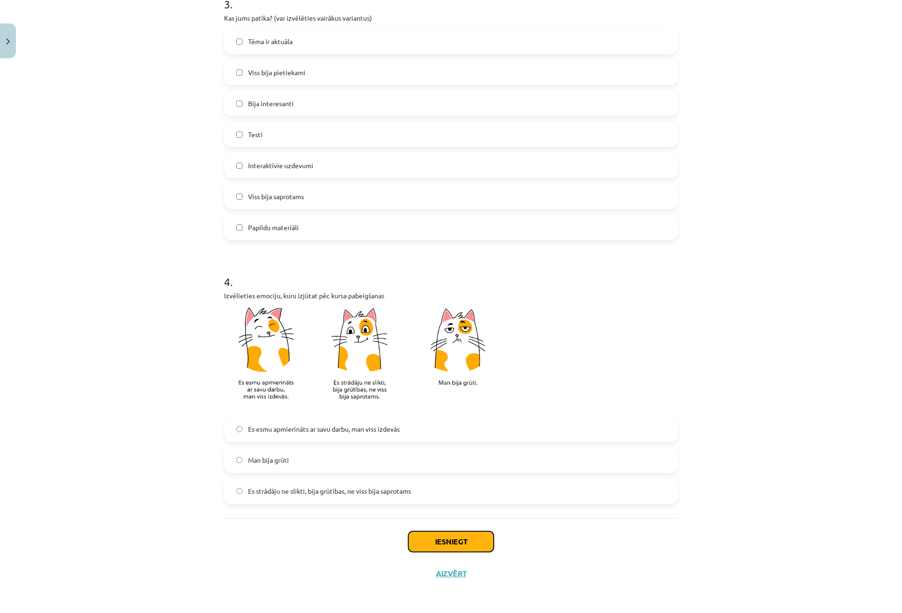
click at [480, 548] on button "Iesniegt" at bounding box center [451, 541] width 86 height 21
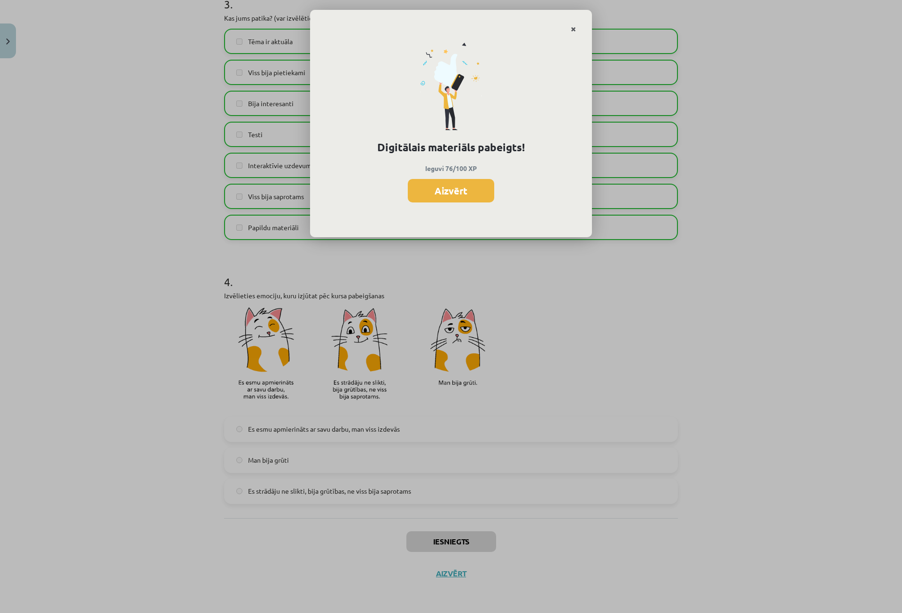
click at [577, 30] on link "Close" at bounding box center [573, 29] width 16 height 18
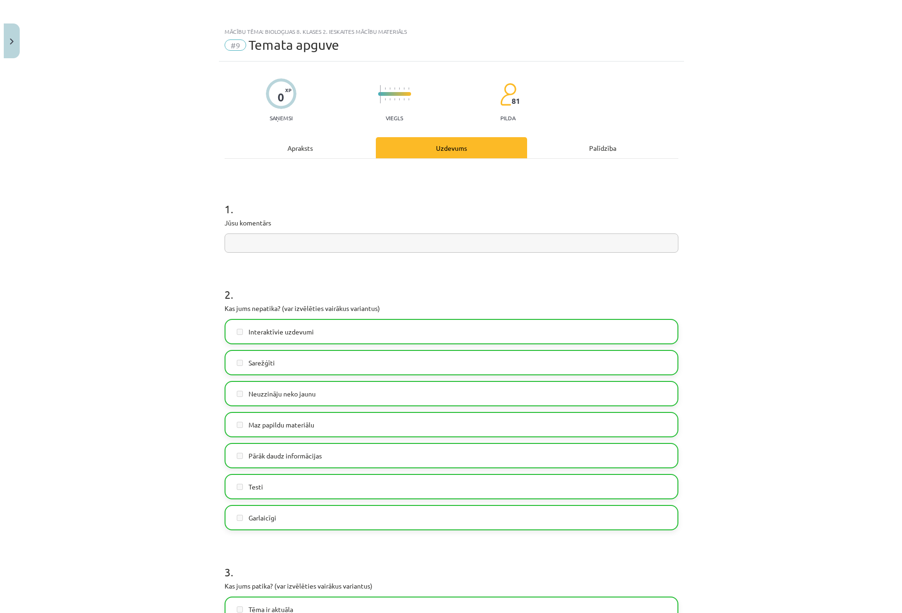
scroll to position [0, 0]
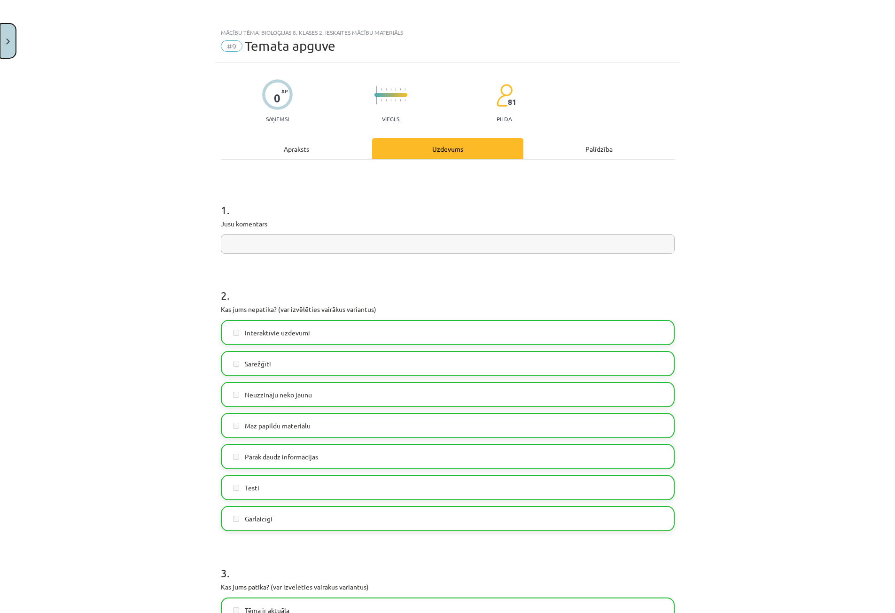
click at [13, 39] on button "Close" at bounding box center [8, 40] width 16 height 35
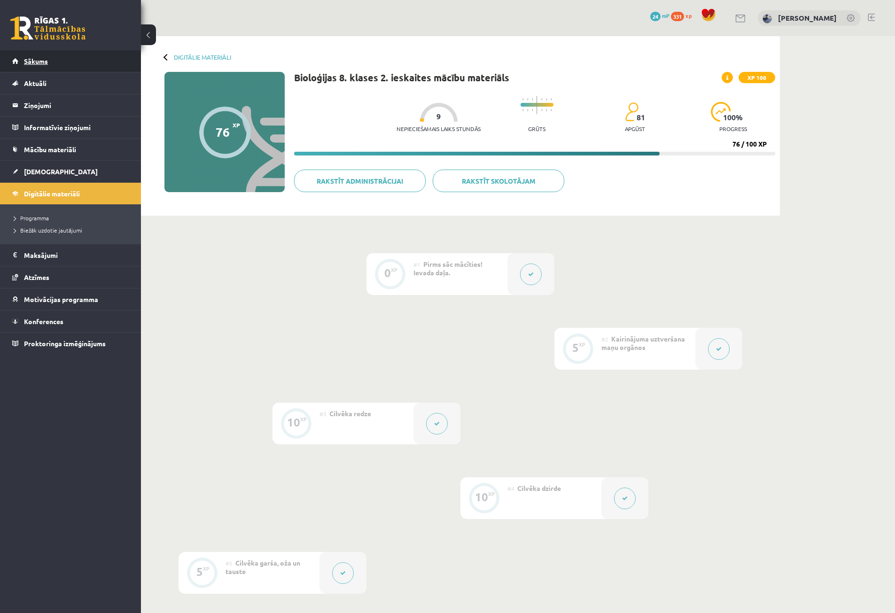
click at [74, 64] on link "Sākums" at bounding box center [70, 61] width 117 height 22
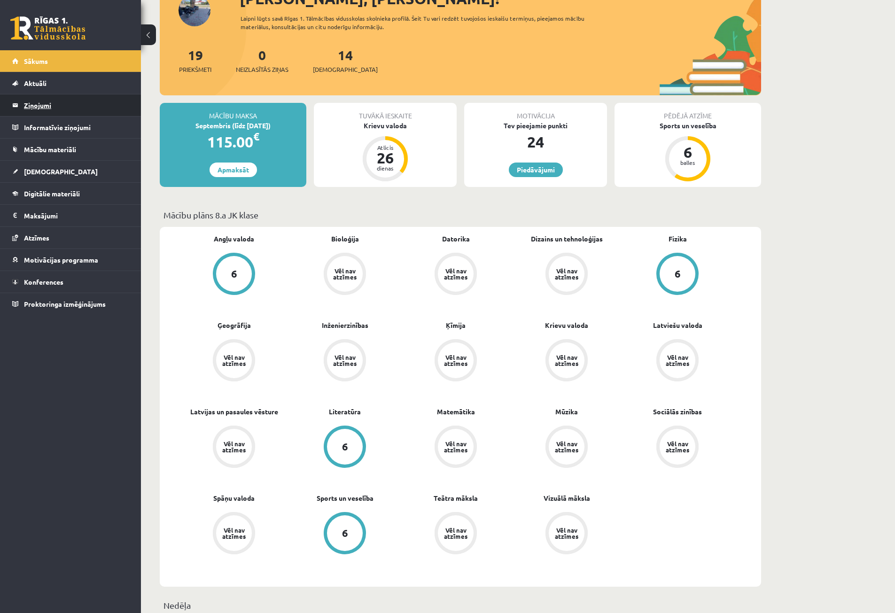
scroll to position [94, 0]
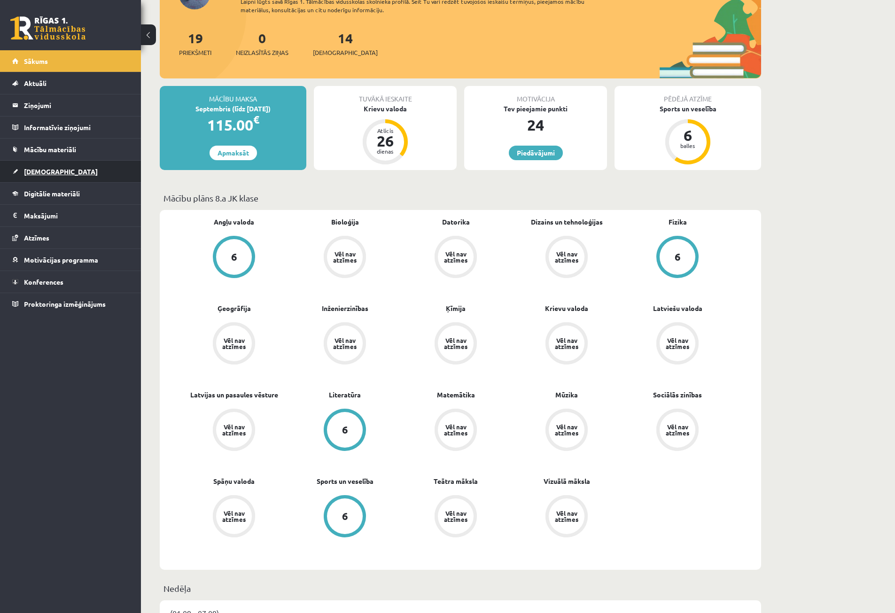
click at [47, 172] on span "[DEMOGRAPHIC_DATA]" at bounding box center [61, 171] width 74 height 8
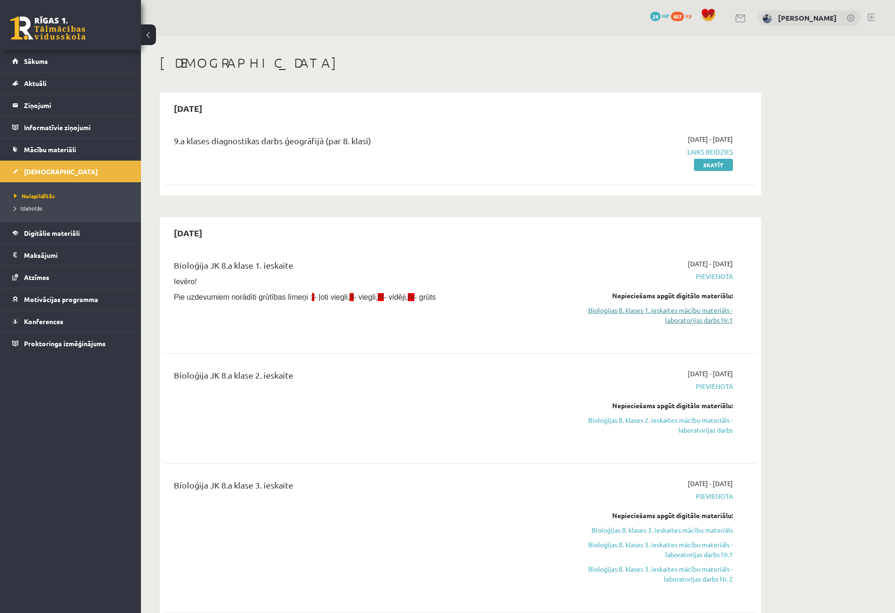
click at [661, 318] on link "Bioloģijas 8. klases 1. ieskaites mācību materiāls - laboratorijas darbs Nr.1" at bounding box center [644, 315] width 177 height 20
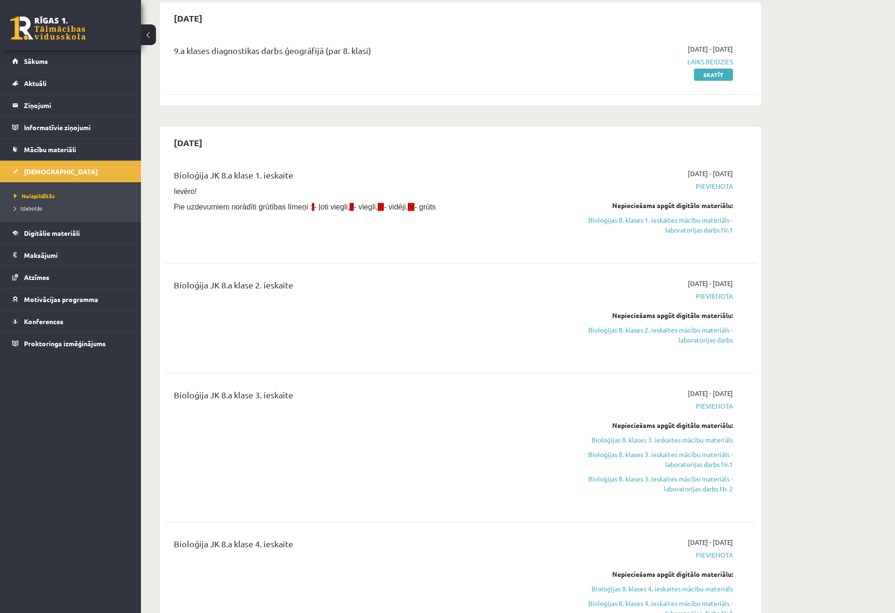
scroll to position [94, 0]
